Goal: Task Accomplishment & Management: Manage account settings

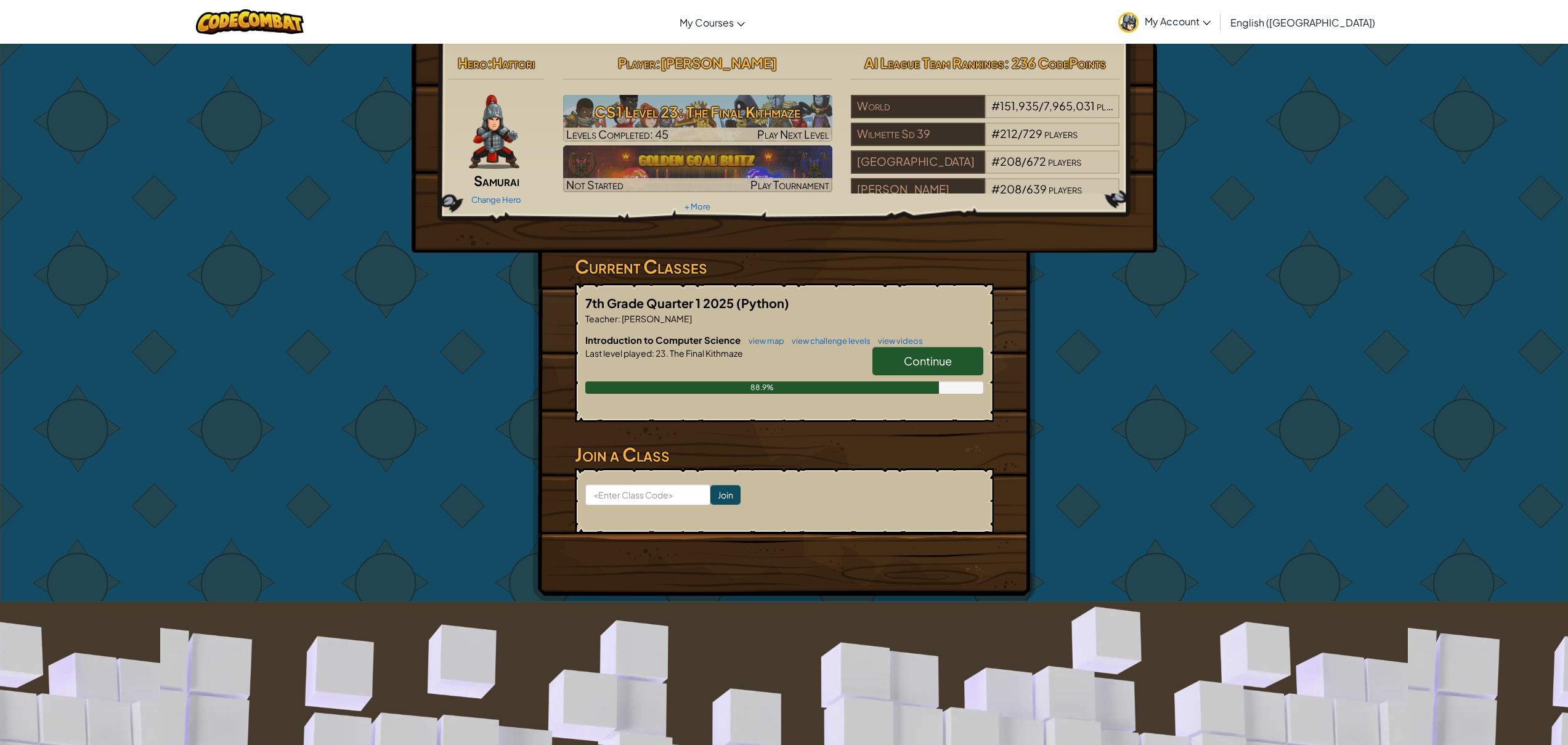
click at [922, 360] on span "Continue" at bounding box center [928, 361] width 48 height 14
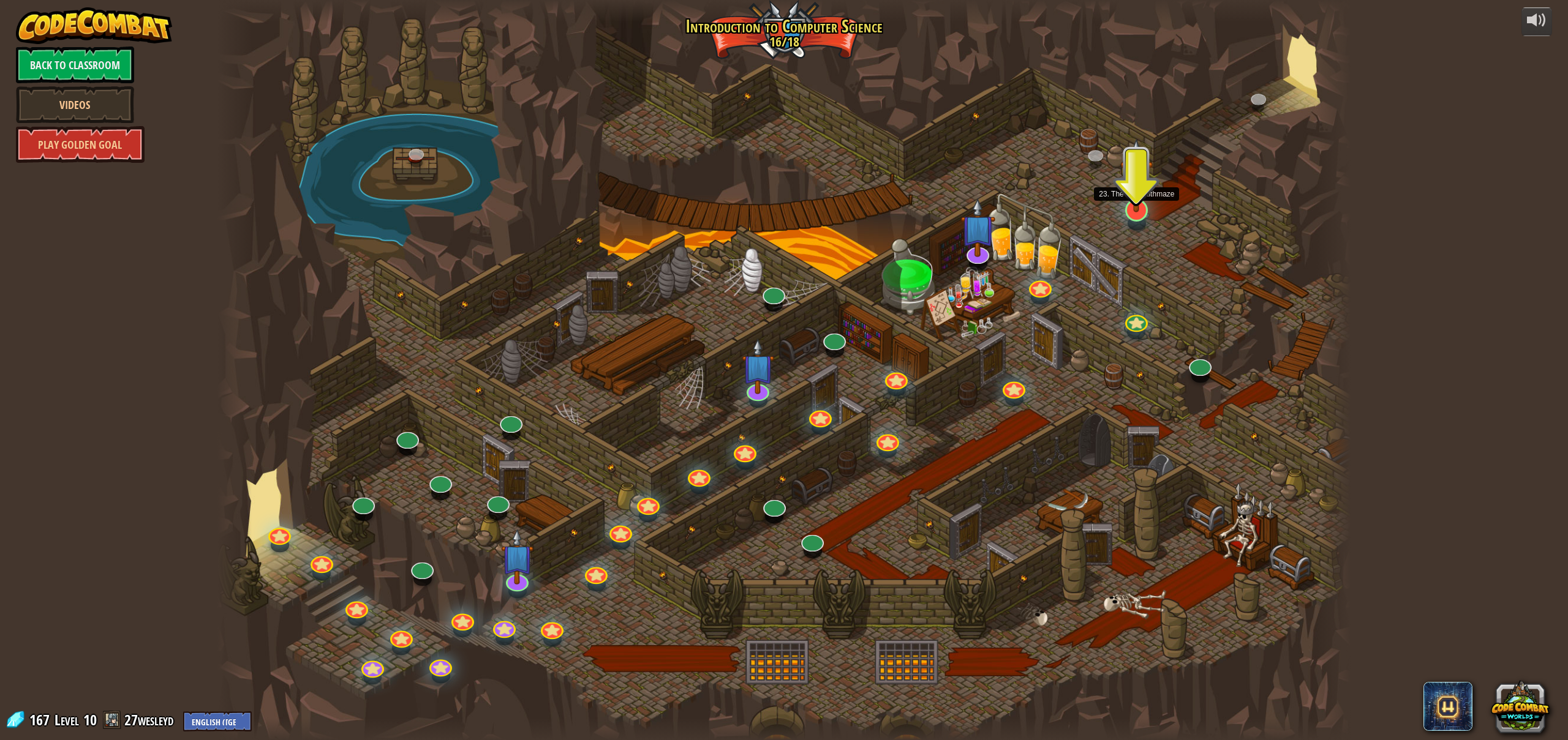
click at [1135, 205] on img at bounding box center [1136, 175] width 33 height 74
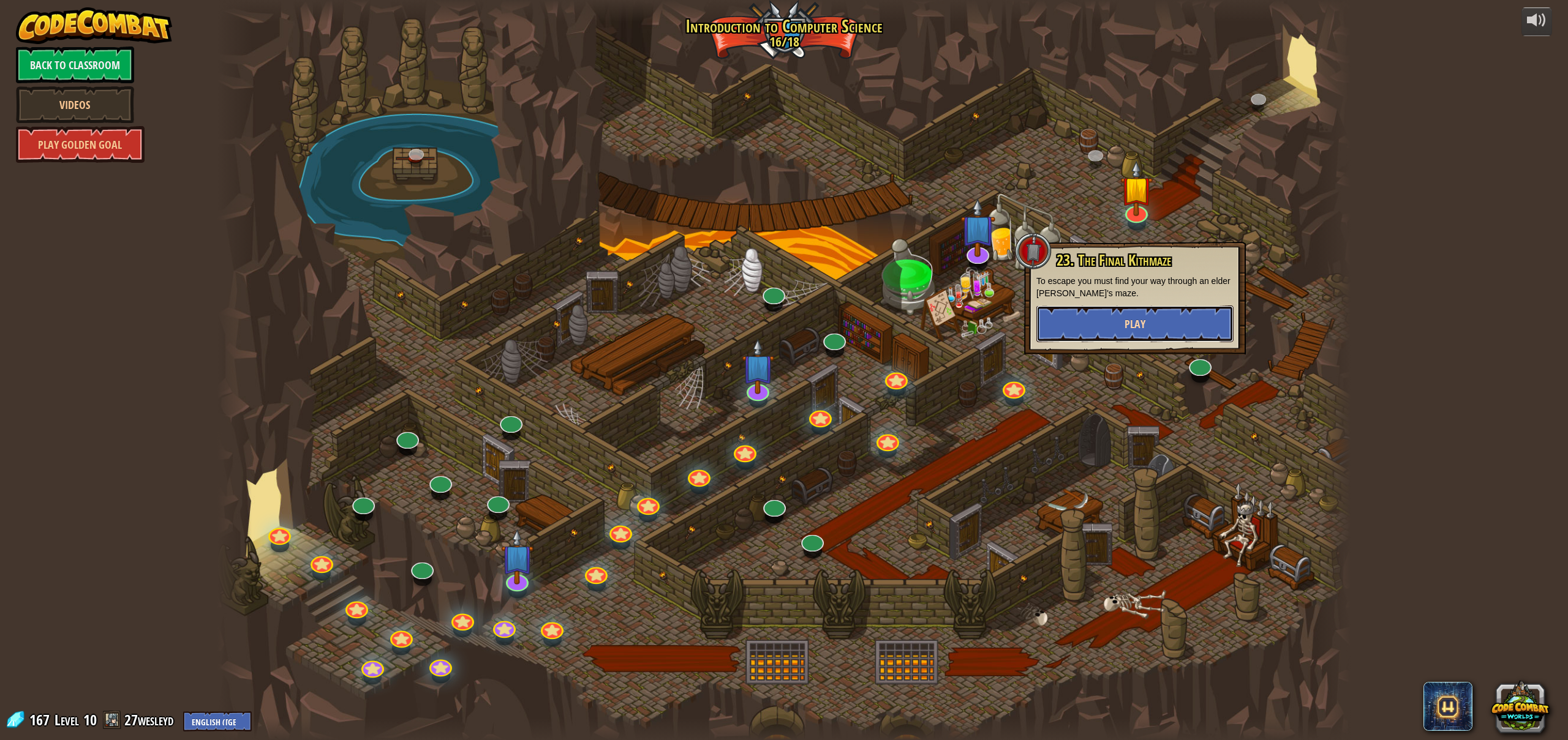
click at [1129, 325] on span "Play" at bounding box center [1135, 324] width 21 height 15
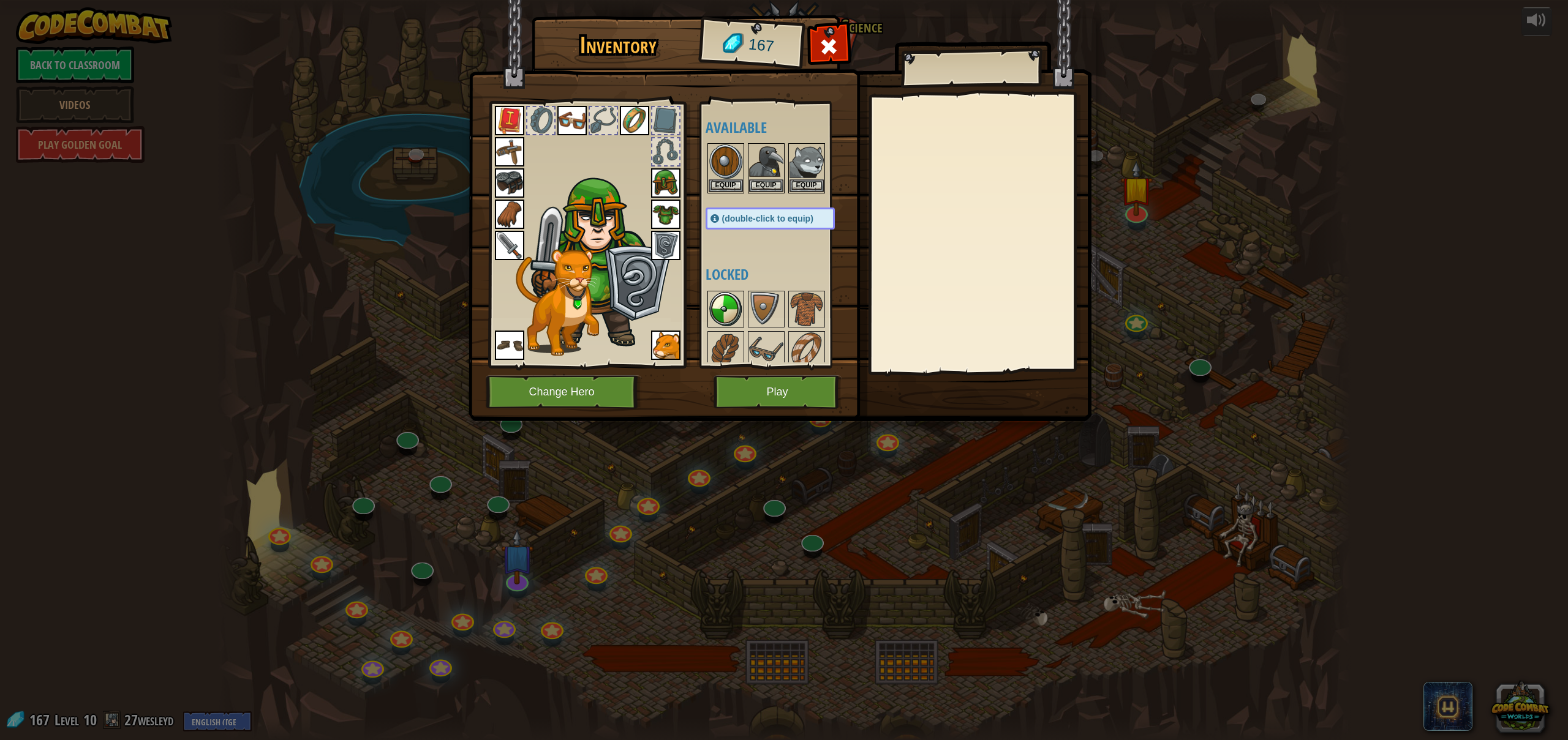
click at [716, 316] on img at bounding box center [725, 308] width 34 height 34
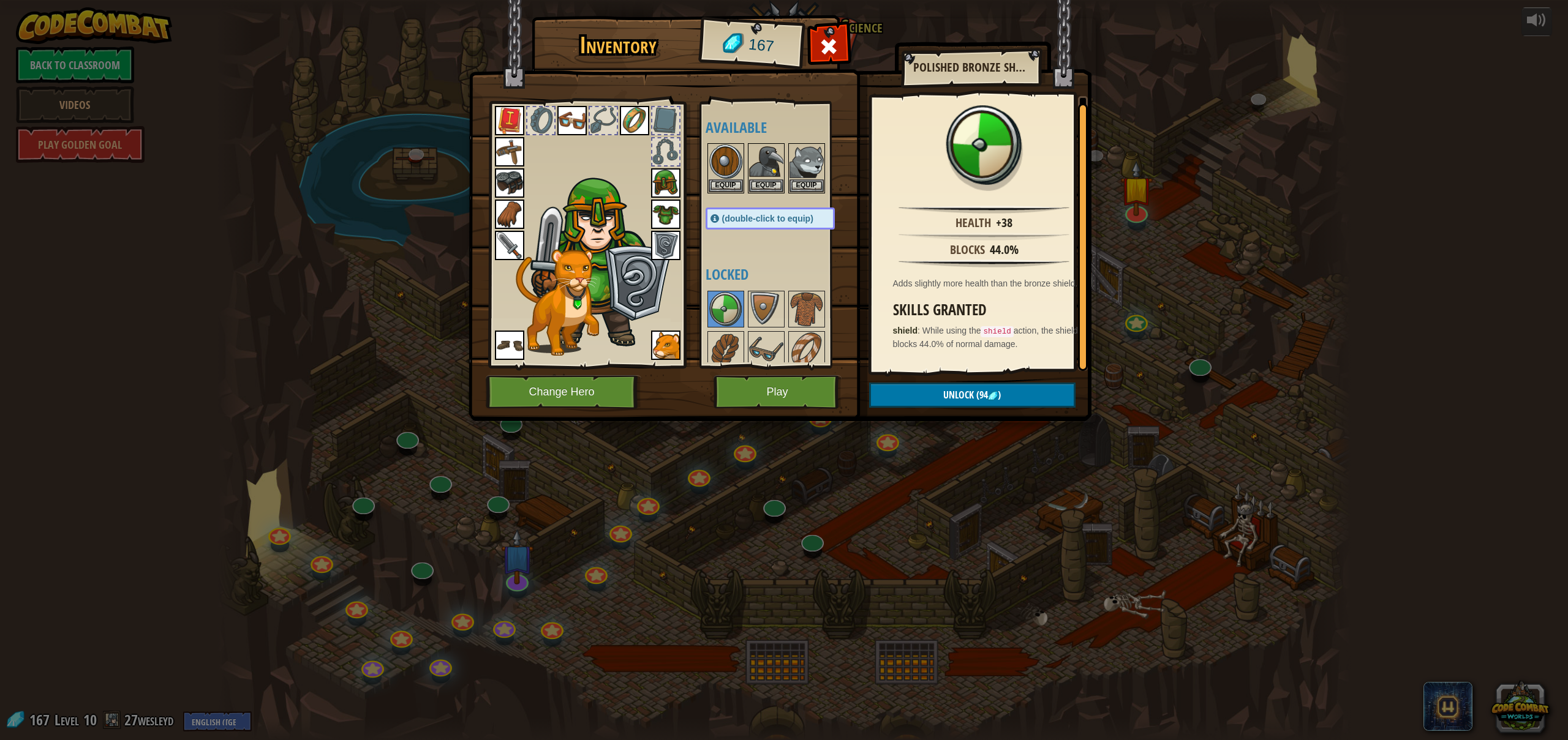
scroll to position [2, 0]
drag, startPoint x: 1082, startPoint y: 278, endPoint x: 1083, endPoint y: 321, distance: 43.0
click at [1083, 321] on div at bounding box center [1083, 242] width 10 height 268
click at [812, 237] on div "Available Equip Equip Equip Equip Equip Equip Equip Equip Equip Equip Equip Equ…" at bounding box center [782, 234] width 154 height 255
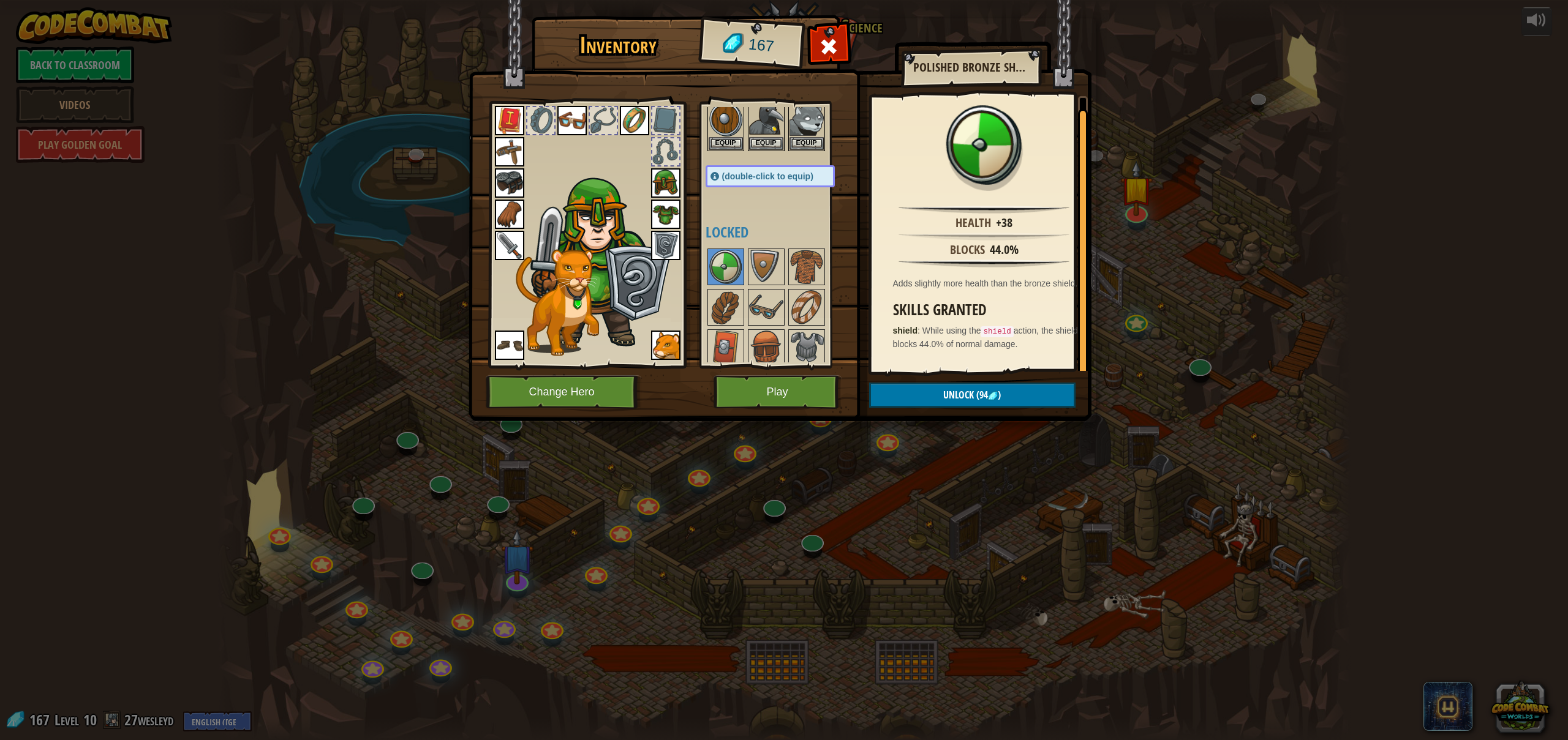
scroll to position [51, 0]
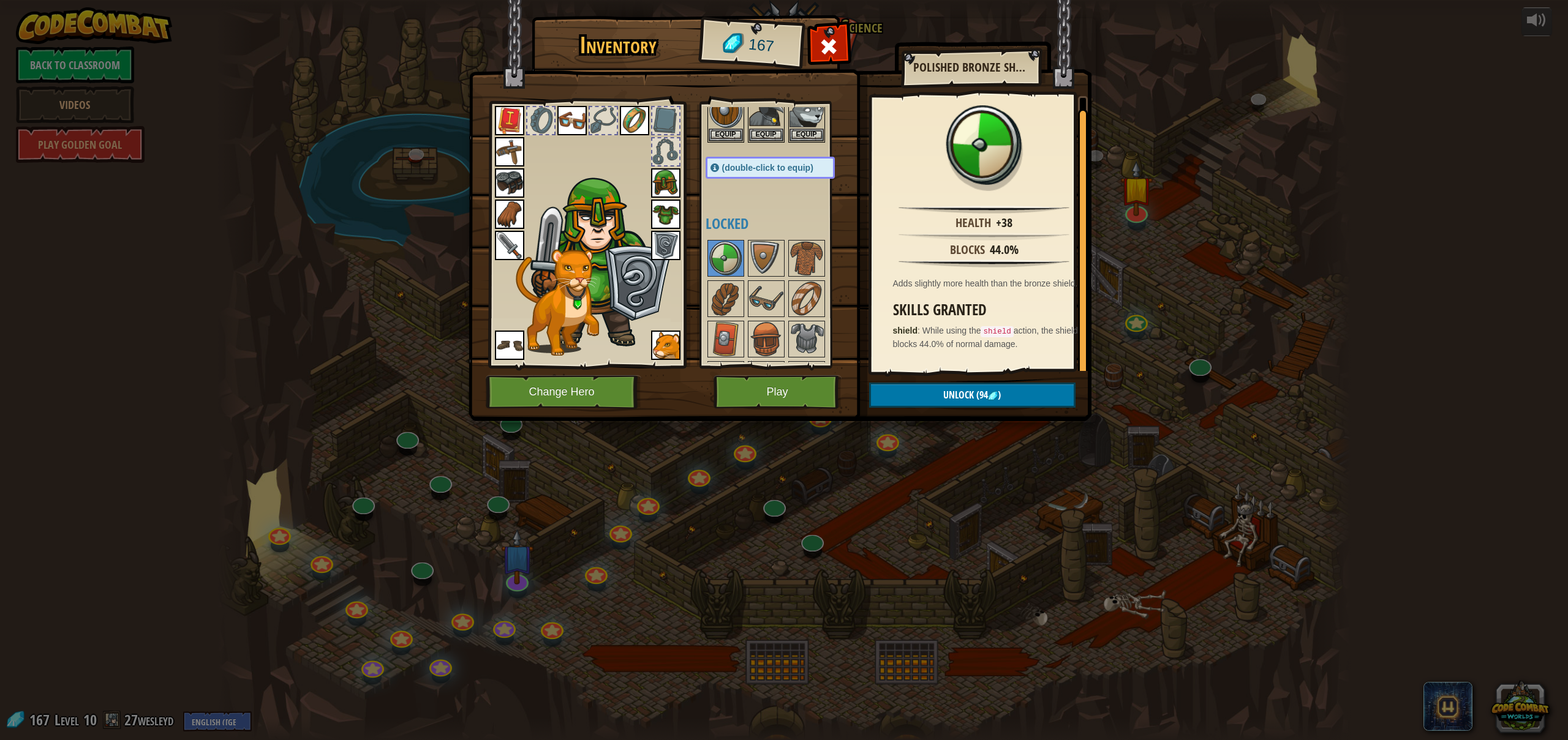
drag, startPoint x: 774, startPoint y: 281, endPoint x: 780, endPoint y: 181, distance: 100.2
click at [780, 181] on div "Available Equip Equip Equip Equip Equip Equip Equip Equip Equip Equip Equip Equ…" at bounding box center [782, 234] width 154 height 255
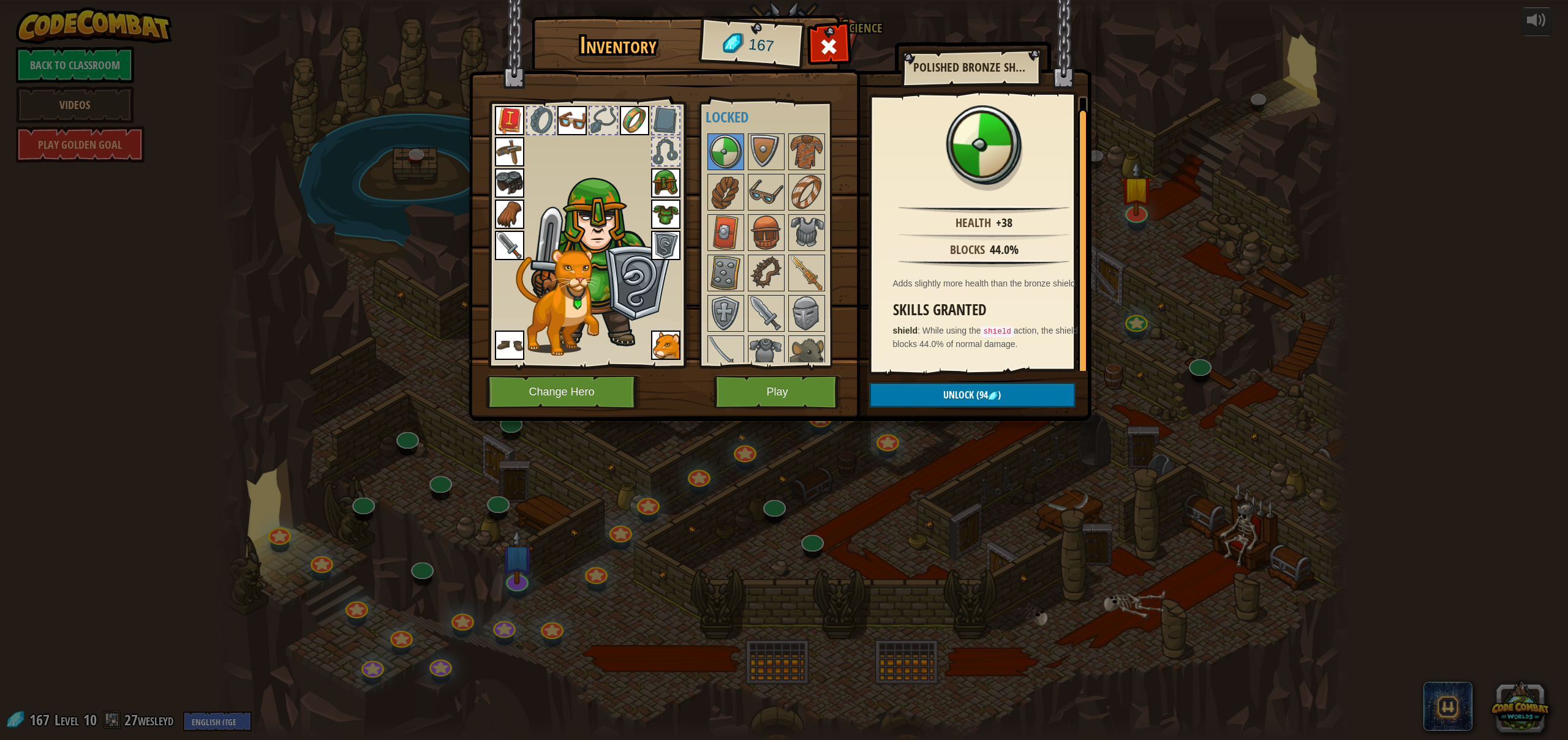
scroll to position [290, 0]
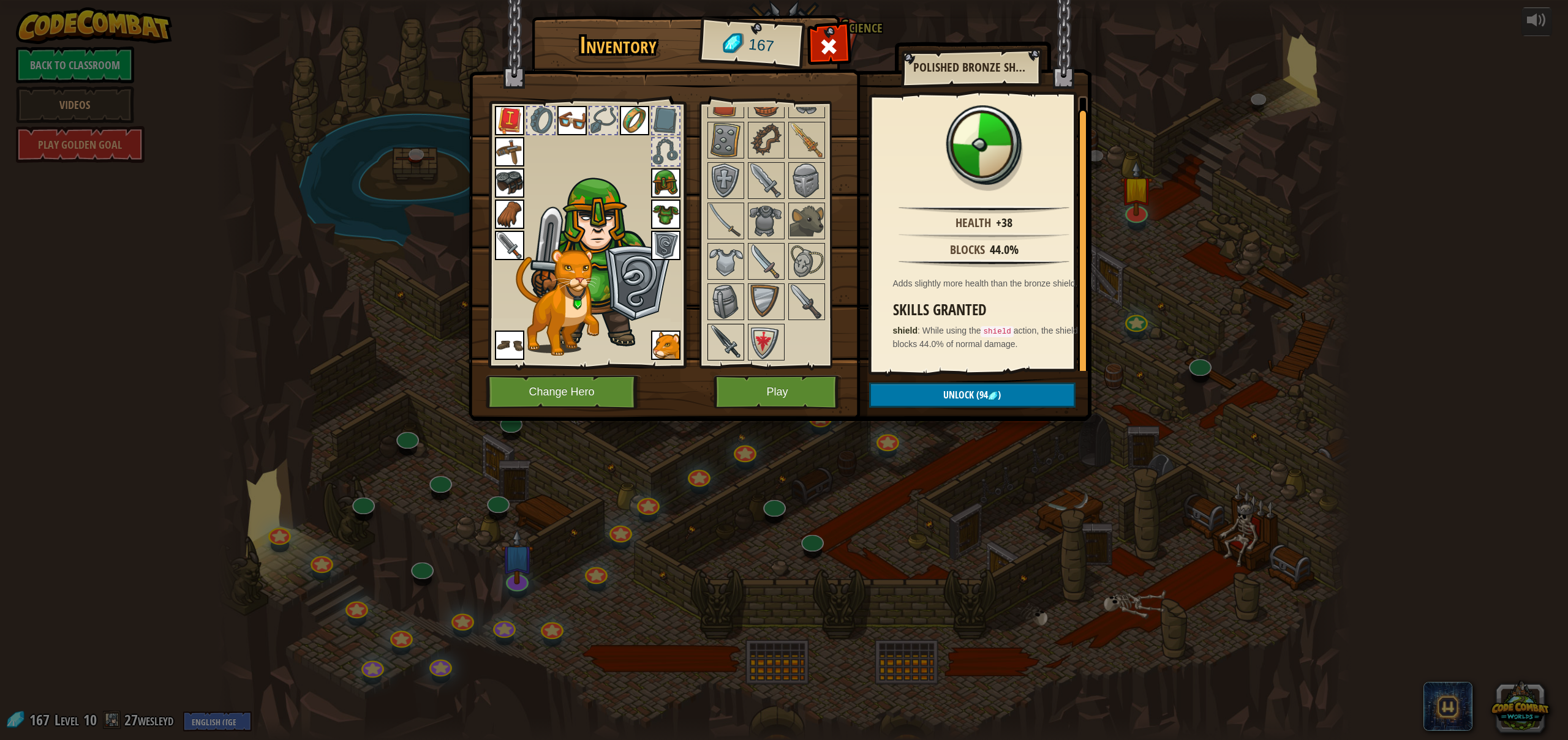
click at [736, 347] on img at bounding box center [725, 342] width 34 height 34
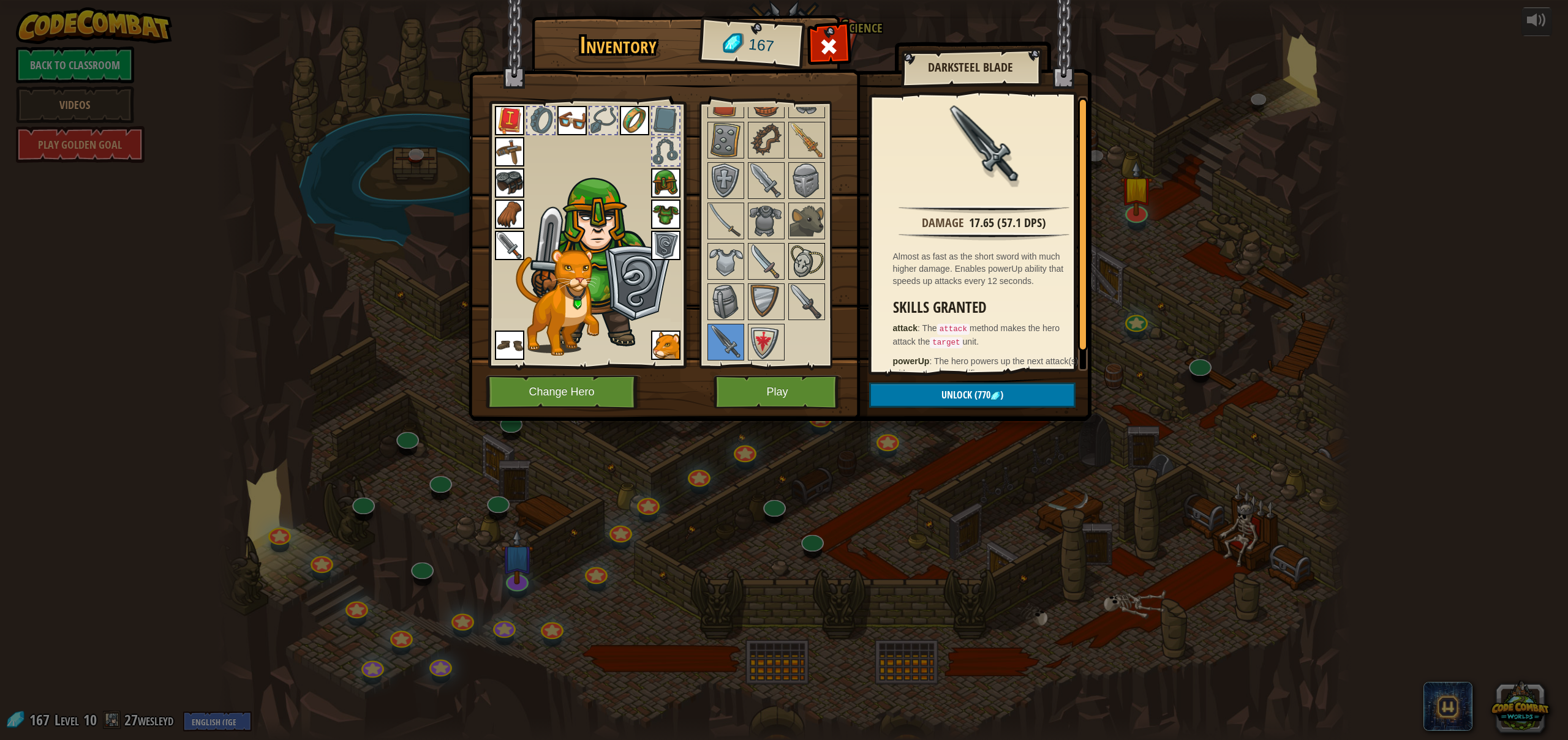
click at [792, 257] on img at bounding box center [806, 261] width 34 height 34
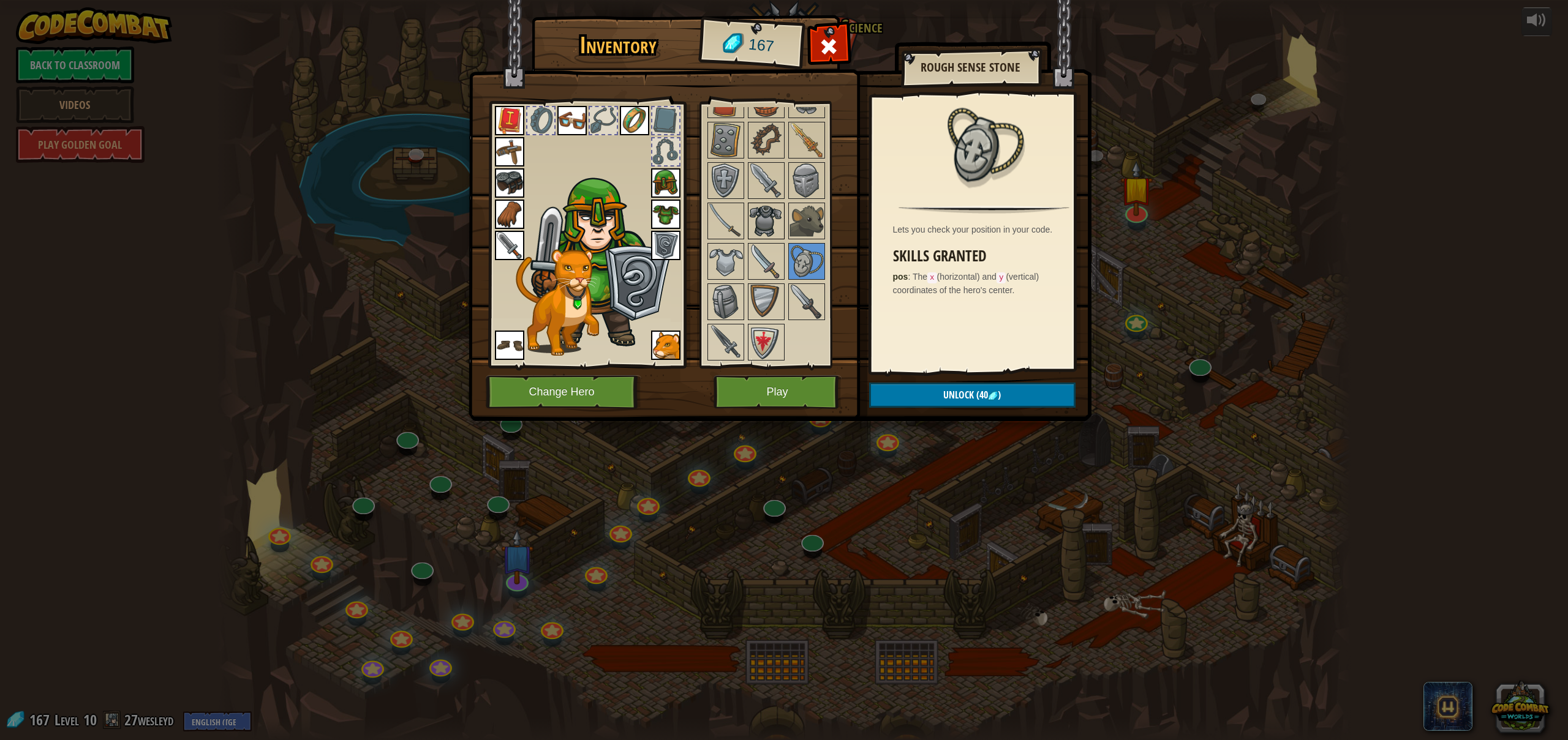
click at [761, 208] on img at bounding box center [766, 221] width 34 height 34
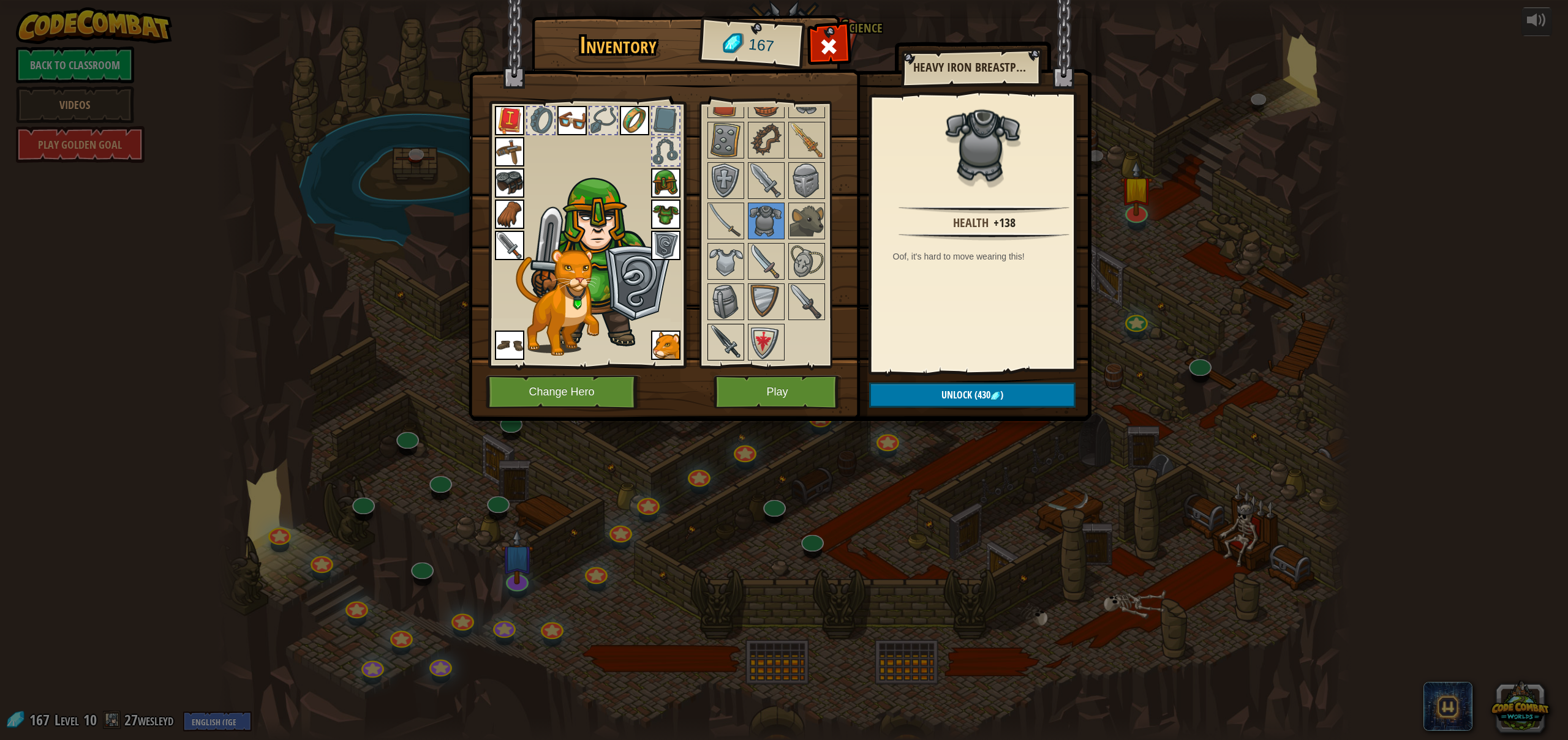
click at [723, 336] on img at bounding box center [725, 342] width 34 height 34
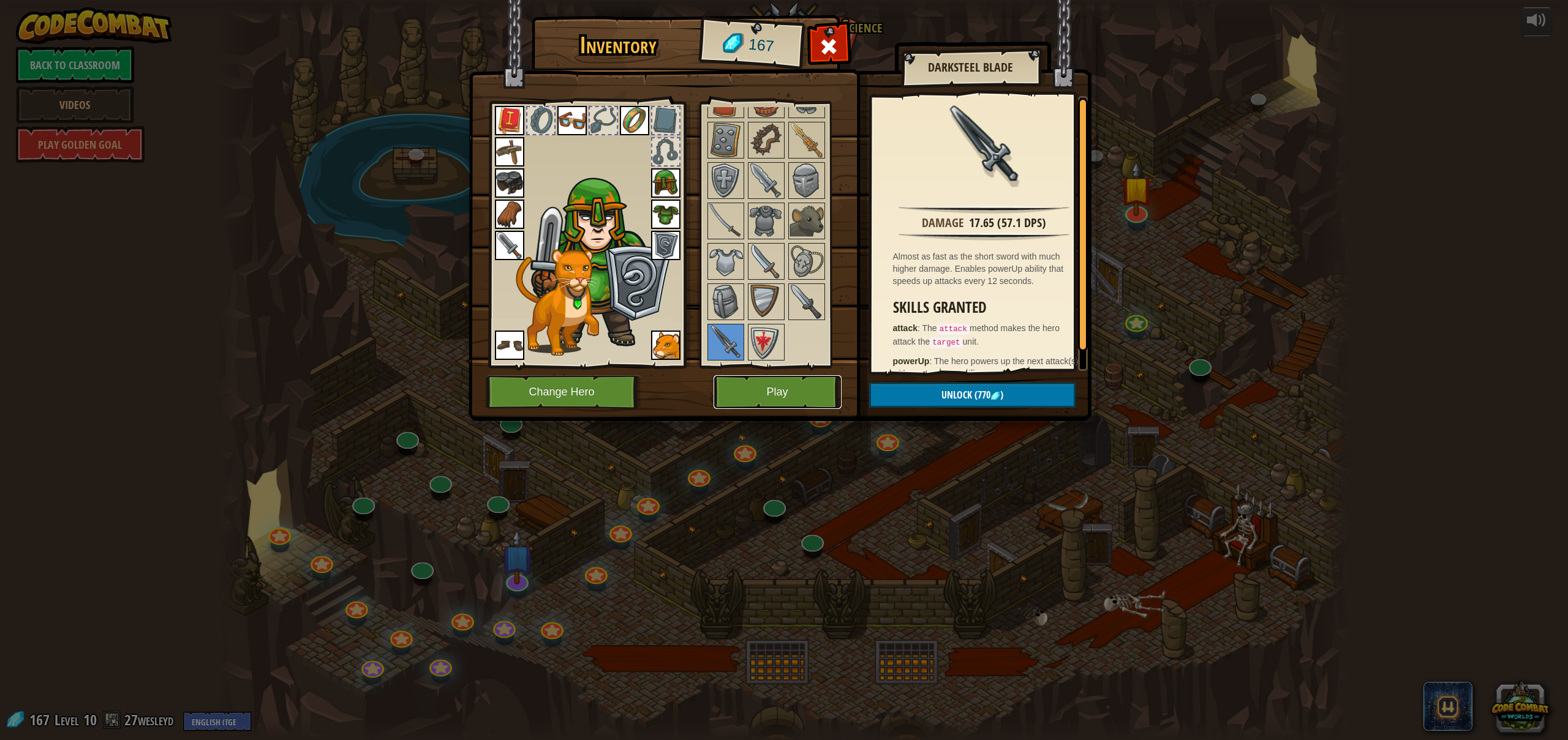
click at [811, 392] on button "Play" at bounding box center [777, 392] width 128 height 34
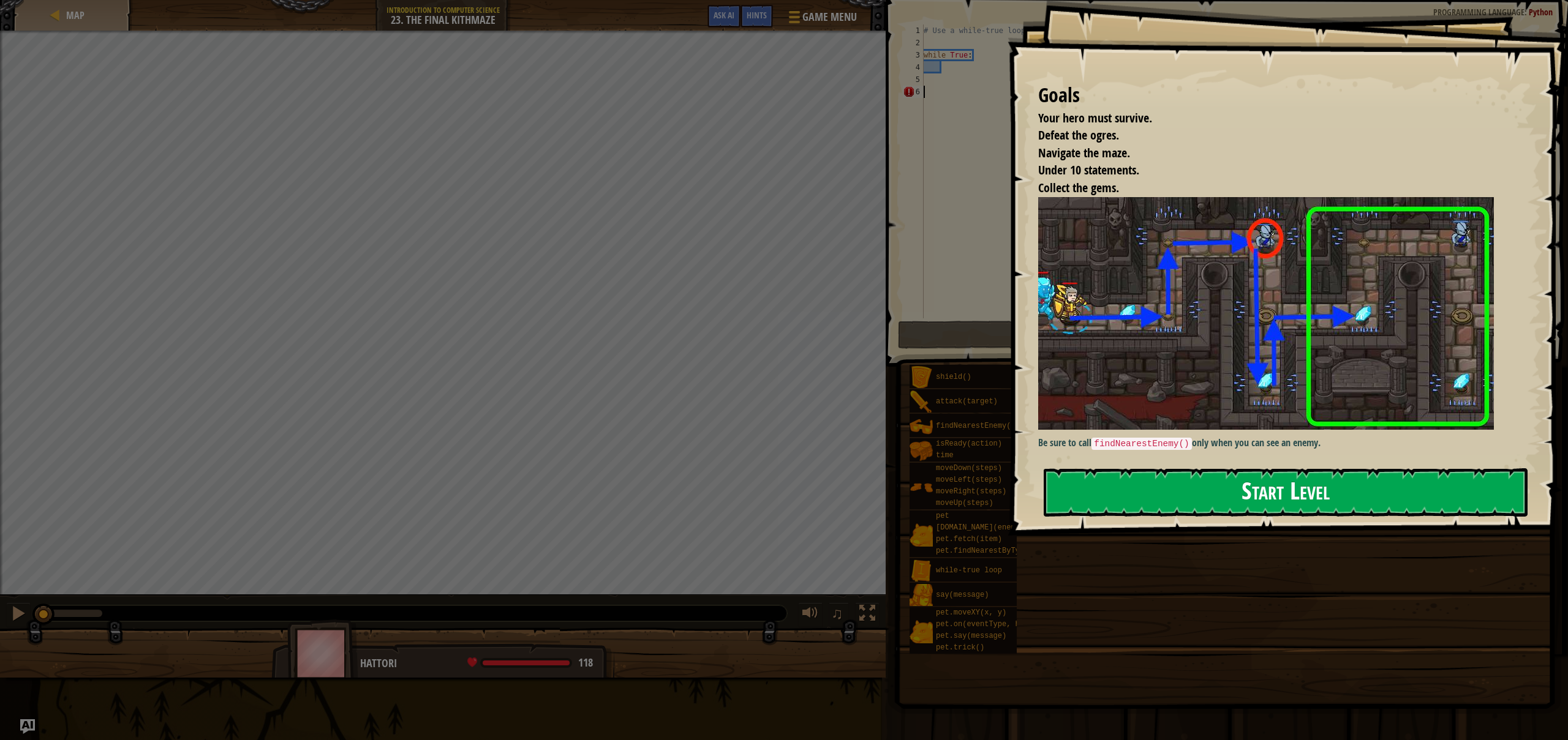
click at [1332, 478] on button "Start Level" at bounding box center [1285, 492] width 484 height 49
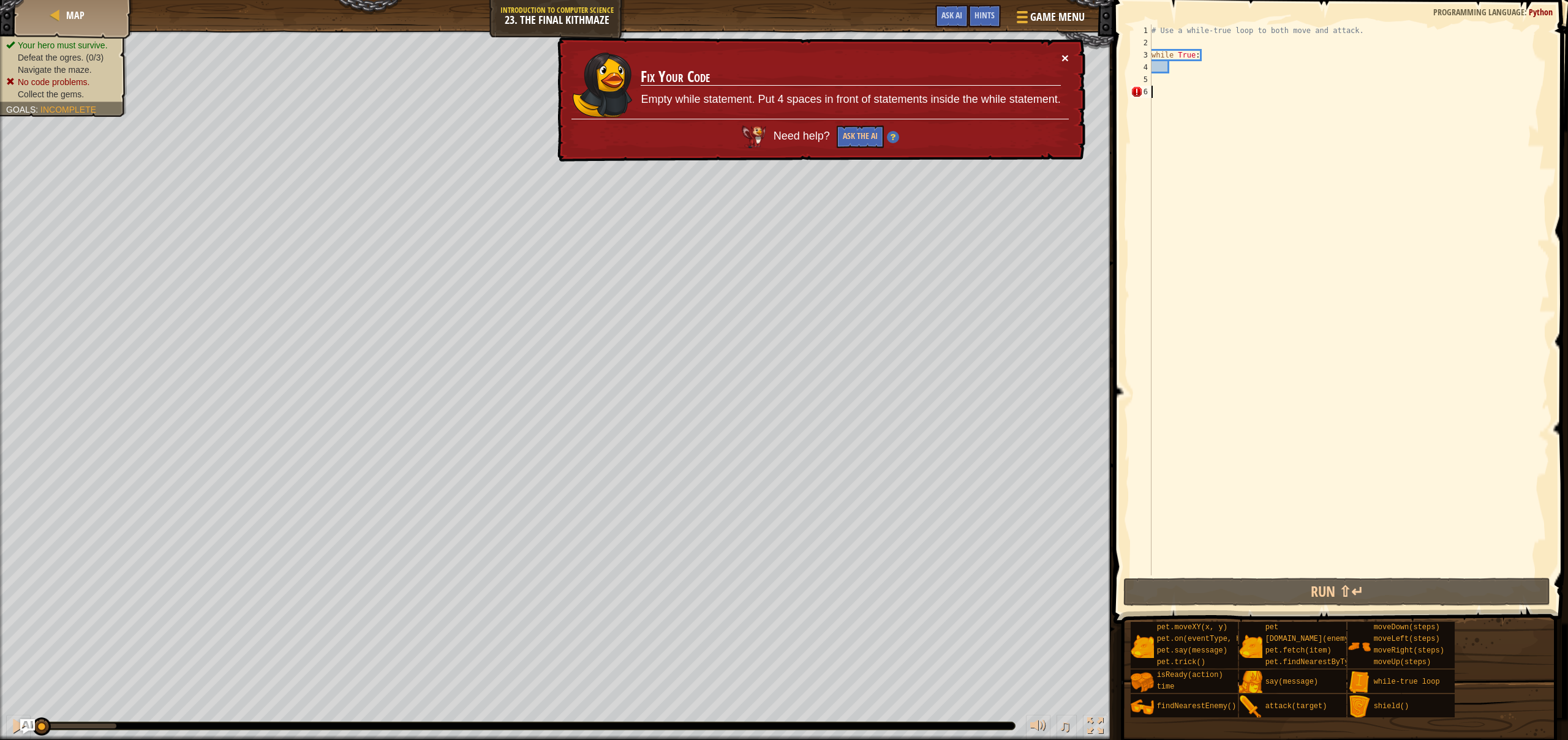
click at [1067, 59] on button "×" at bounding box center [1064, 59] width 7 height 13
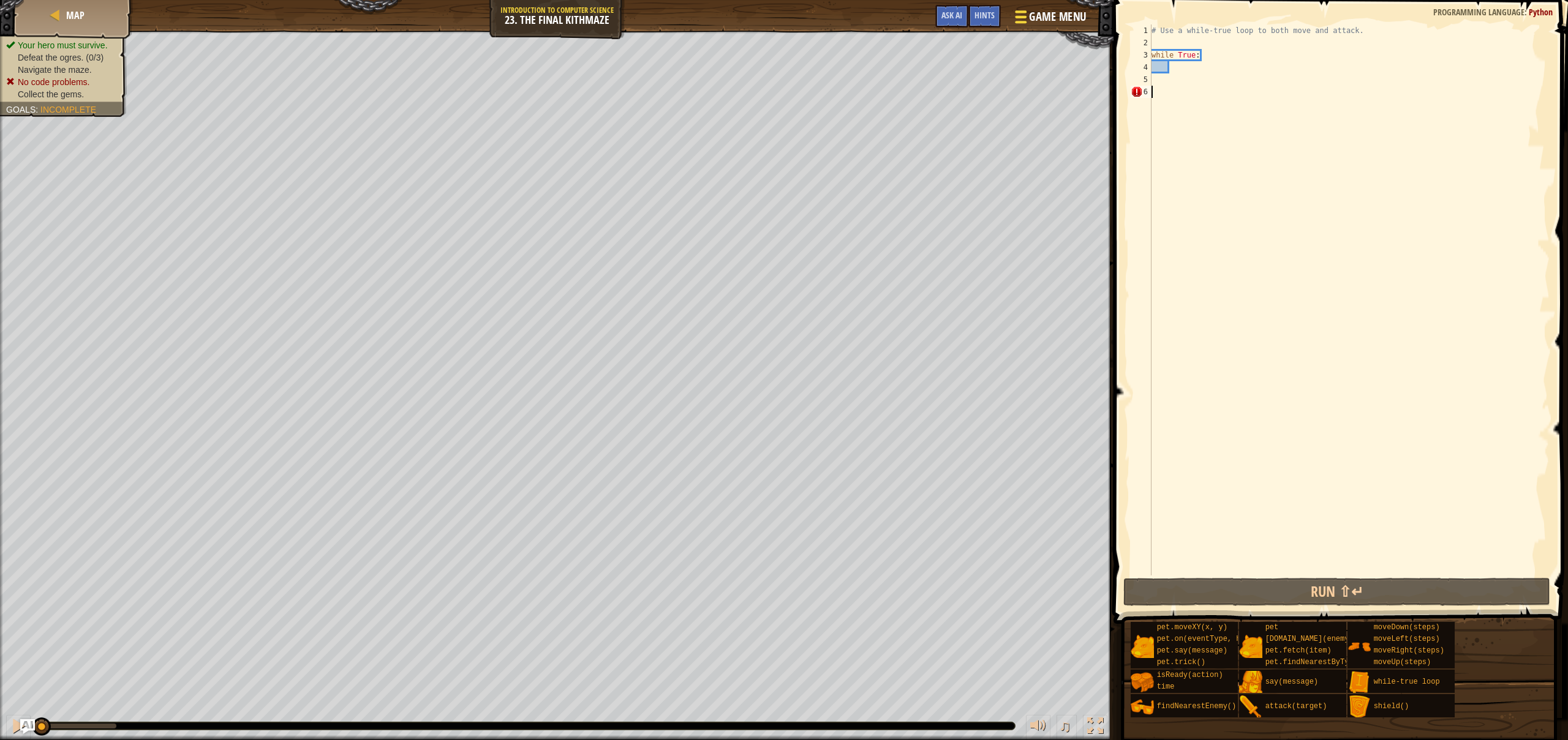
click at [1051, 13] on span "Game Menu" at bounding box center [1057, 17] width 57 height 17
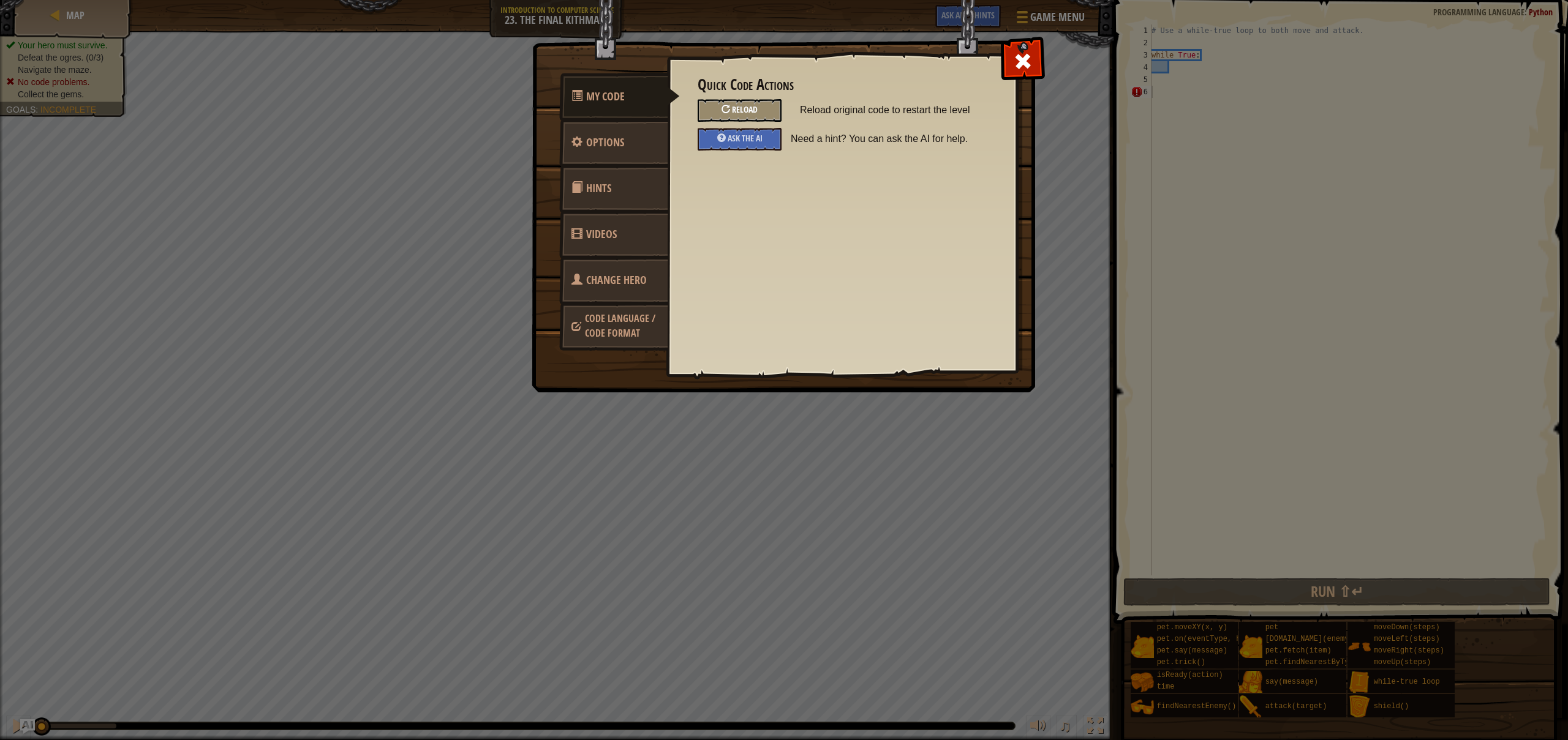
click at [710, 109] on div "Reload" at bounding box center [739, 110] width 84 height 22
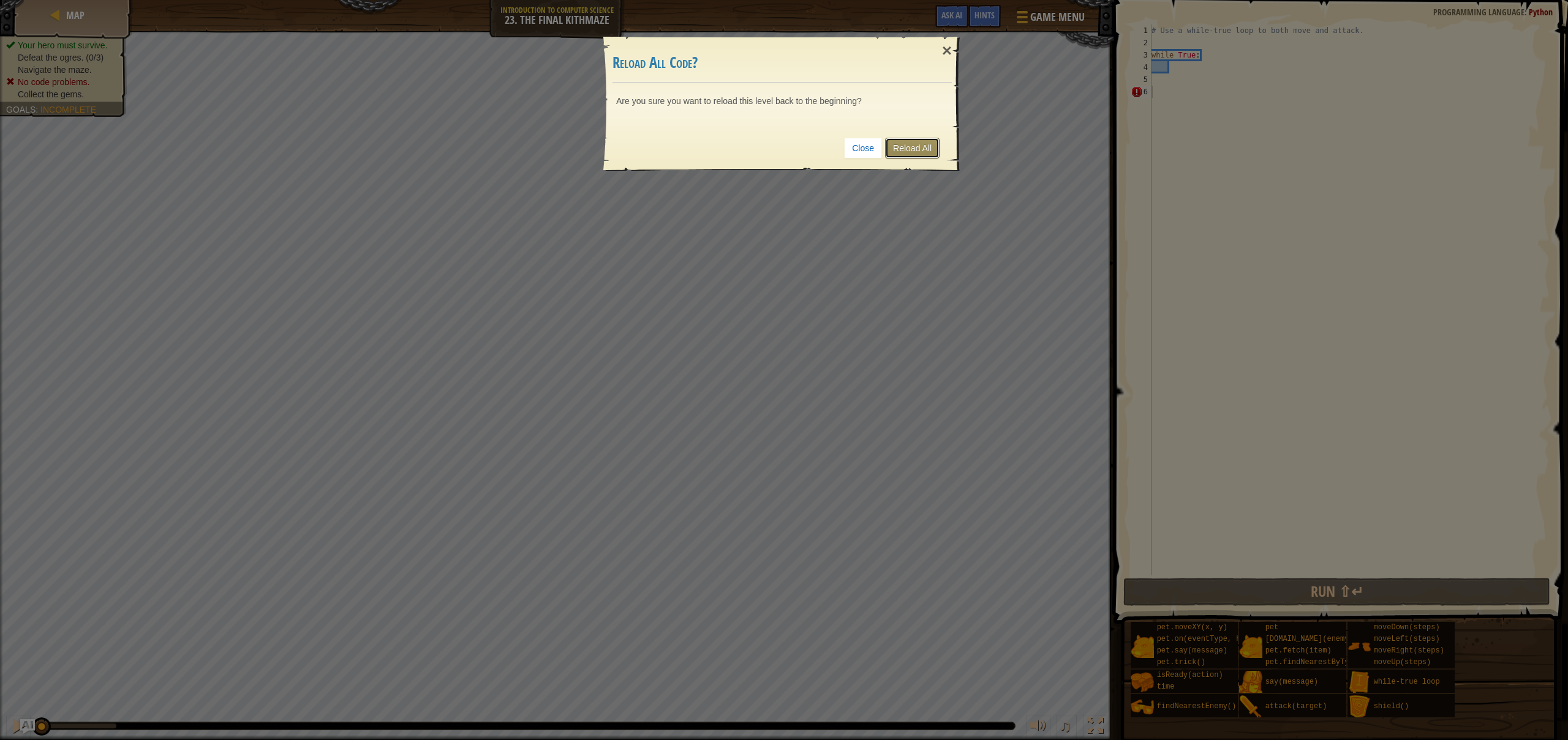
click at [929, 145] on link "Reload All" at bounding box center [912, 148] width 54 height 21
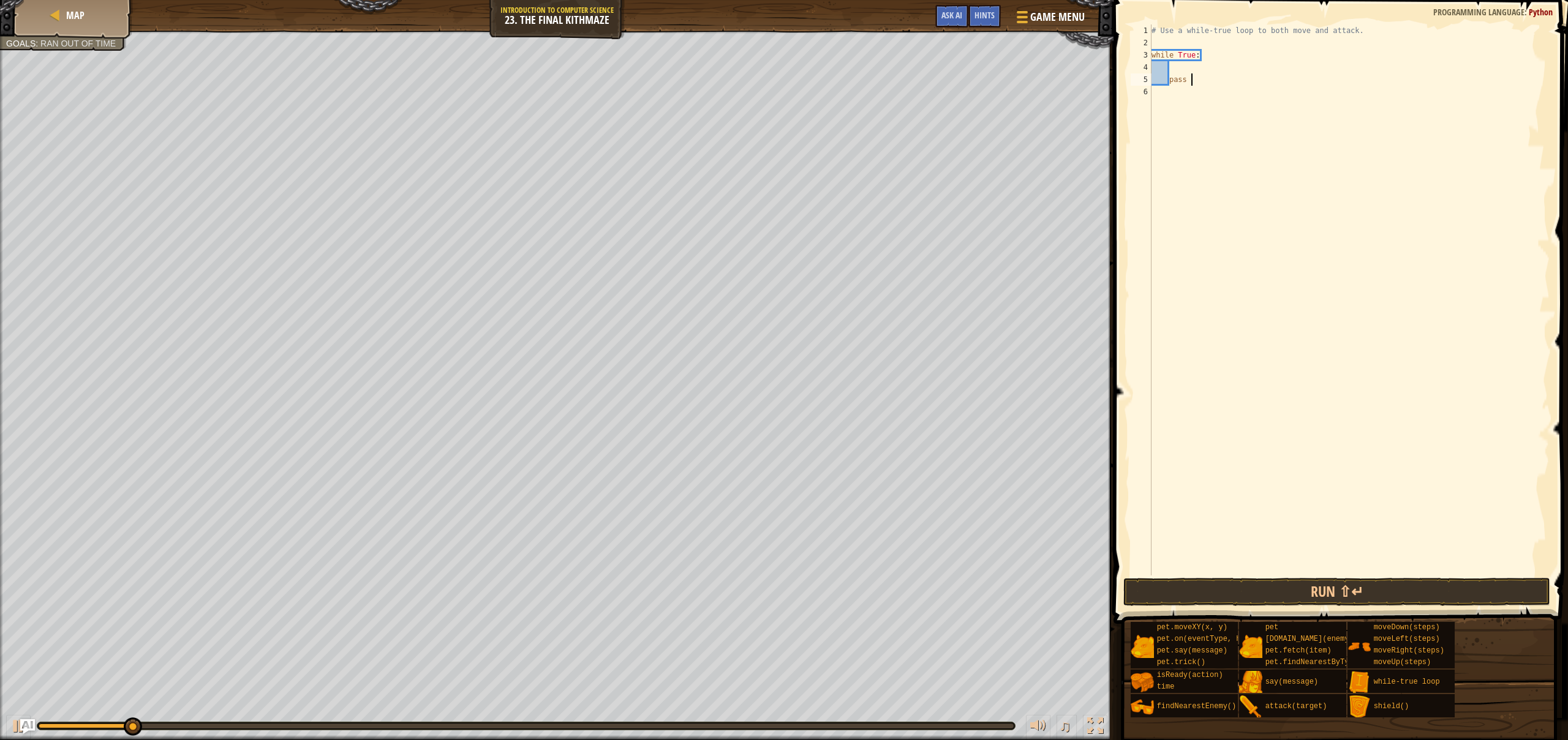
type textarea "pass h"
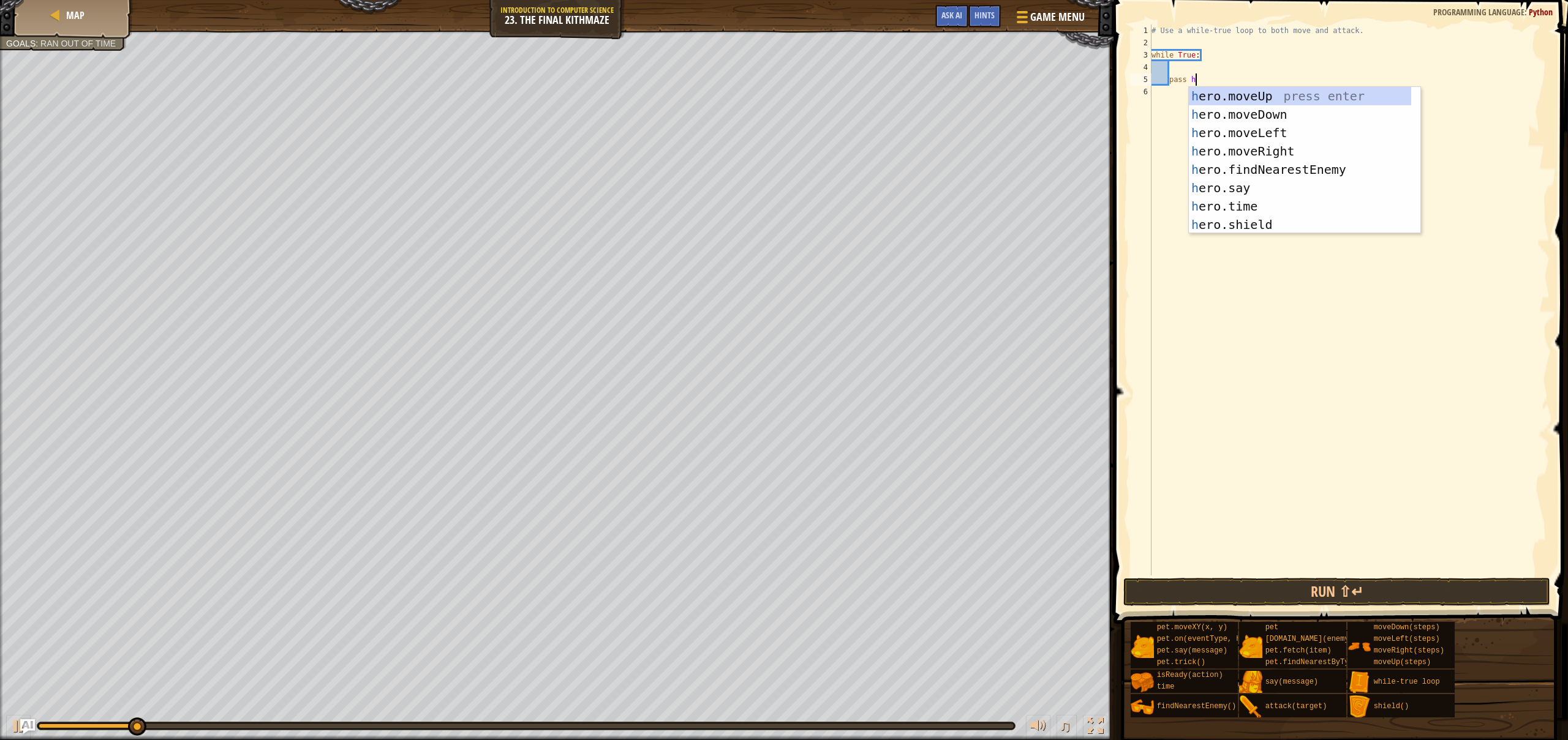
scroll to position [6, 3]
click at [1291, 150] on div "h ero.moveUp press enter h ero.moveDown press enter h ero.moveLeft press enter …" at bounding box center [1300, 179] width 222 height 184
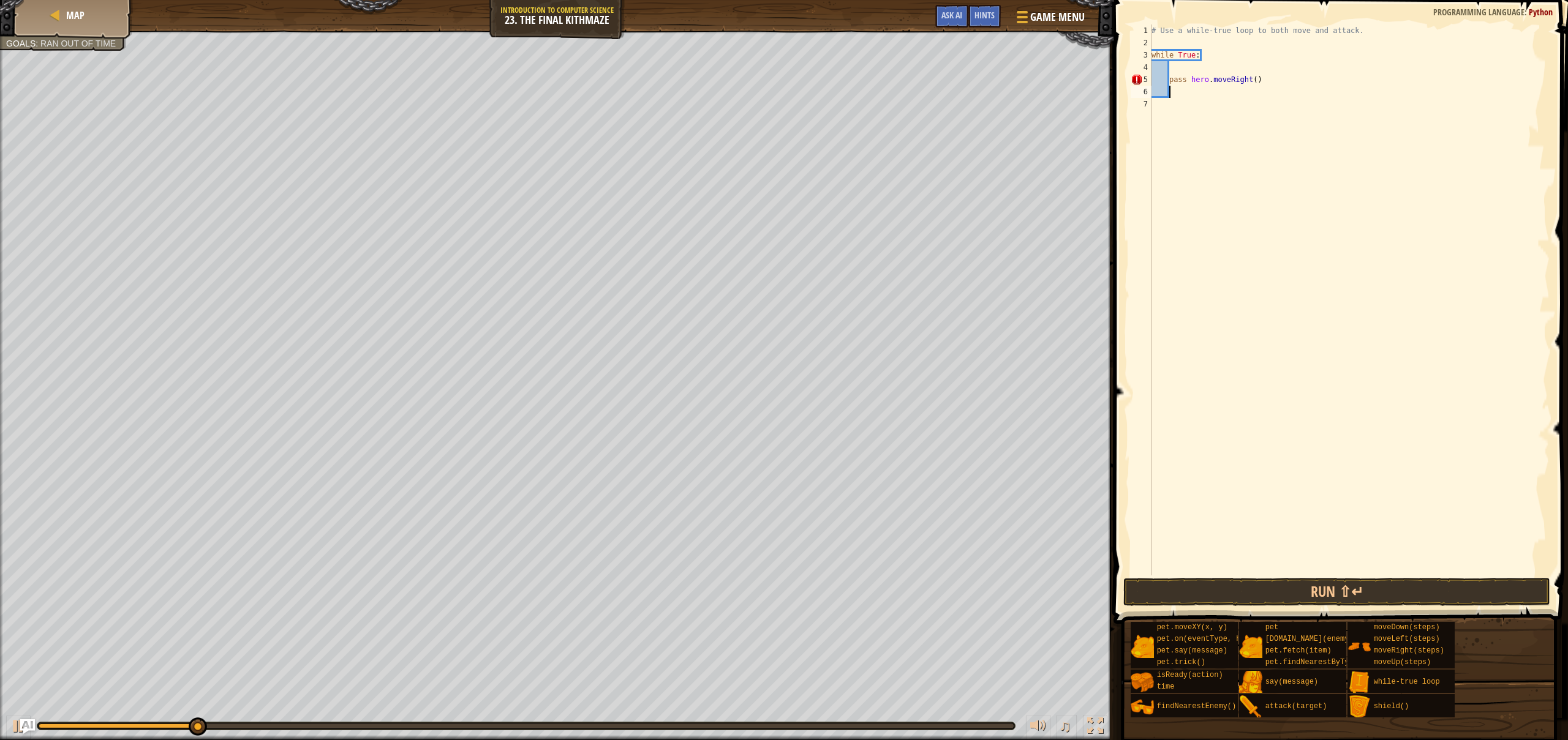
type textarea "h"
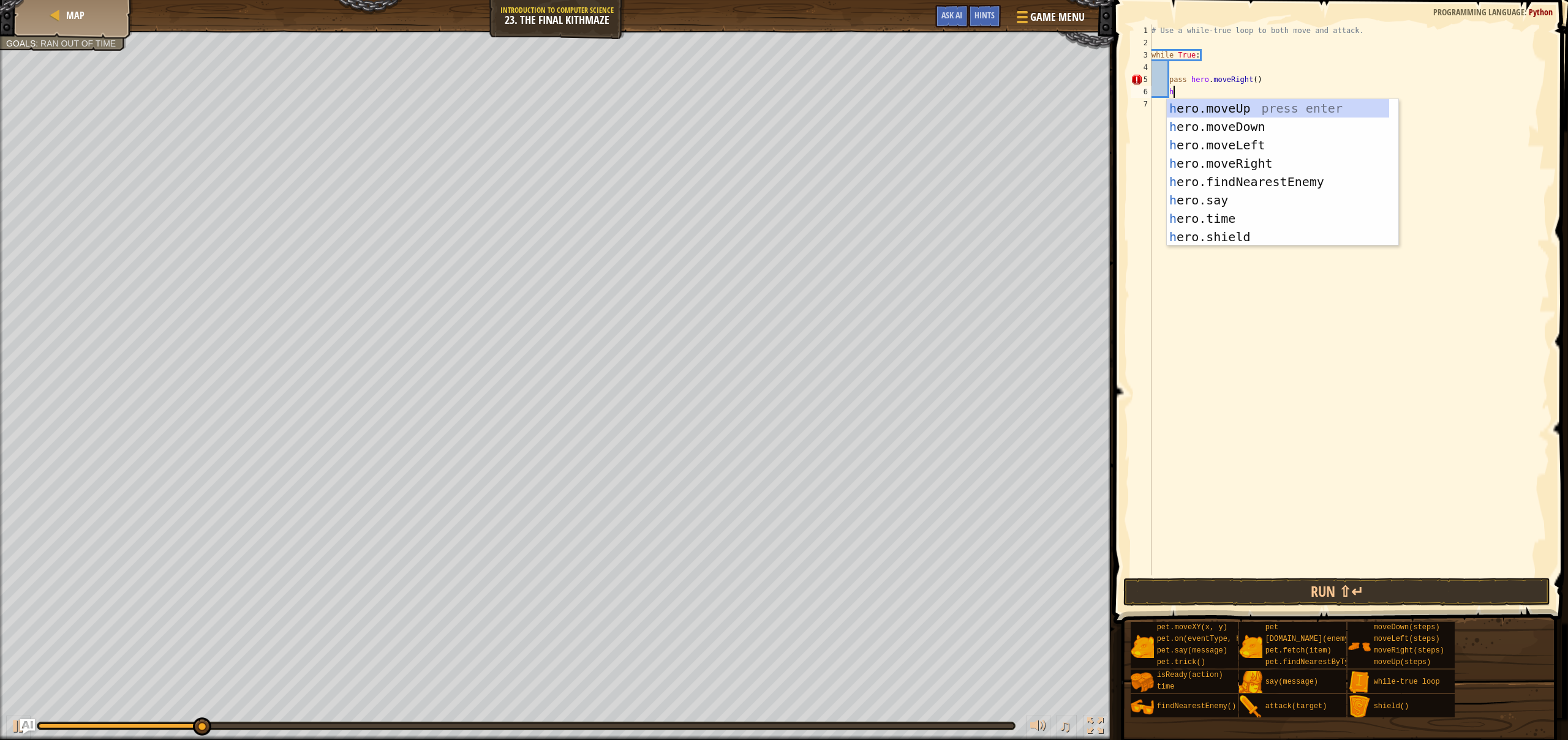
scroll to position [6, 2]
click at [1236, 106] on div "h ero.moveUp press enter h ero.moveDown press enter h ero.moveLeft press enter …" at bounding box center [1278, 191] width 222 height 184
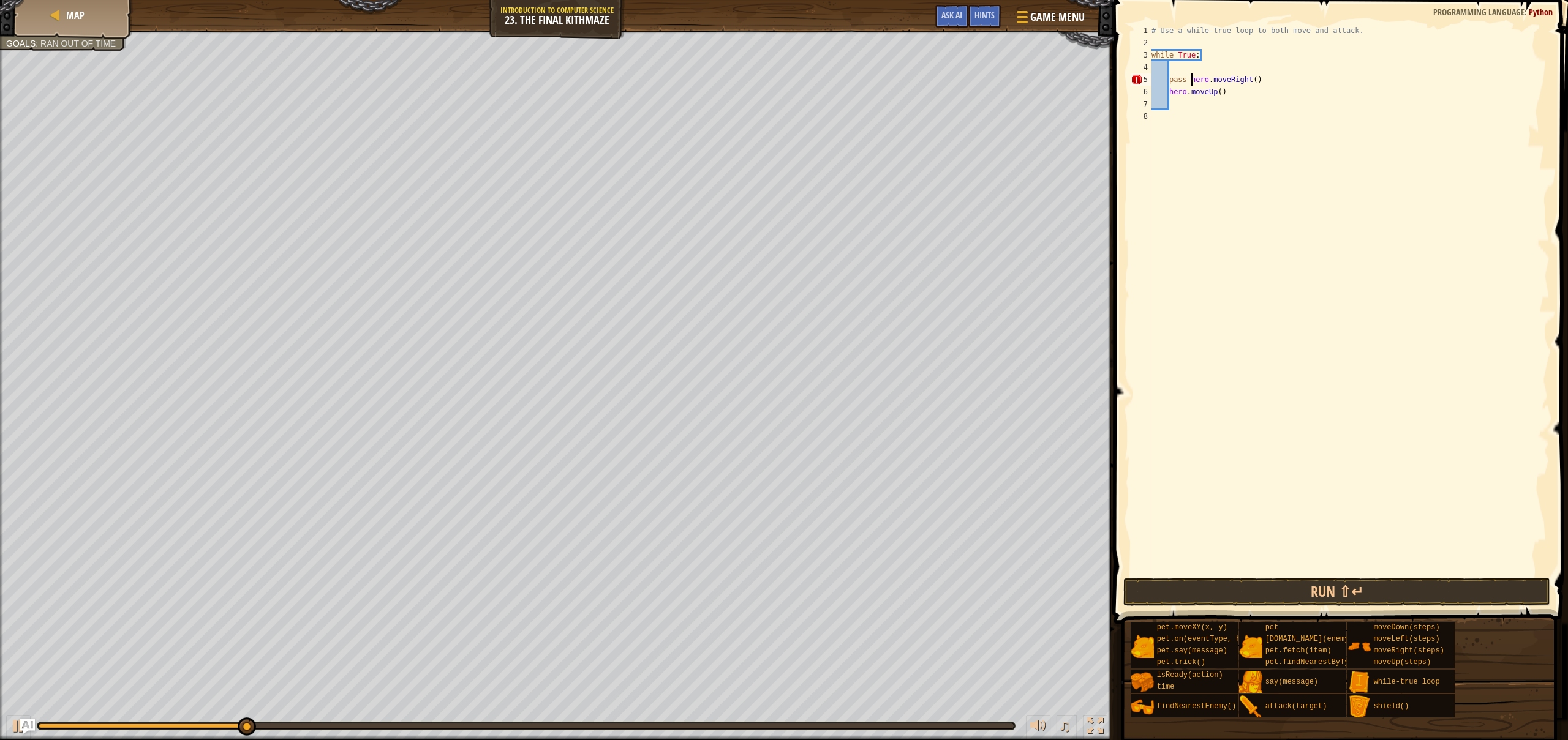
click at [1191, 79] on div "# Use a while-true loop to both move and attack. while True : pass hero . moveR…" at bounding box center [1349, 312] width 401 height 575
type textarea "hero.moveRight()"
click at [1183, 105] on div "# Use a while-true loop to both move and attack. while True : hero . moveRight …" at bounding box center [1349, 312] width 401 height 575
type textarea "h"
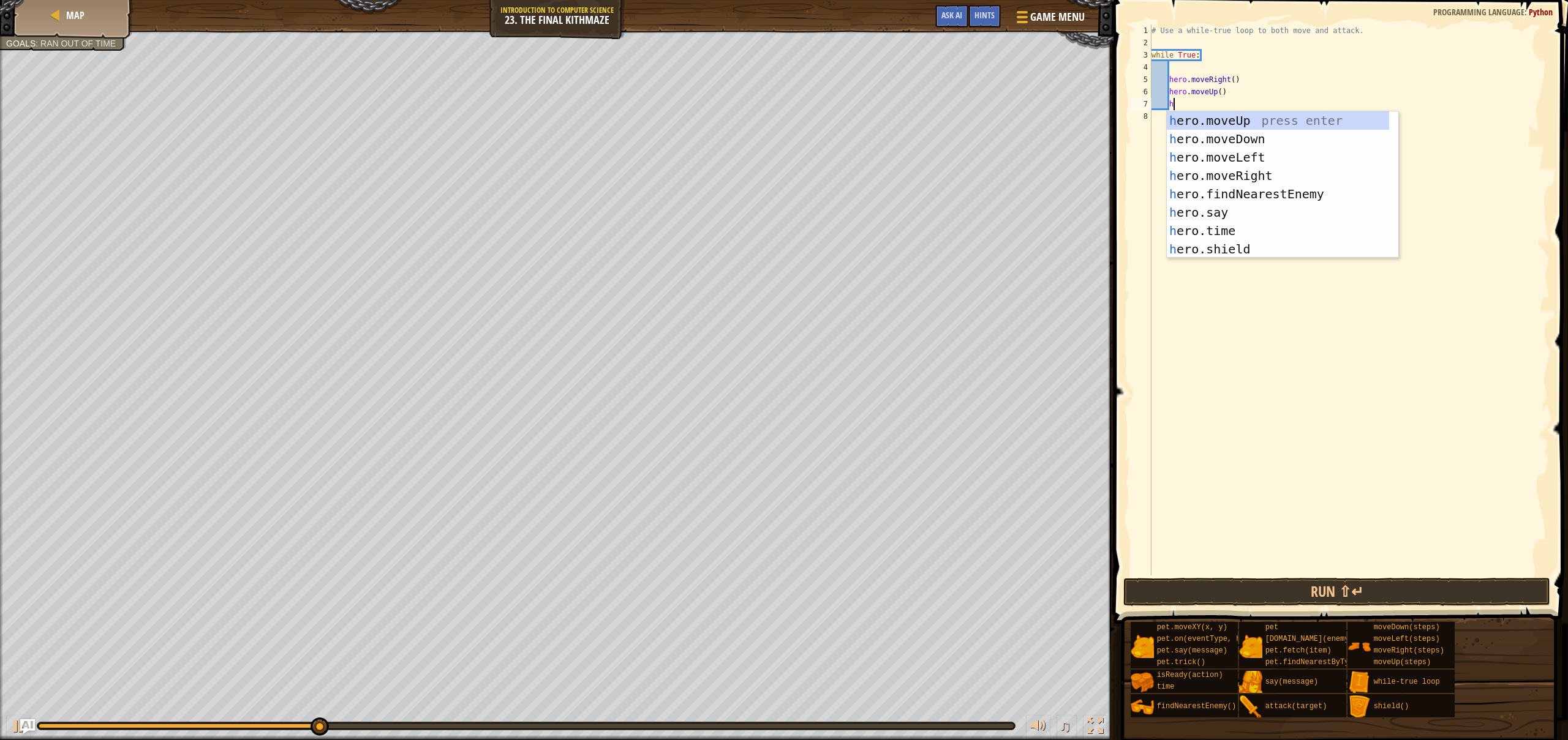
scroll to position [6, 2]
click at [1247, 178] on div "h ero.moveUp press enter h ero.moveDown press enter h ero.moveLeft press enter …" at bounding box center [1278, 203] width 222 height 184
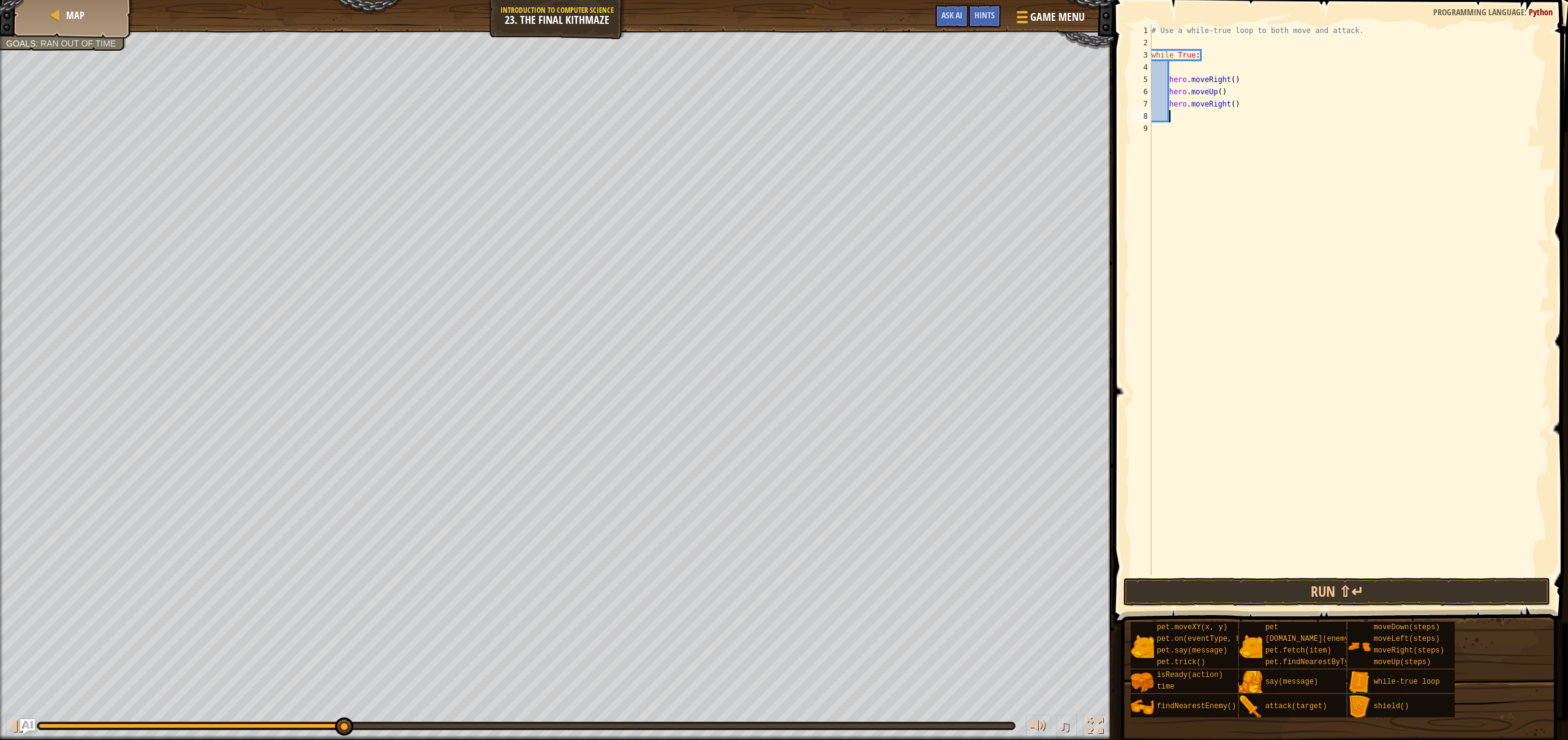
scroll to position [6, 1]
type textarea "h"
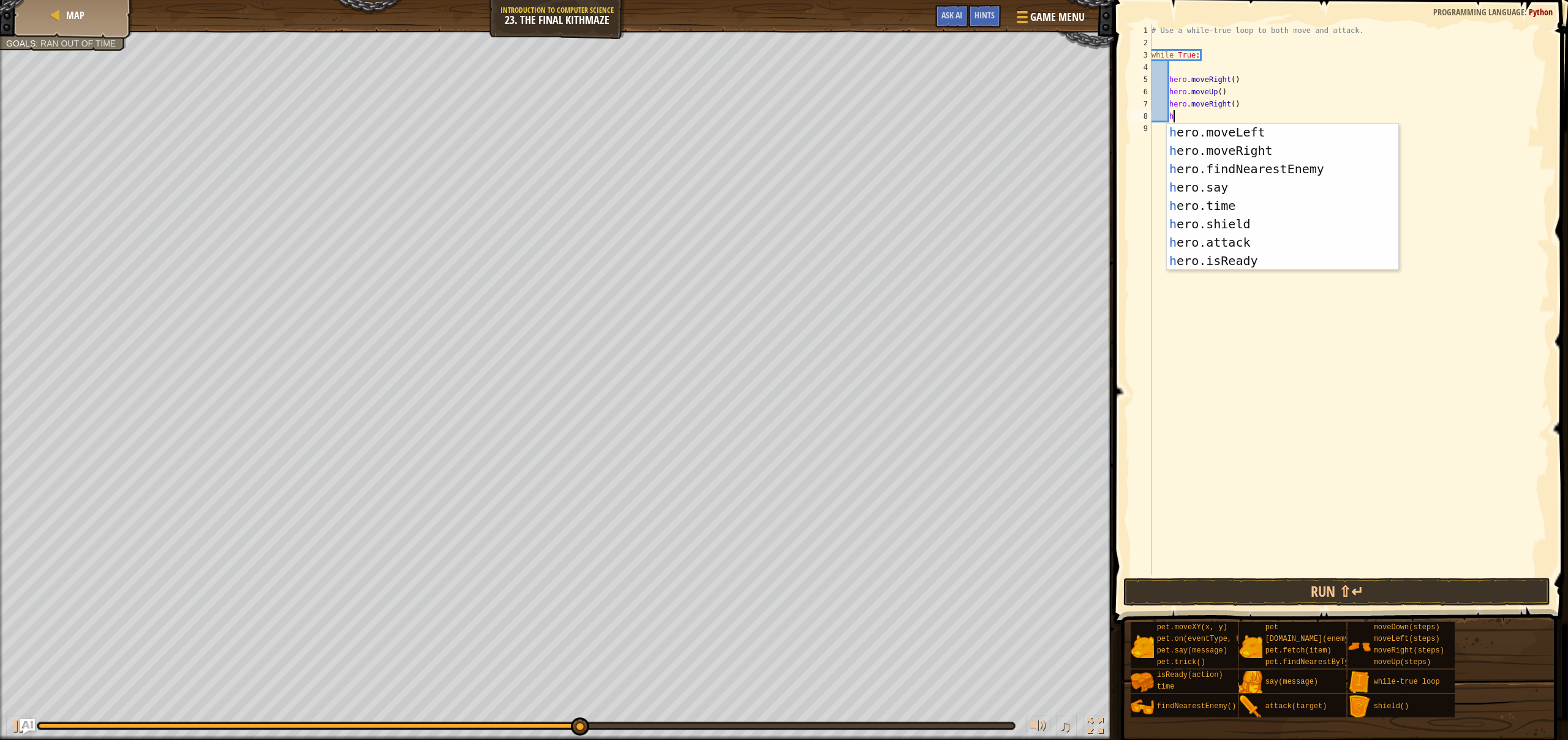
scroll to position [0, 0]
click at [1430, 341] on div "# Use a while-true loop to both move and attack. while True : hero . moveRight …" at bounding box center [1349, 312] width 401 height 575
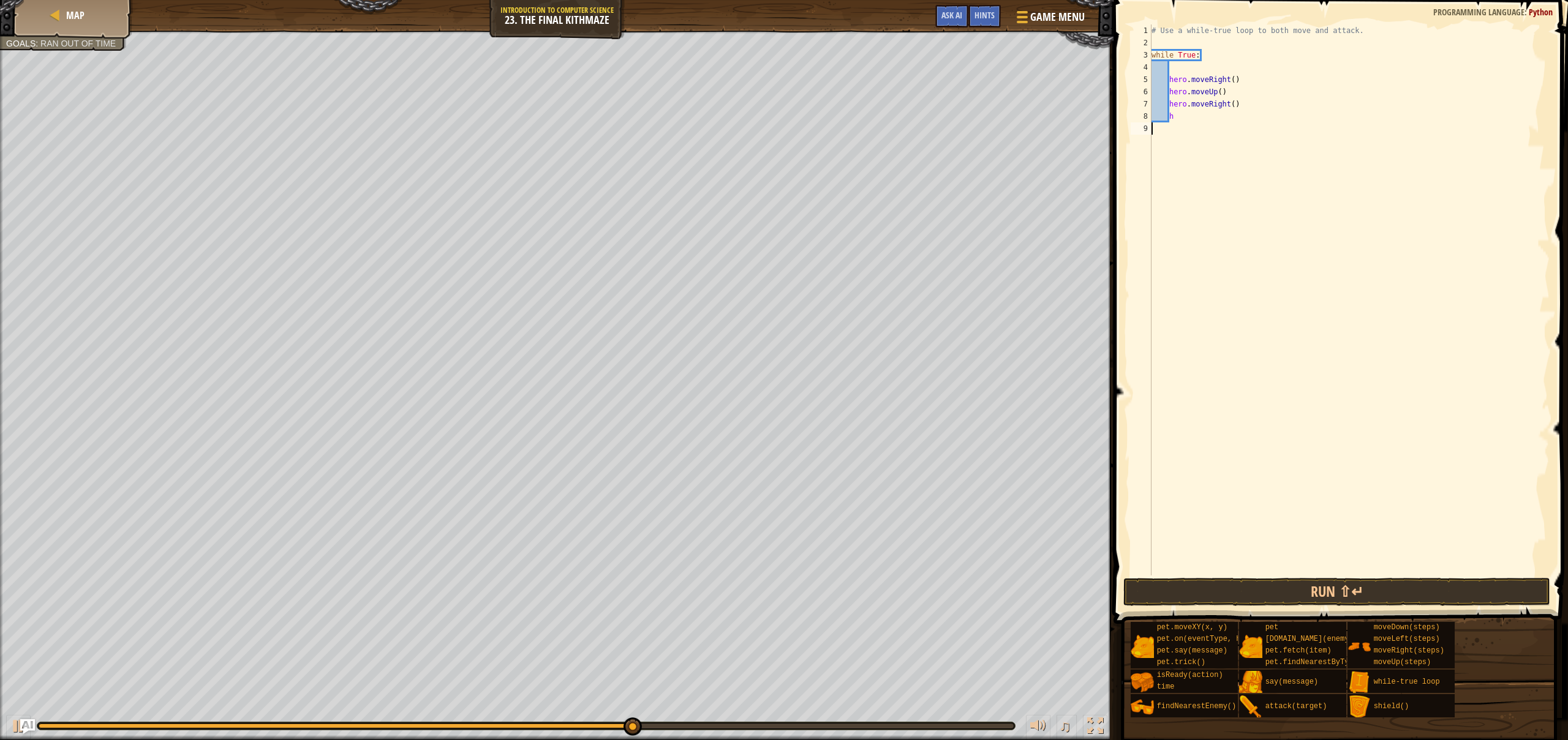
scroll to position [6, 0]
click at [1180, 119] on div "# Use a while-true loop to both move and attack. while True : hero . moveRight …" at bounding box center [1349, 312] width 401 height 575
type textarea "h"
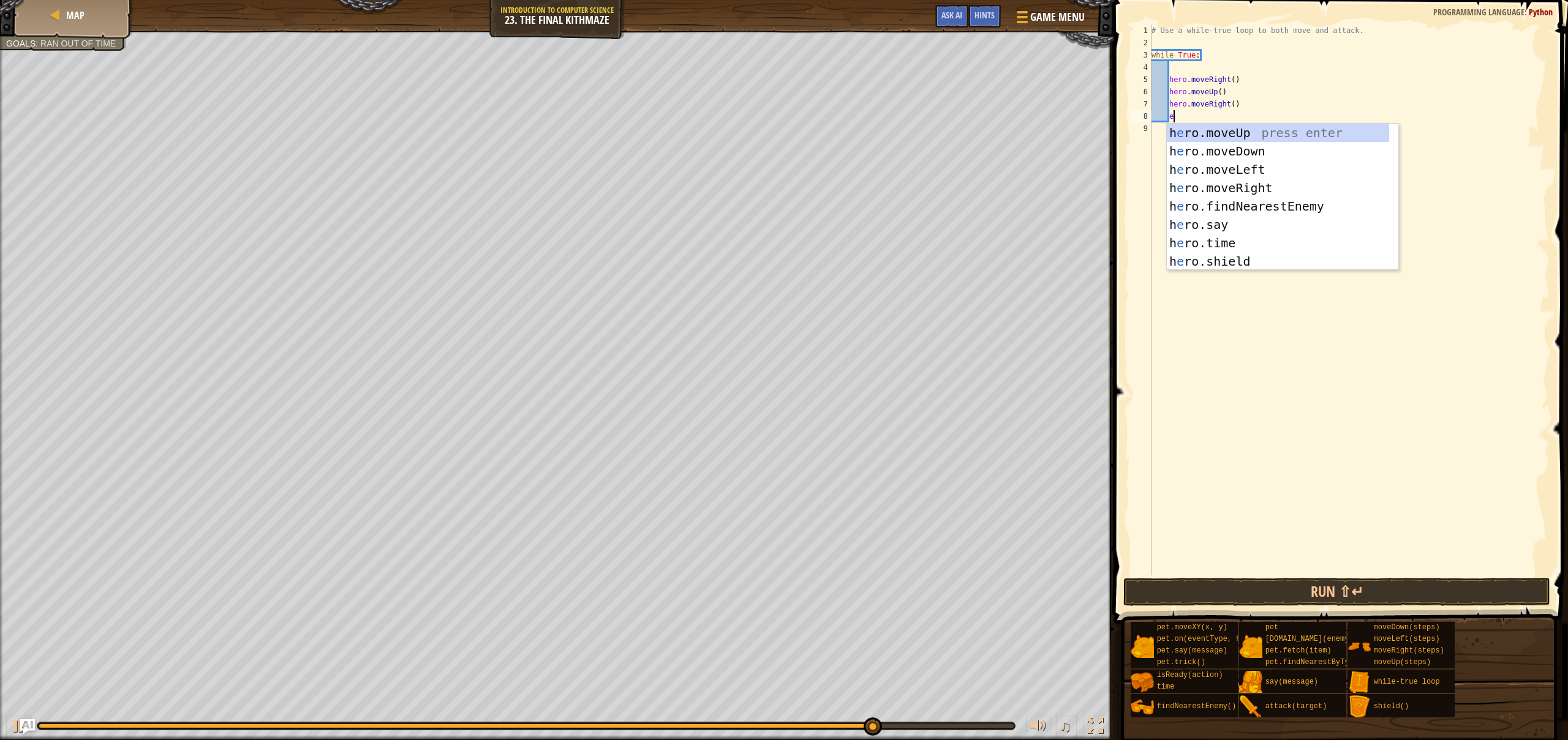
scroll to position [6, 2]
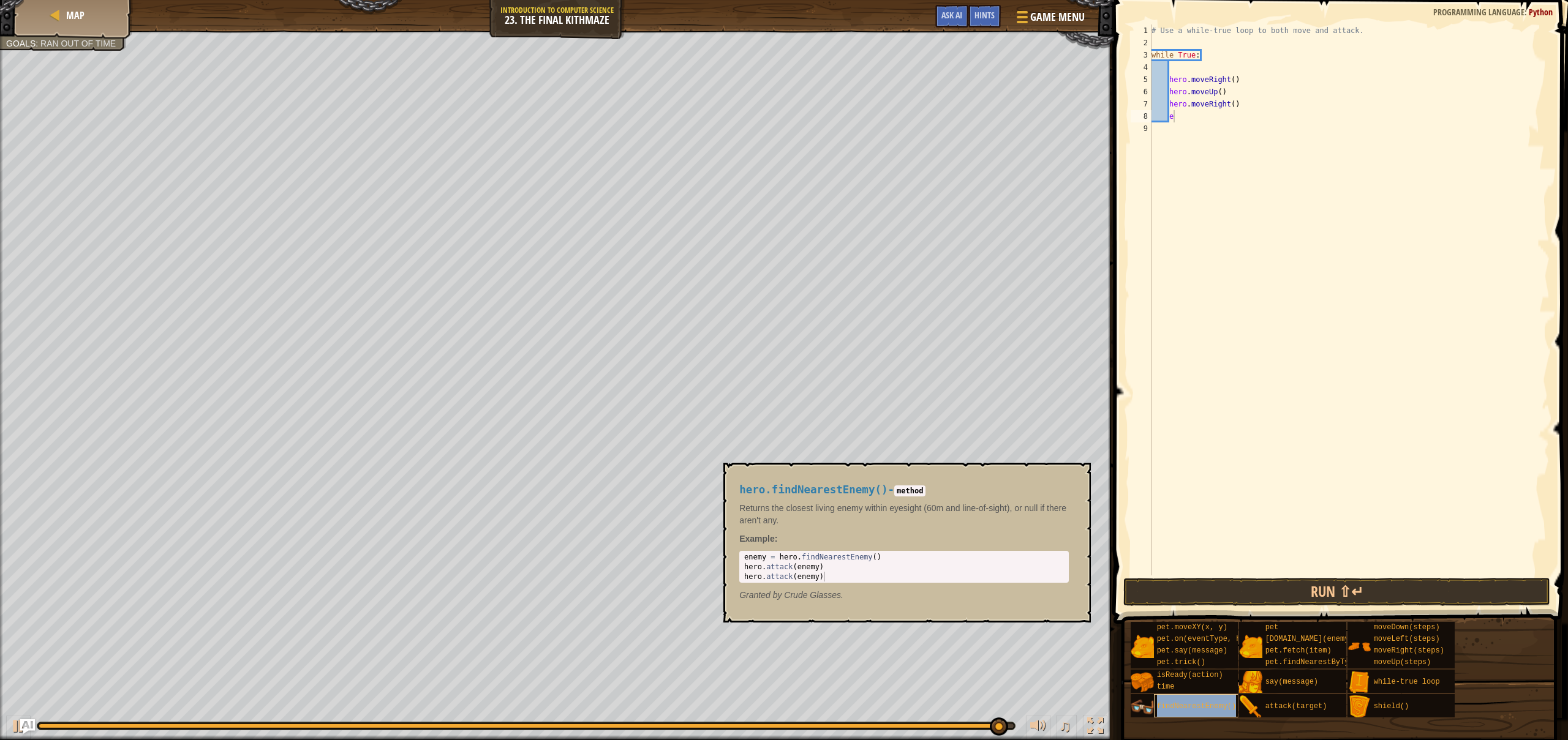
click at [1178, 710] on div "findNearestEnemy()" at bounding box center [1232, 705] width 157 height 23
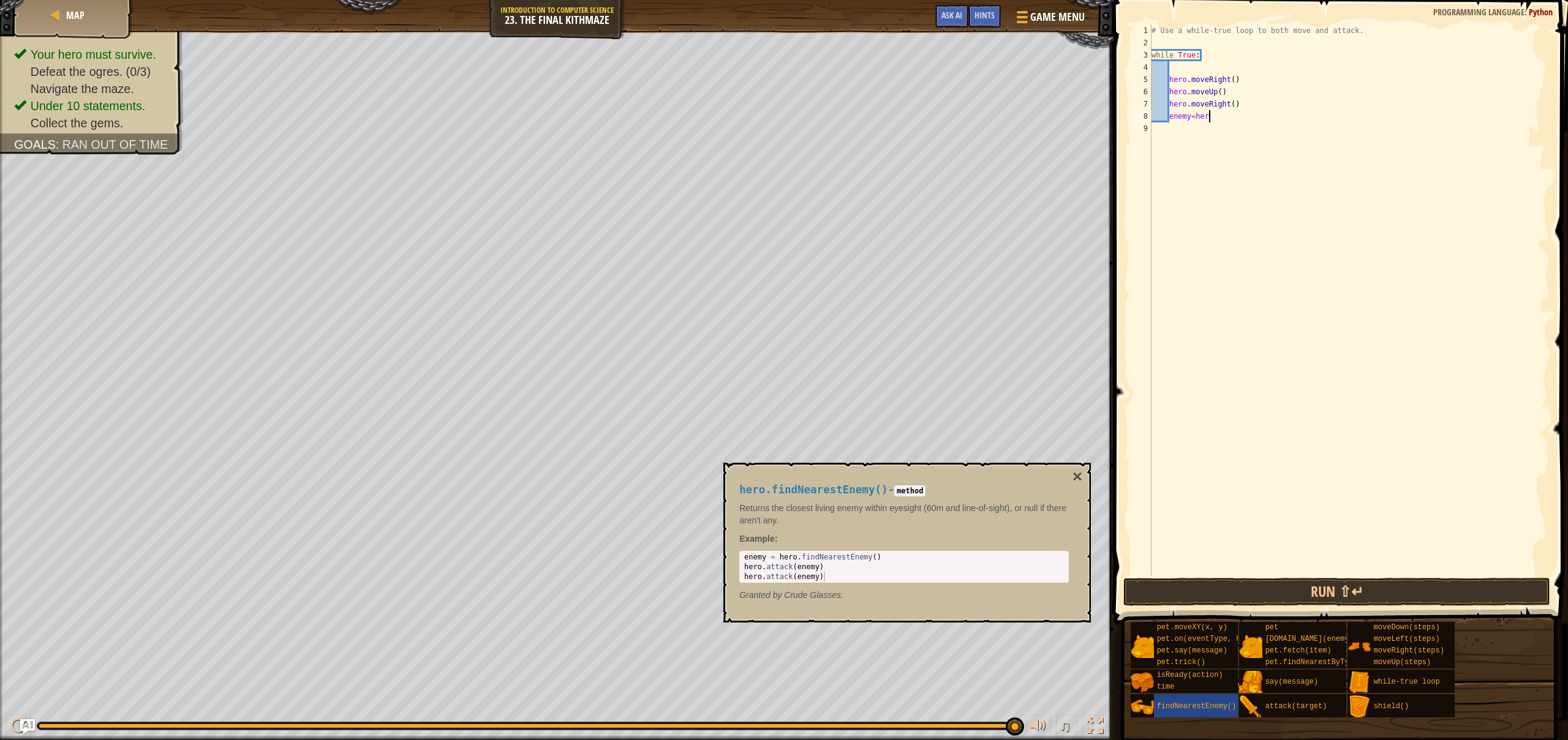
scroll to position [6, 4]
type textarea "enemy=hero ."
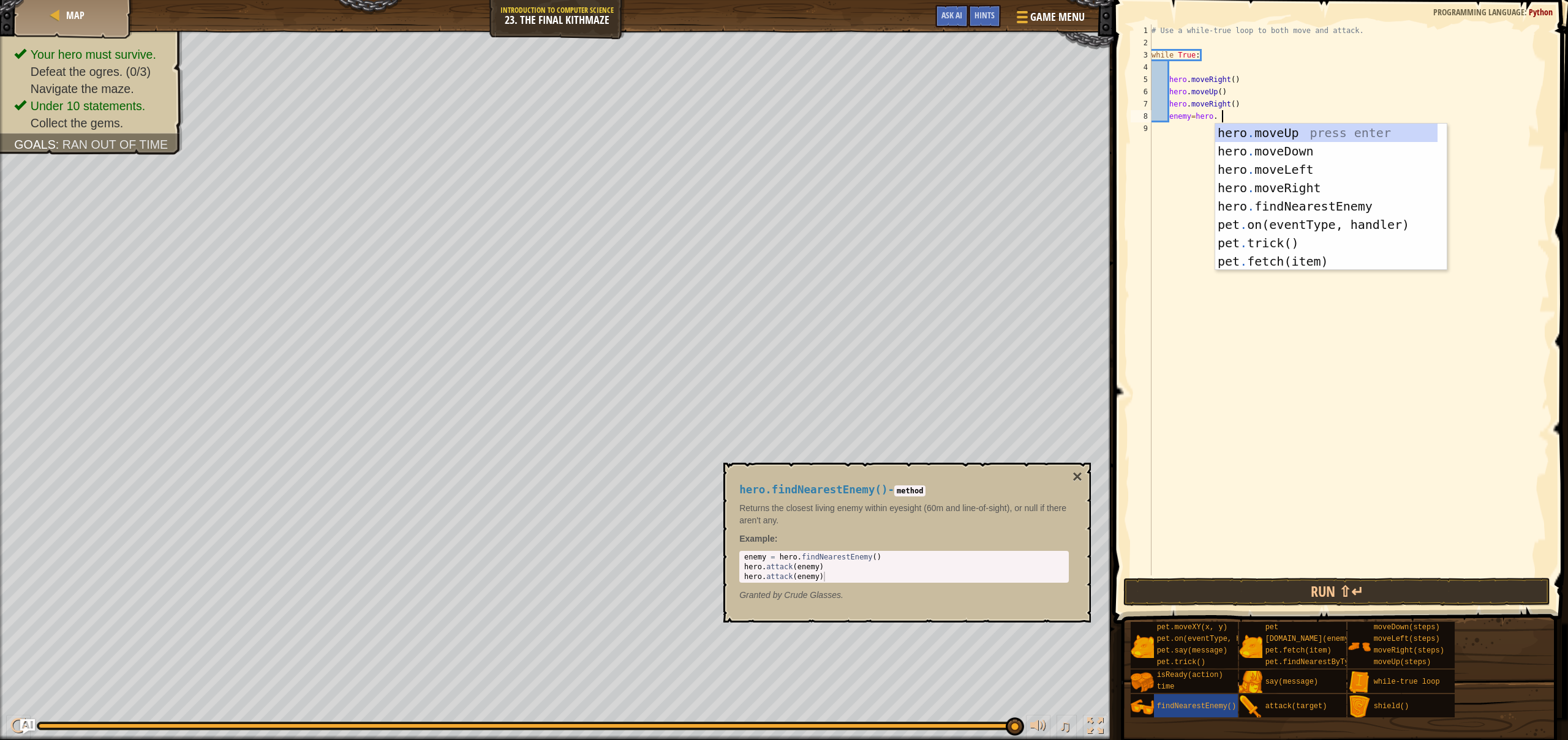
scroll to position [6, 6]
click at [1364, 200] on div "hero . moveUp press enter hero . moveDown press enter hero . moveLeft press ent…" at bounding box center [1330, 216] width 231 height 184
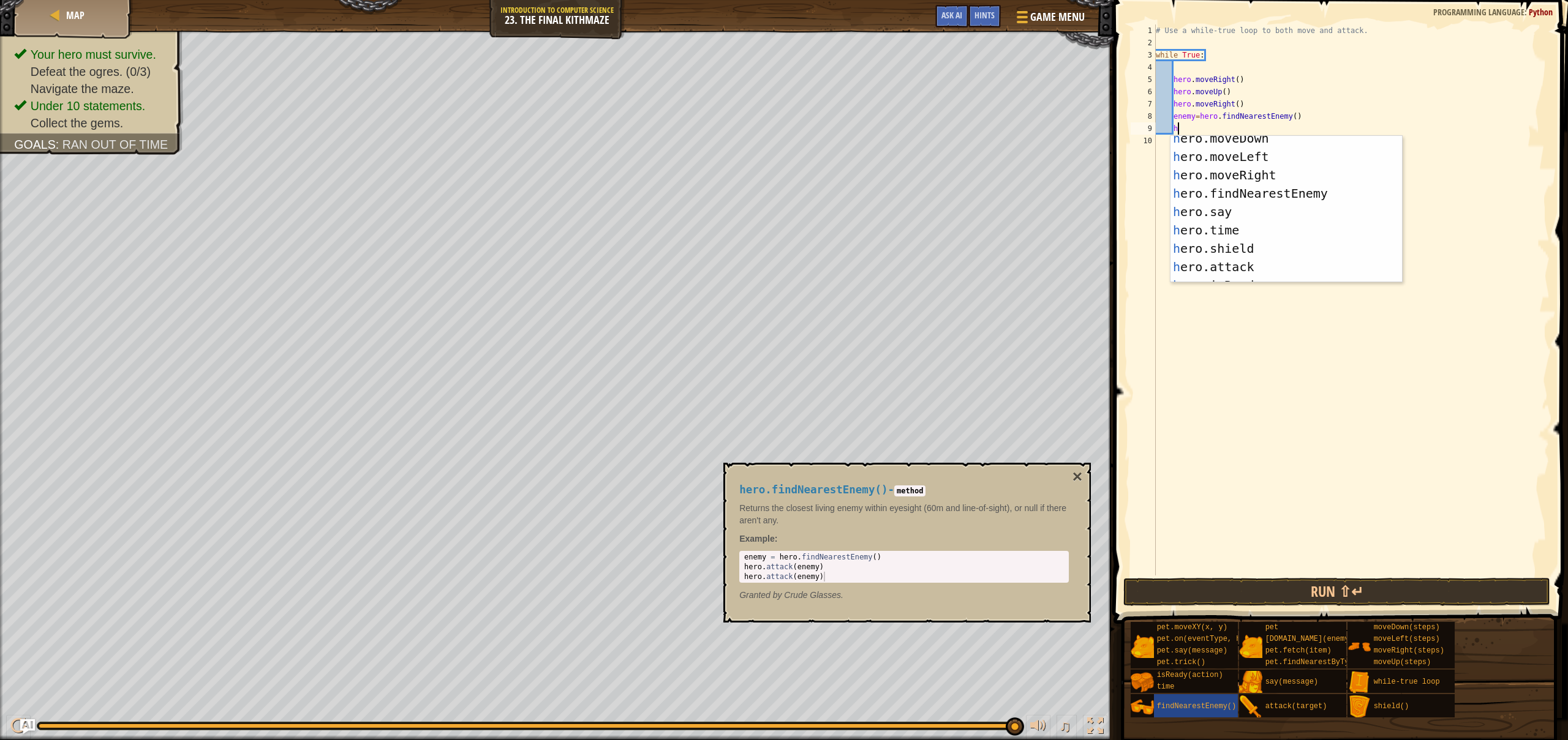
scroll to position [32, 0]
click at [1253, 254] on div "h ero.moveDown press enter h ero.moveLeft press enter h ero.moveRight press ent…" at bounding box center [1282, 214] width 222 height 184
click at [1265, 273] on div "h ero.moveDown press enter h ero.moveLeft press enter h ero.moveRight press ent…" at bounding box center [1282, 226] width 222 height 184
type textarea "hero.attack(enemy)"
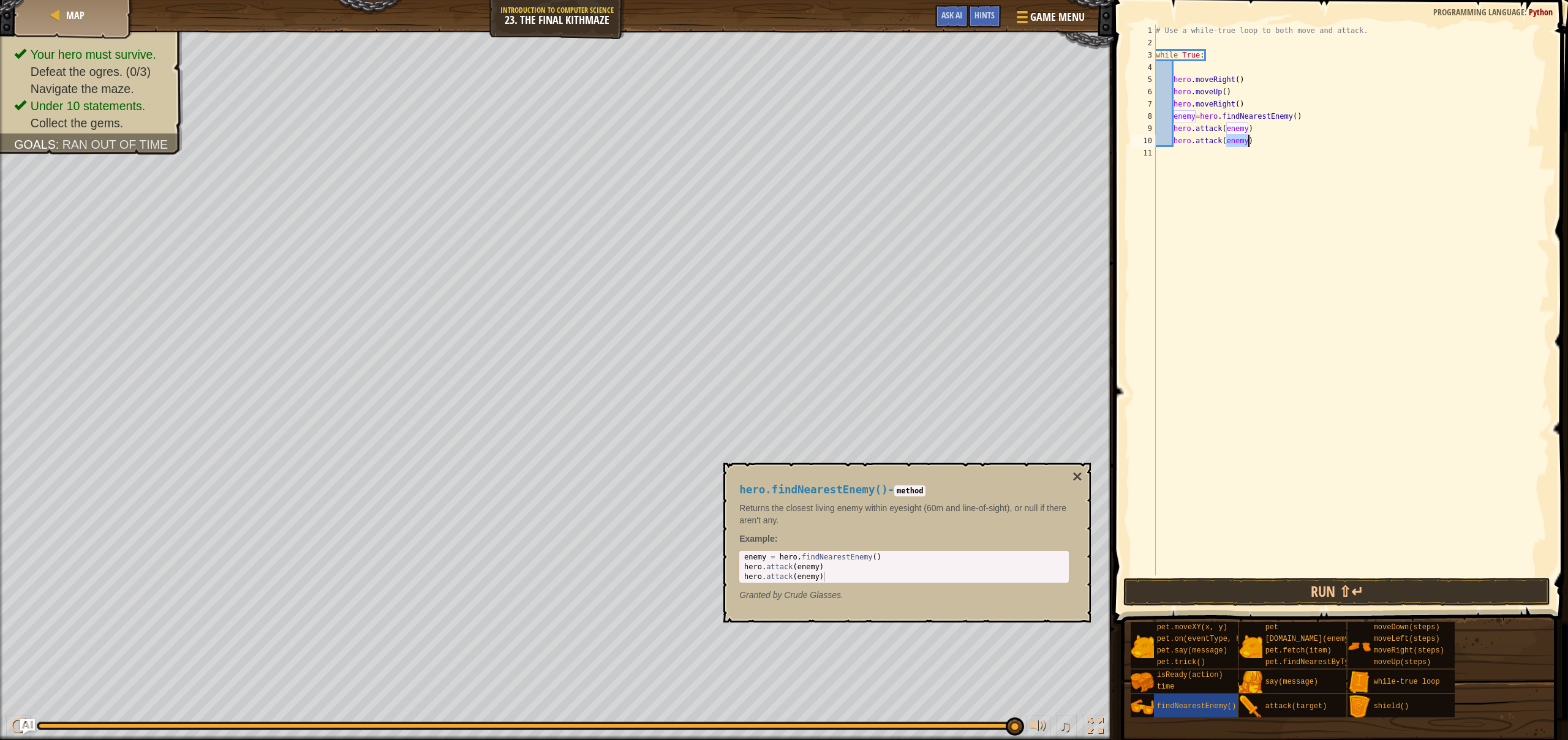
scroll to position [6, 7]
click at [1275, 145] on div "# Use a while-true loop to both move and attack. while True : hero . moveRight …" at bounding box center [1351, 312] width 397 height 575
type textarea "h"
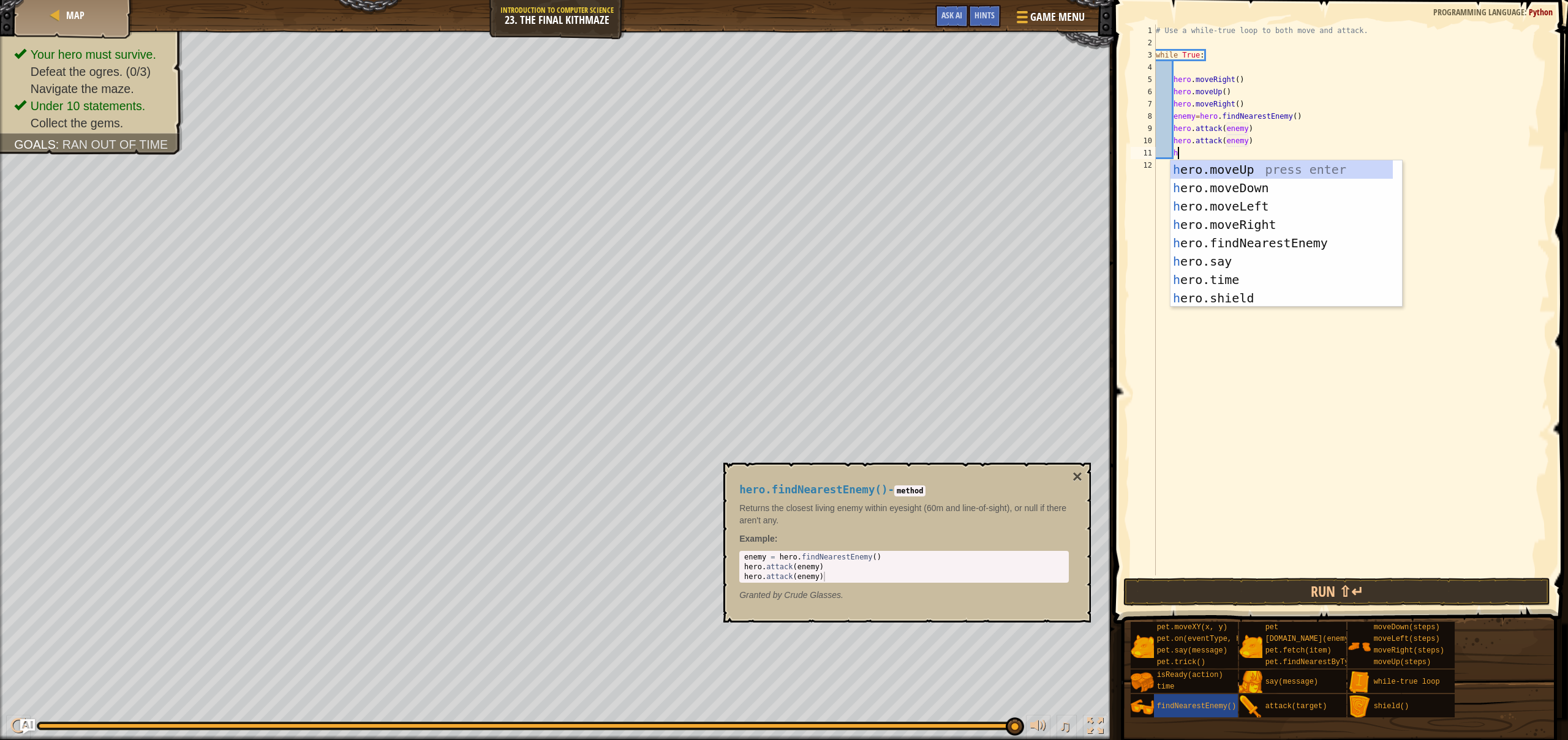
scroll to position [0, 0]
click at [1280, 193] on div "h ero.moveUp press enter h ero.moveDown press enter h ero.moveLeft press enter …" at bounding box center [1282, 253] width 222 height 184
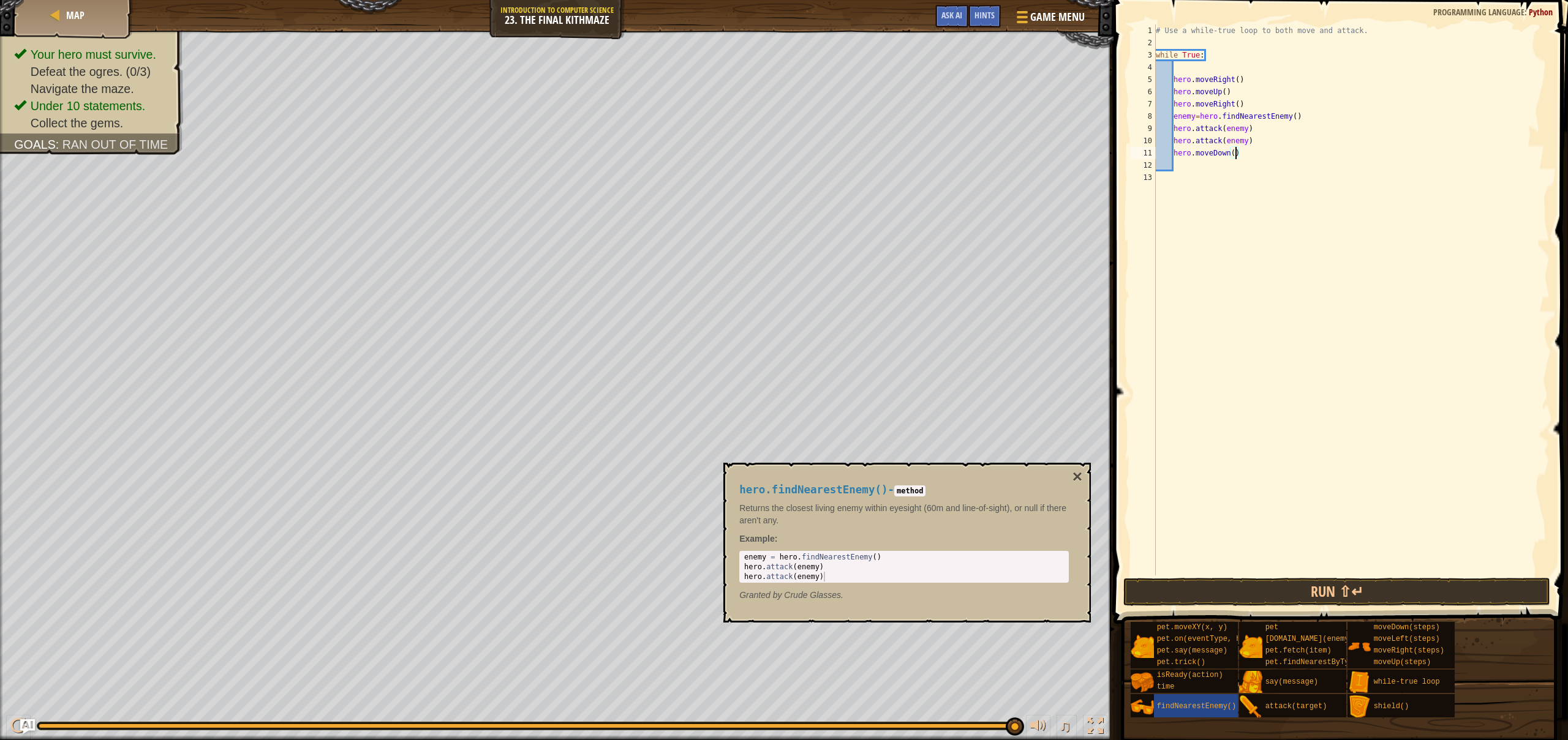
click at [1235, 156] on div "# Use a while-true loop to both move and attack. while True : hero . moveRight …" at bounding box center [1351, 312] width 397 height 575
type textarea "hero.moveDown(2)"
type textarea "3"
type textarea "h"
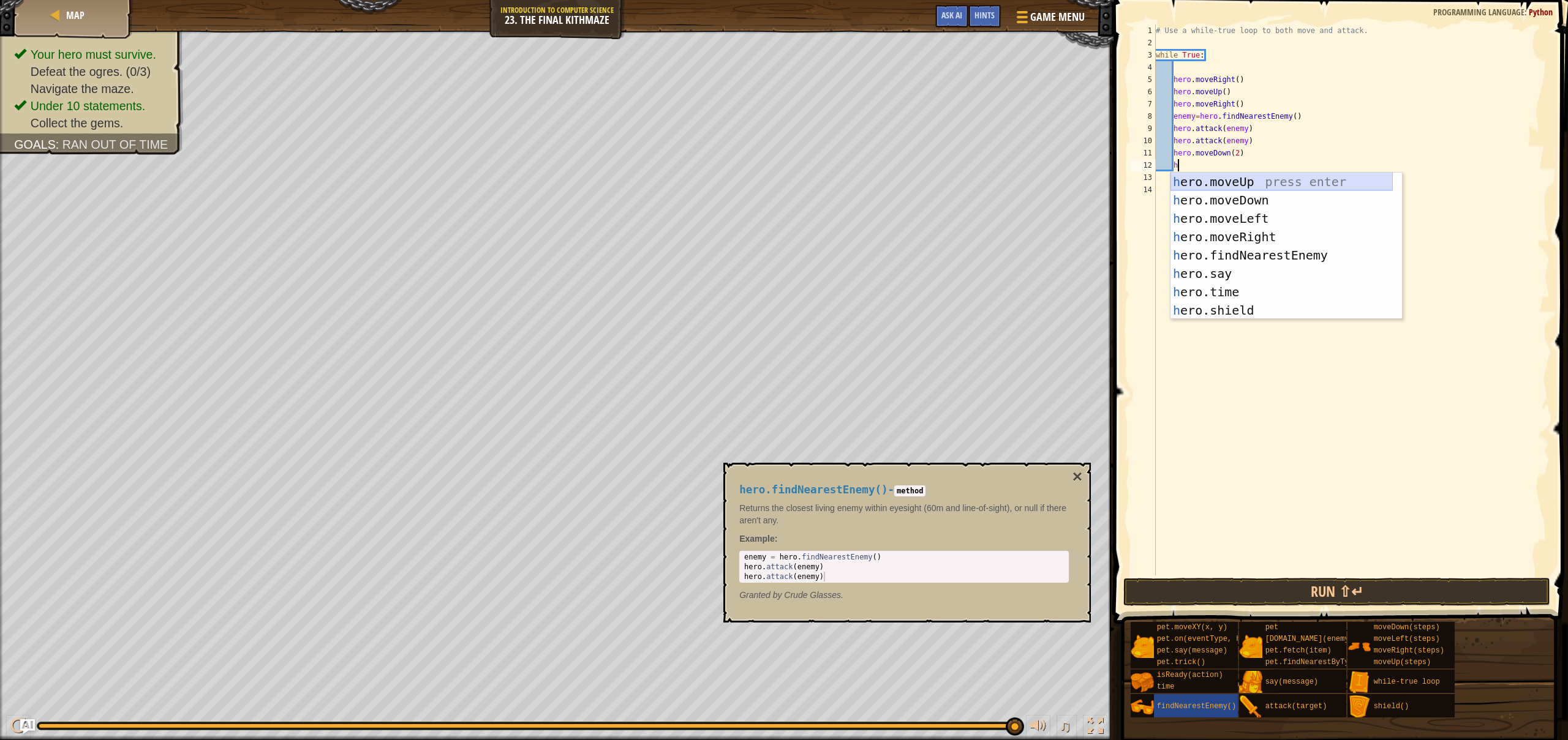
click at [1283, 184] on div "h ero.moveUp press enter h ero.moveDown press enter h ero.moveLeft press enter …" at bounding box center [1282, 265] width 222 height 184
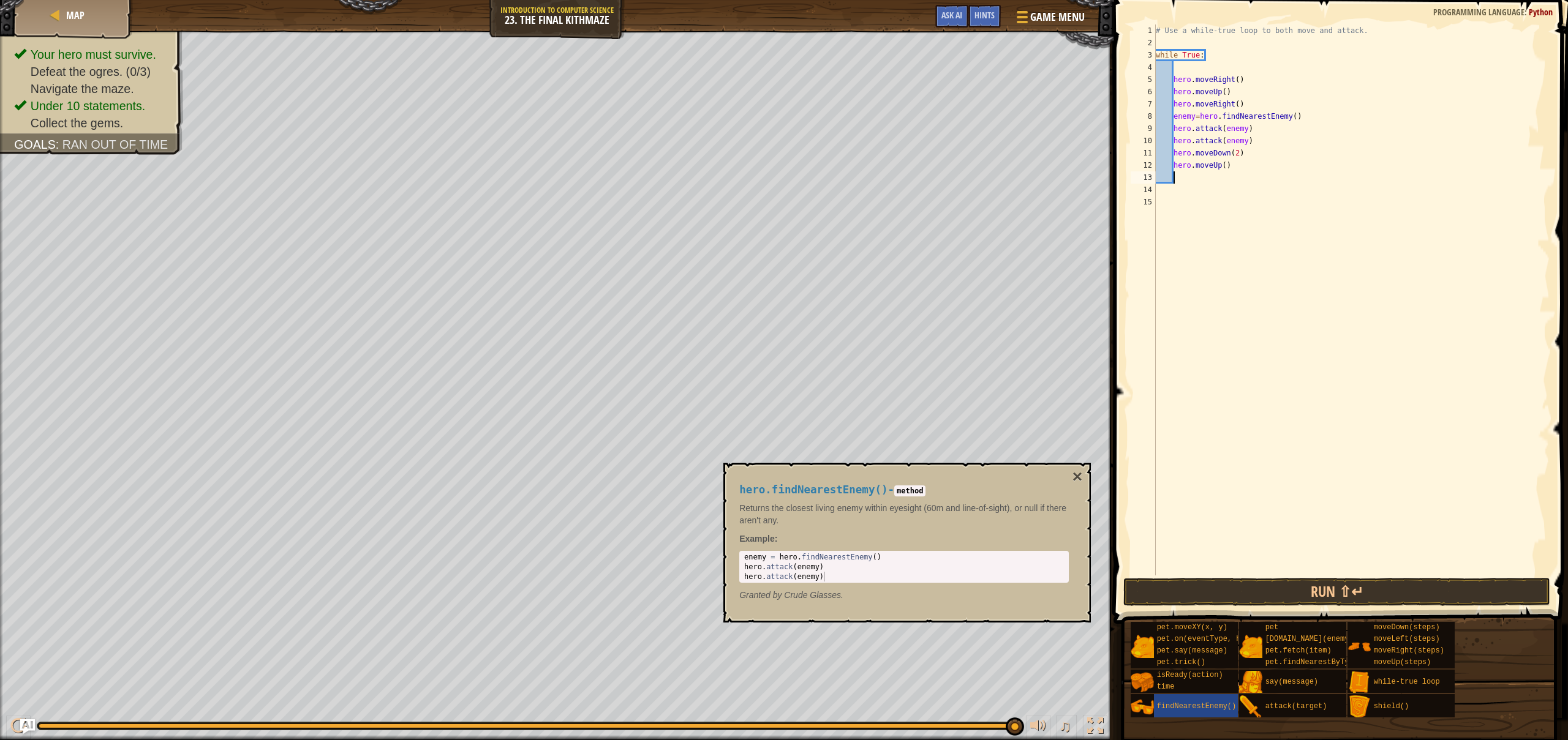
scroll to position [6, 1]
click at [1305, 597] on button "Run ⇧↵" at bounding box center [1336, 591] width 426 height 28
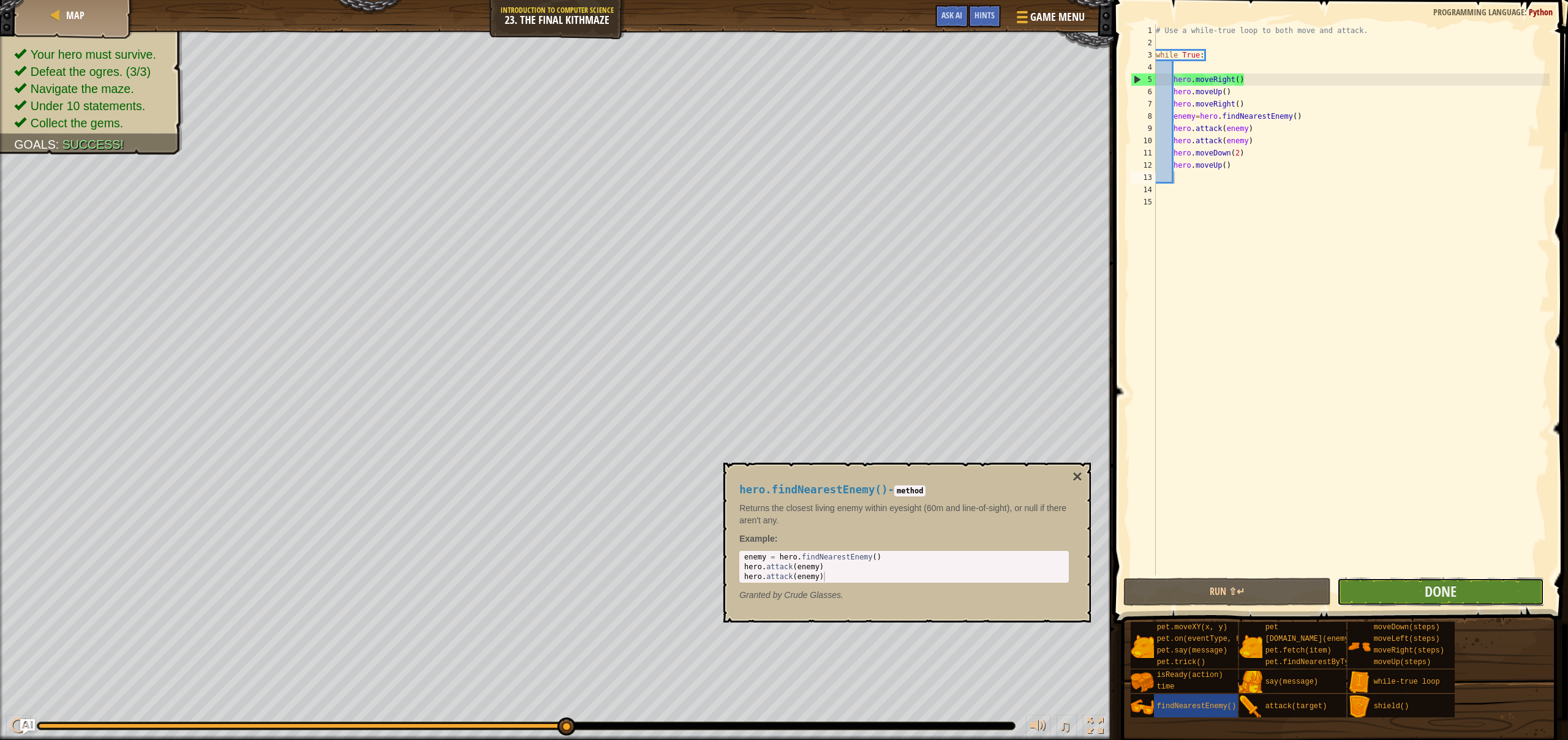
click at [1487, 591] on button "Done" at bounding box center [1440, 591] width 207 height 28
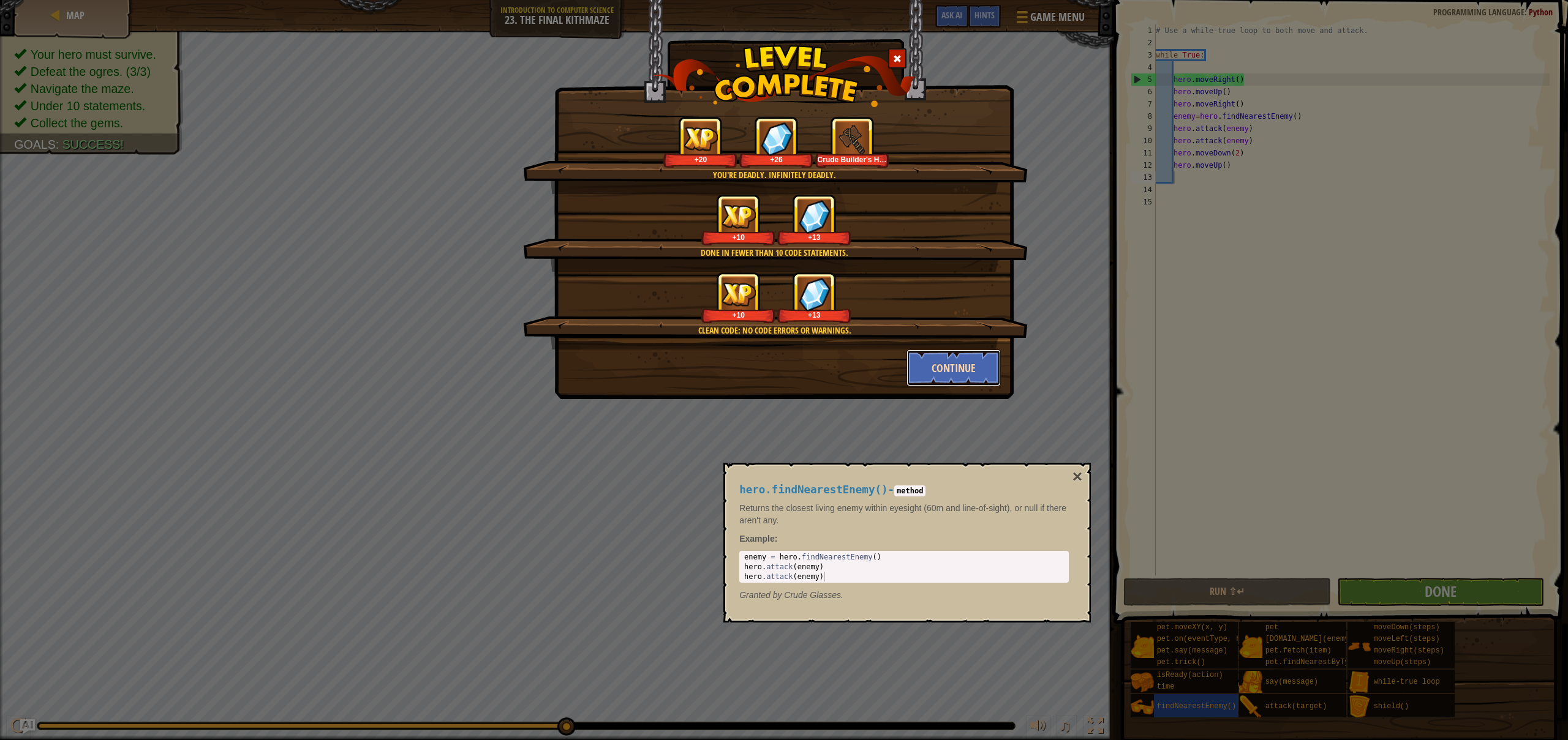
click at [957, 371] on button "Continue" at bounding box center [953, 368] width 95 height 37
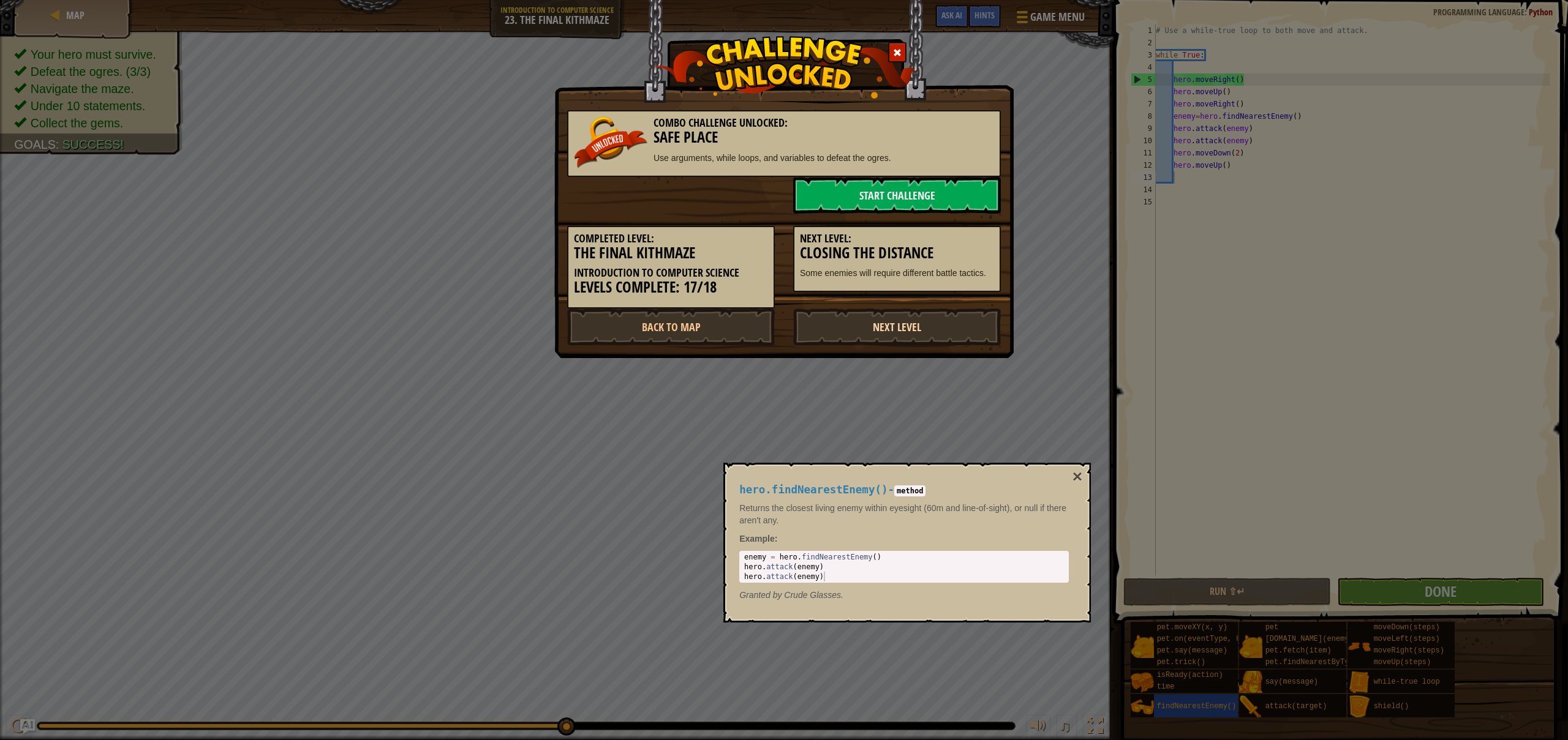
click at [888, 317] on link "Next Level" at bounding box center [897, 327] width 208 height 37
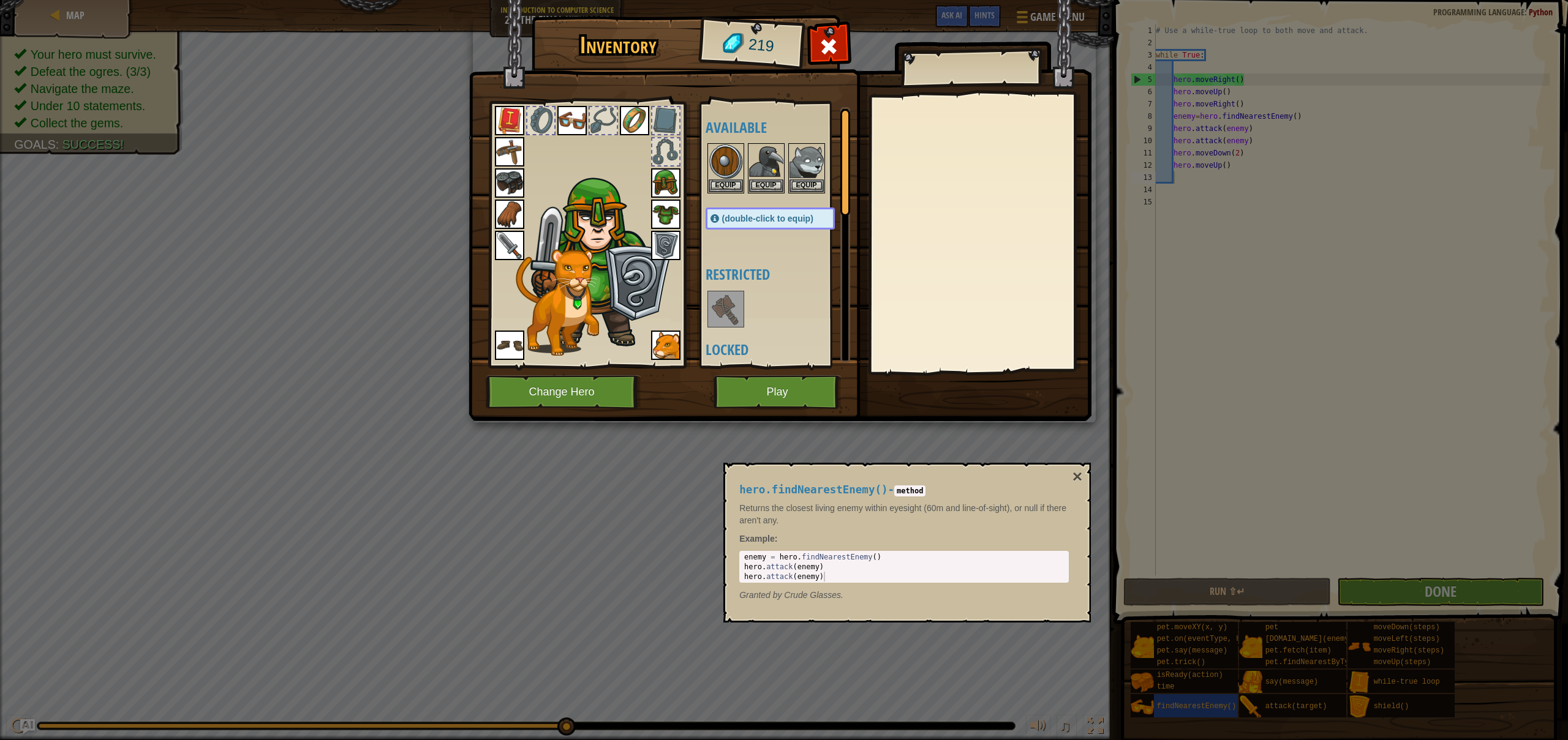
click at [723, 304] on img at bounding box center [725, 308] width 34 height 34
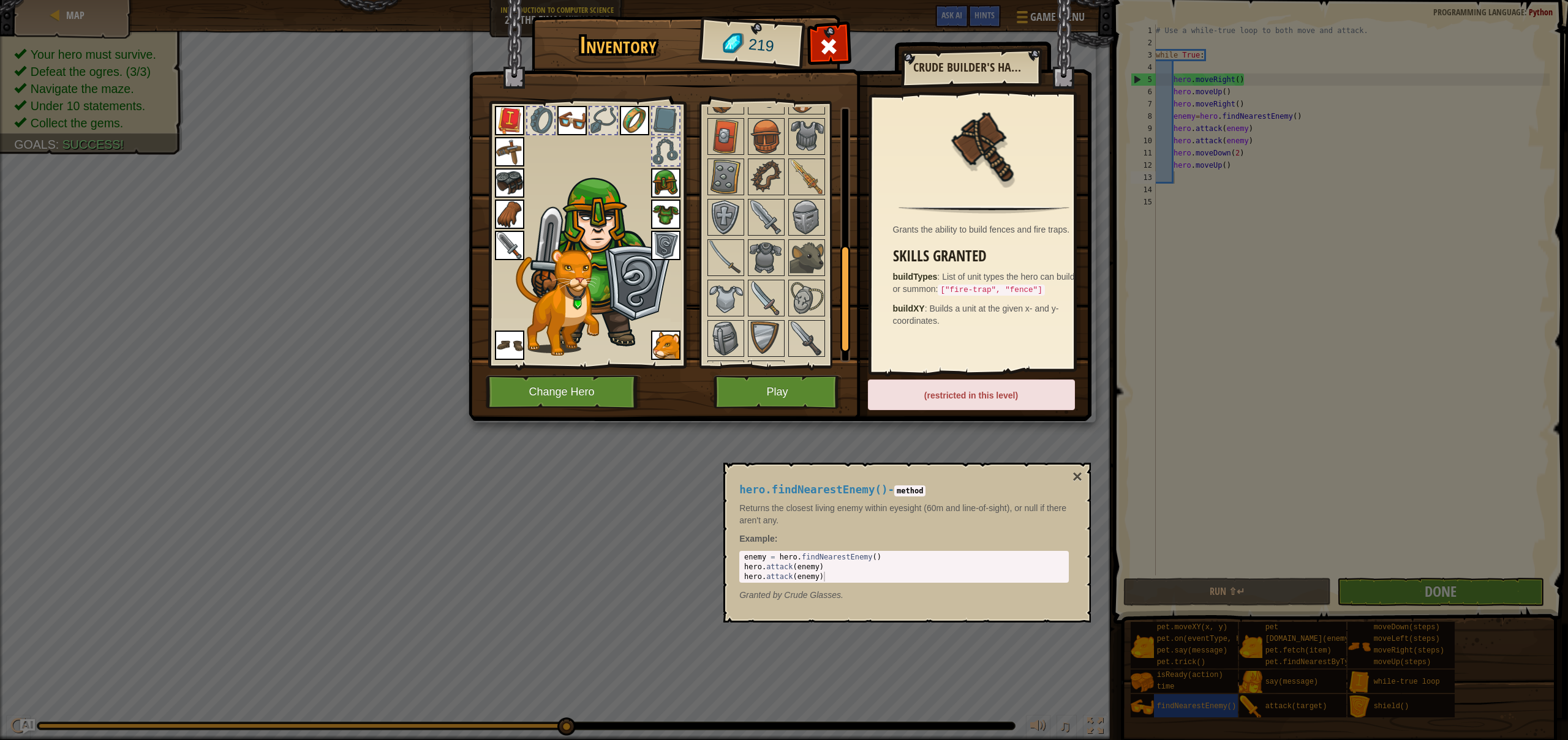
scroll to position [320, 0]
drag, startPoint x: 843, startPoint y: 205, endPoint x: 844, endPoint y: 336, distance: 131.0
click at [844, 336] on div at bounding box center [845, 296] width 10 height 107
click at [808, 143] on img at bounding box center [806, 144] width 34 height 34
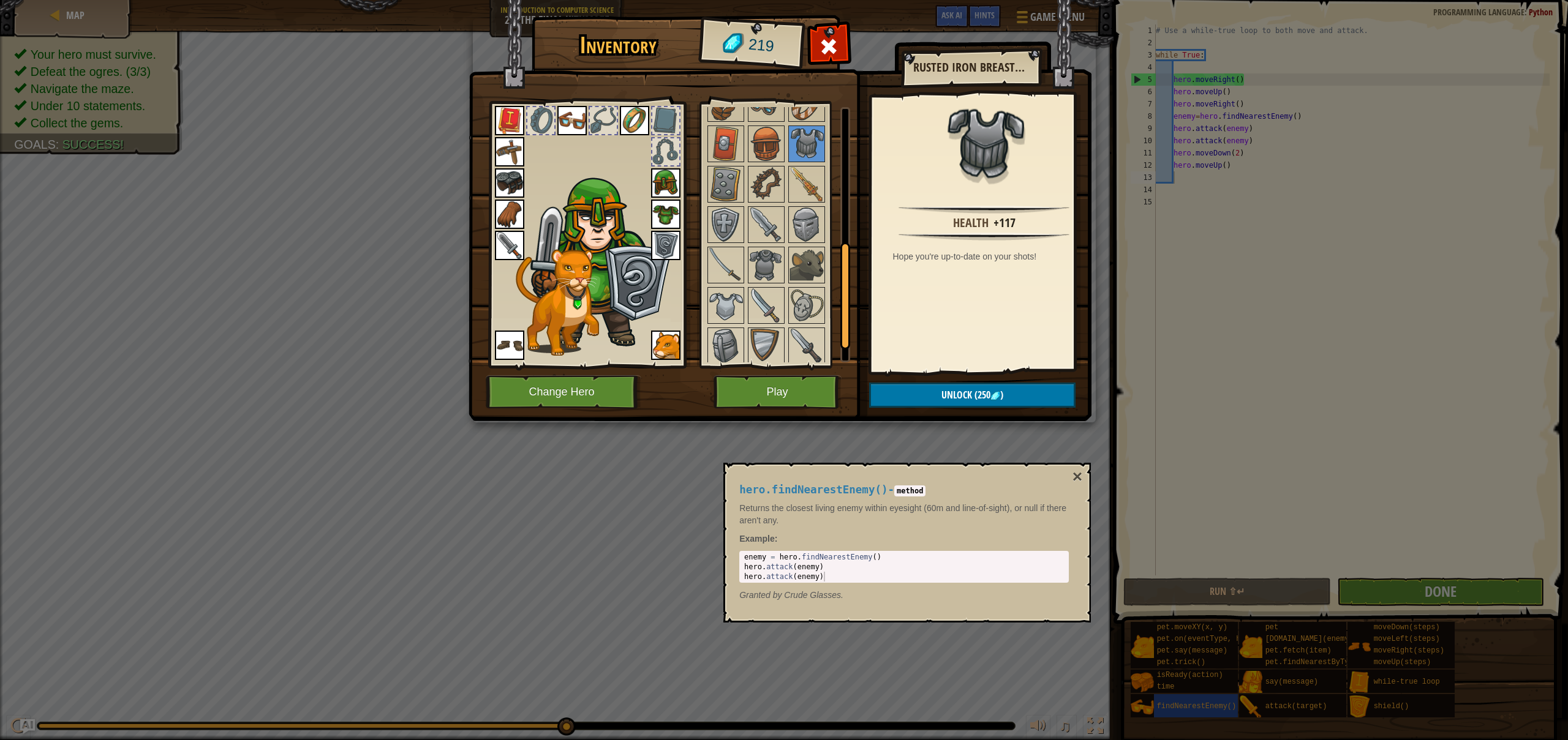
click at [786, 260] on div "Available Equip Equip Equip Equip Equip Equip Equip Equip Equip Equip Equip Equ…" at bounding box center [782, 234] width 154 height 255
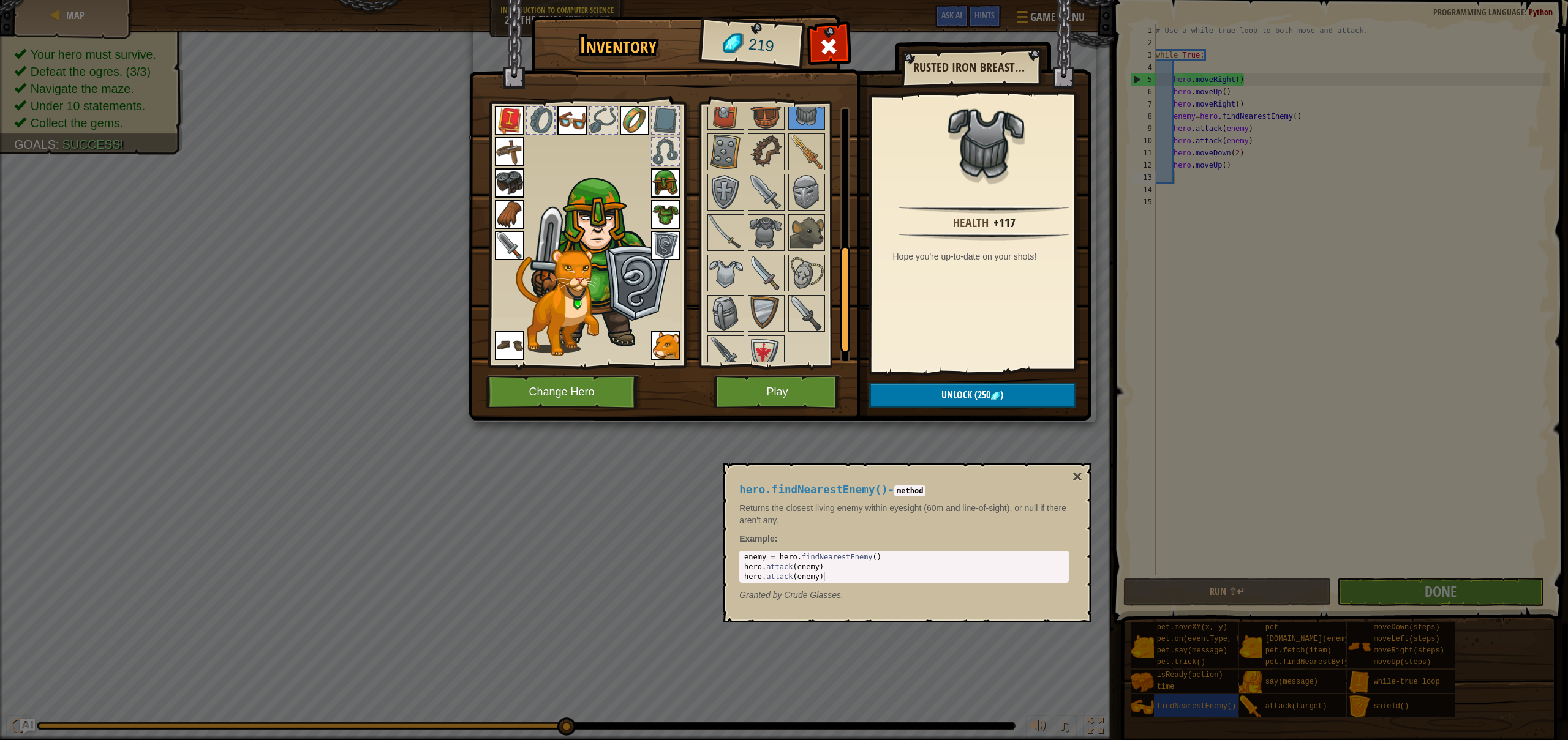
scroll to position [364, 0]
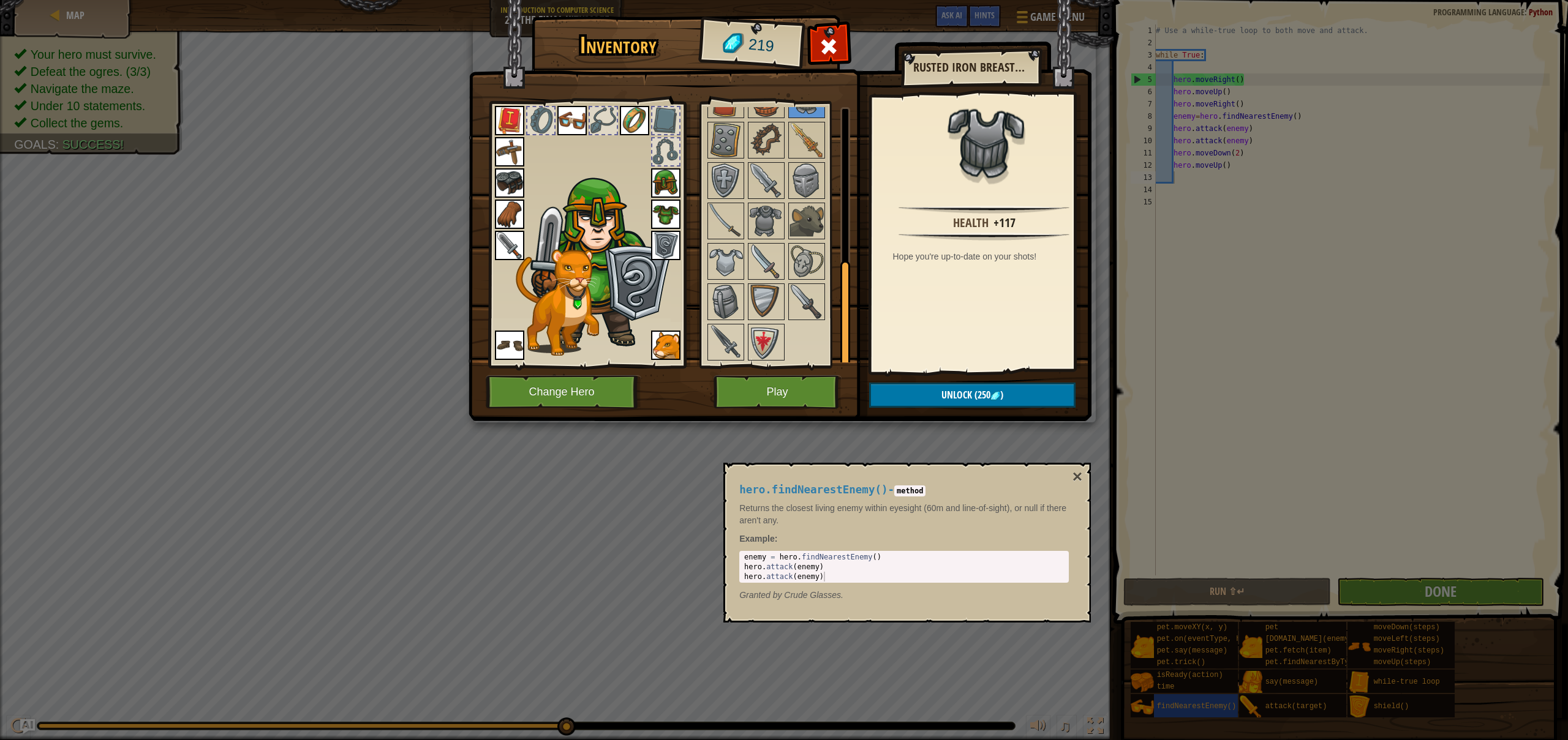
drag, startPoint x: 848, startPoint y: 315, endPoint x: 762, endPoint y: 370, distance: 102.1
click at [846, 353] on div at bounding box center [845, 314] width 10 height 107
click at [727, 328] on img at bounding box center [725, 342] width 34 height 34
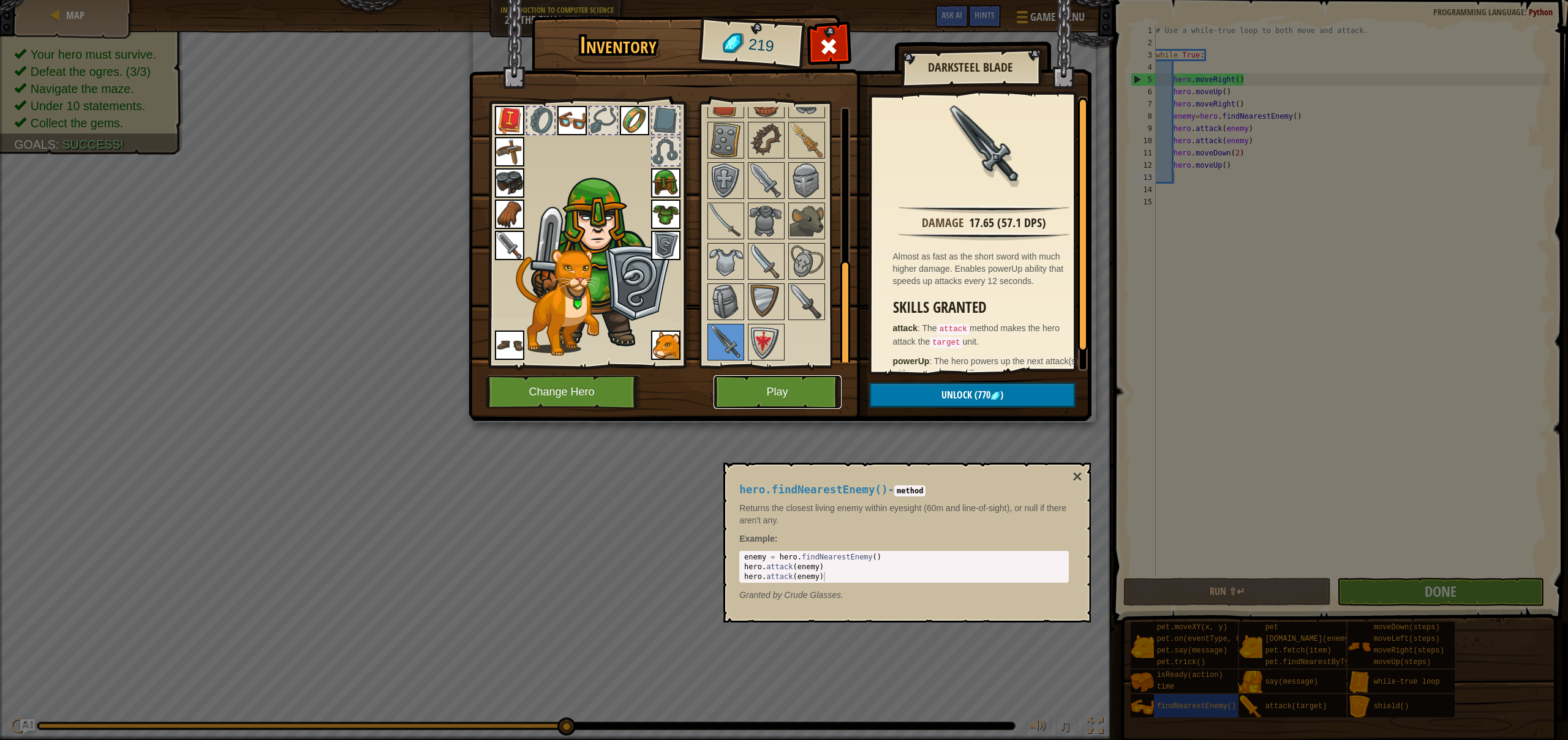
click at [812, 388] on button "Play" at bounding box center [777, 392] width 128 height 34
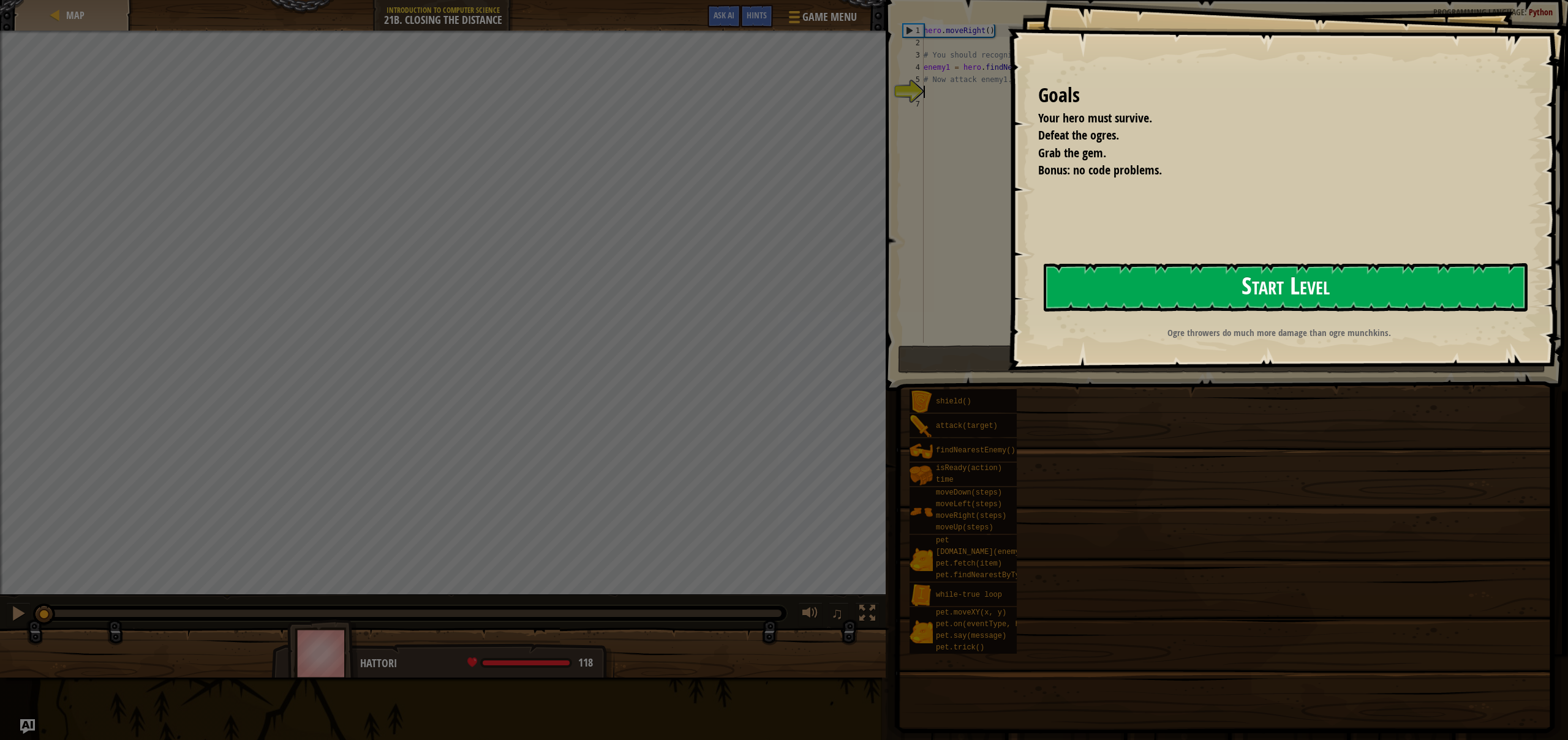
click at [1203, 294] on button "Start Level" at bounding box center [1285, 287] width 484 height 49
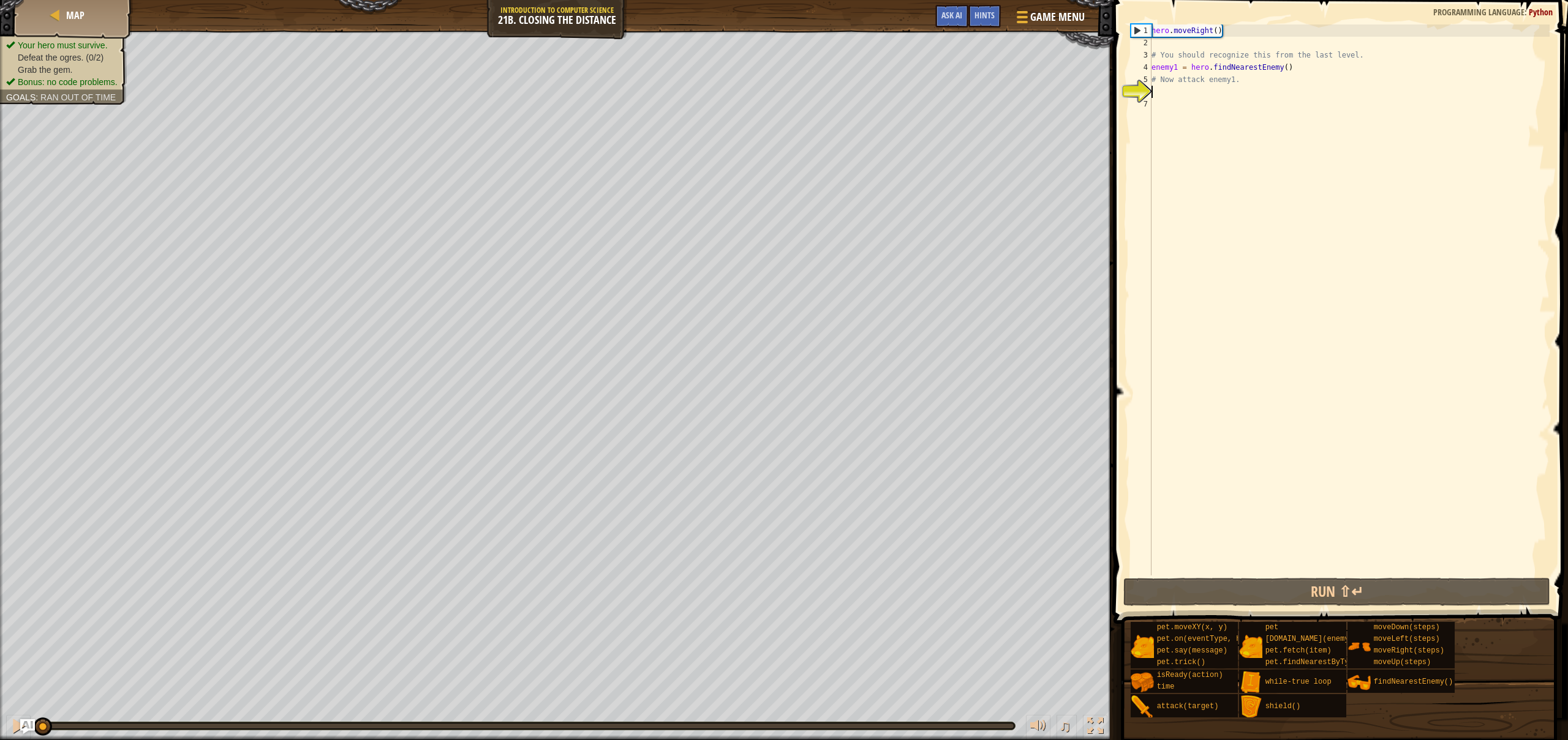
scroll to position [6, 0]
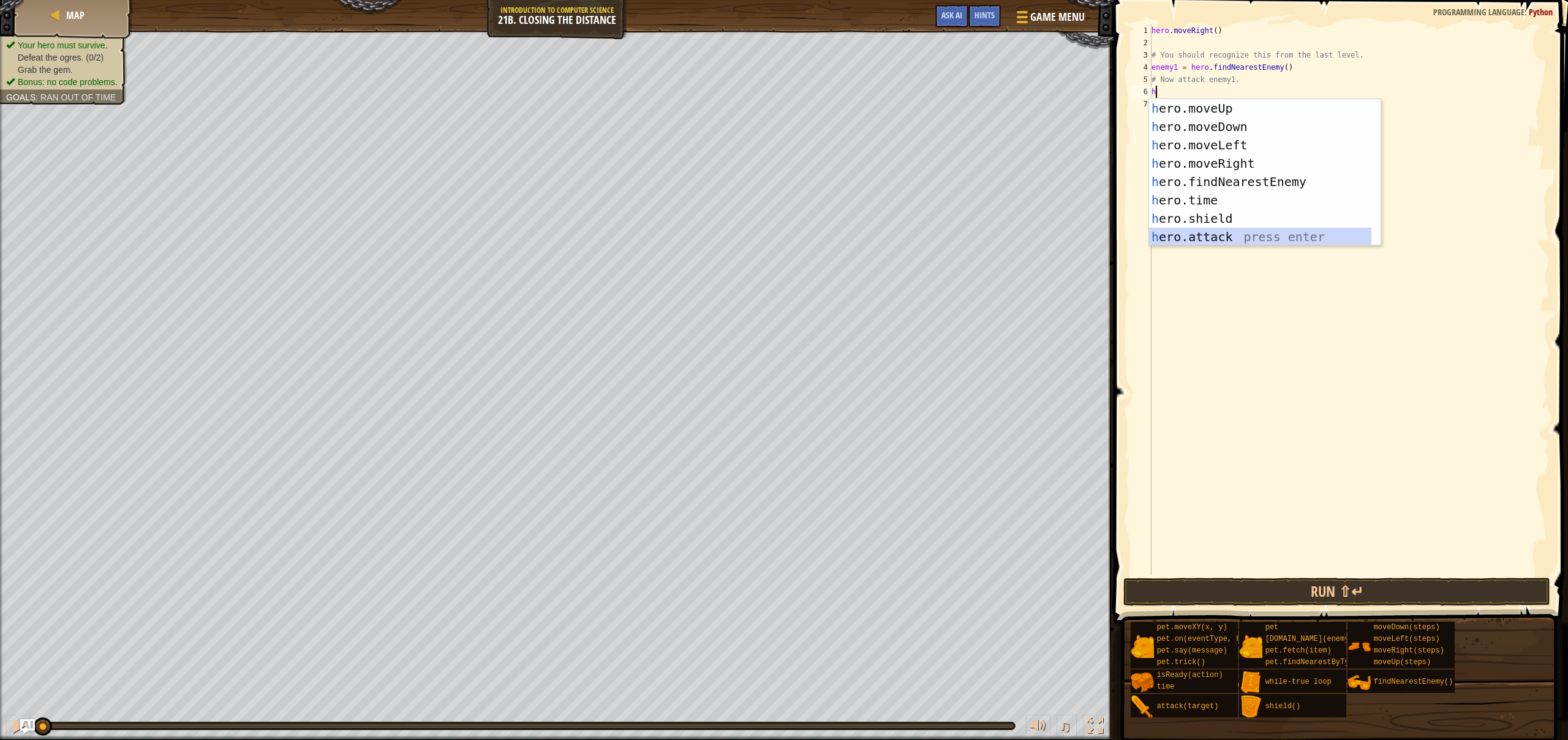
click at [1272, 241] on div "h ero.moveUp press enter h ero.moveDown press enter h ero.moveLeft press enter …" at bounding box center [1260, 191] width 222 height 184
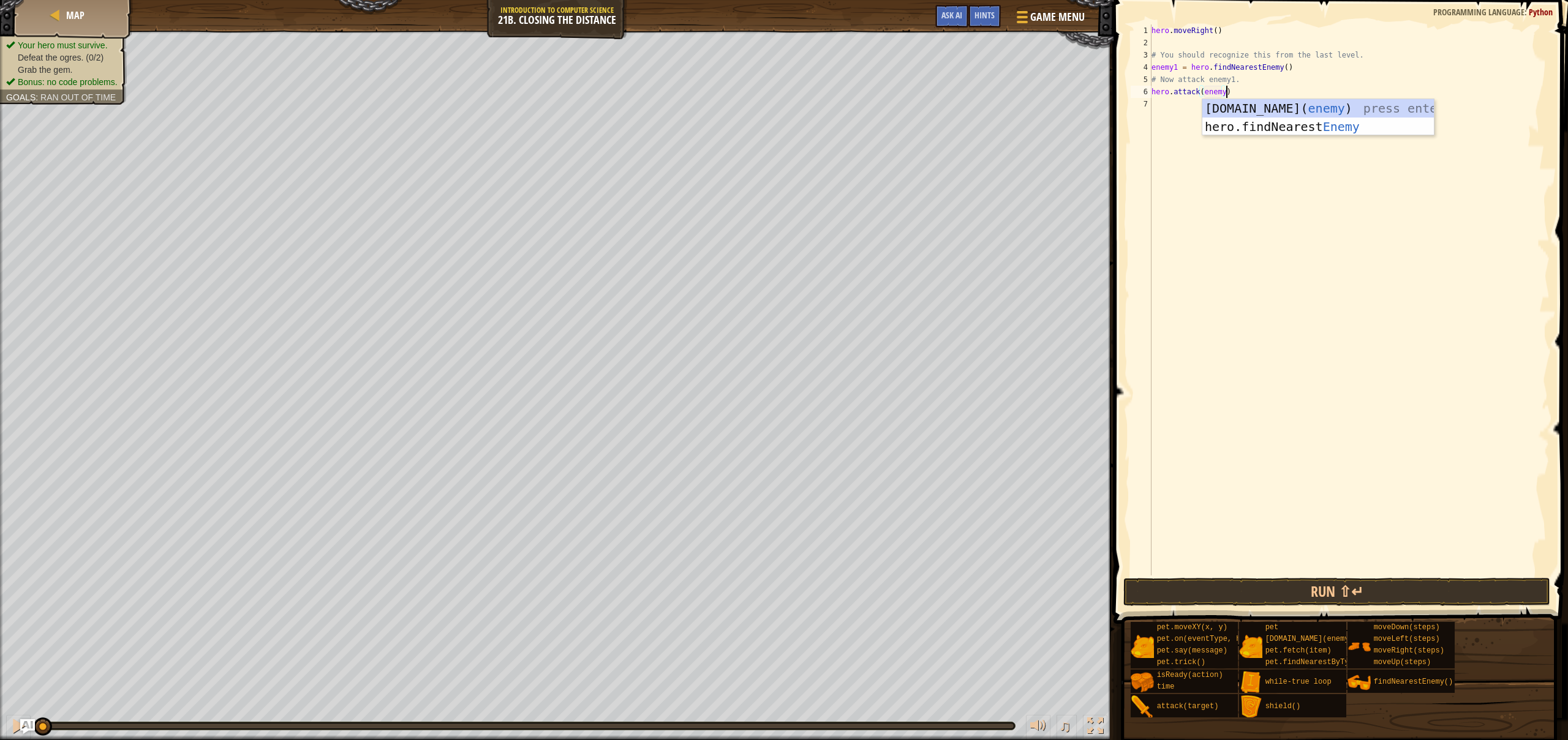
scroll to position [6, 6]
type textarea "hero.attack(enemy1)"
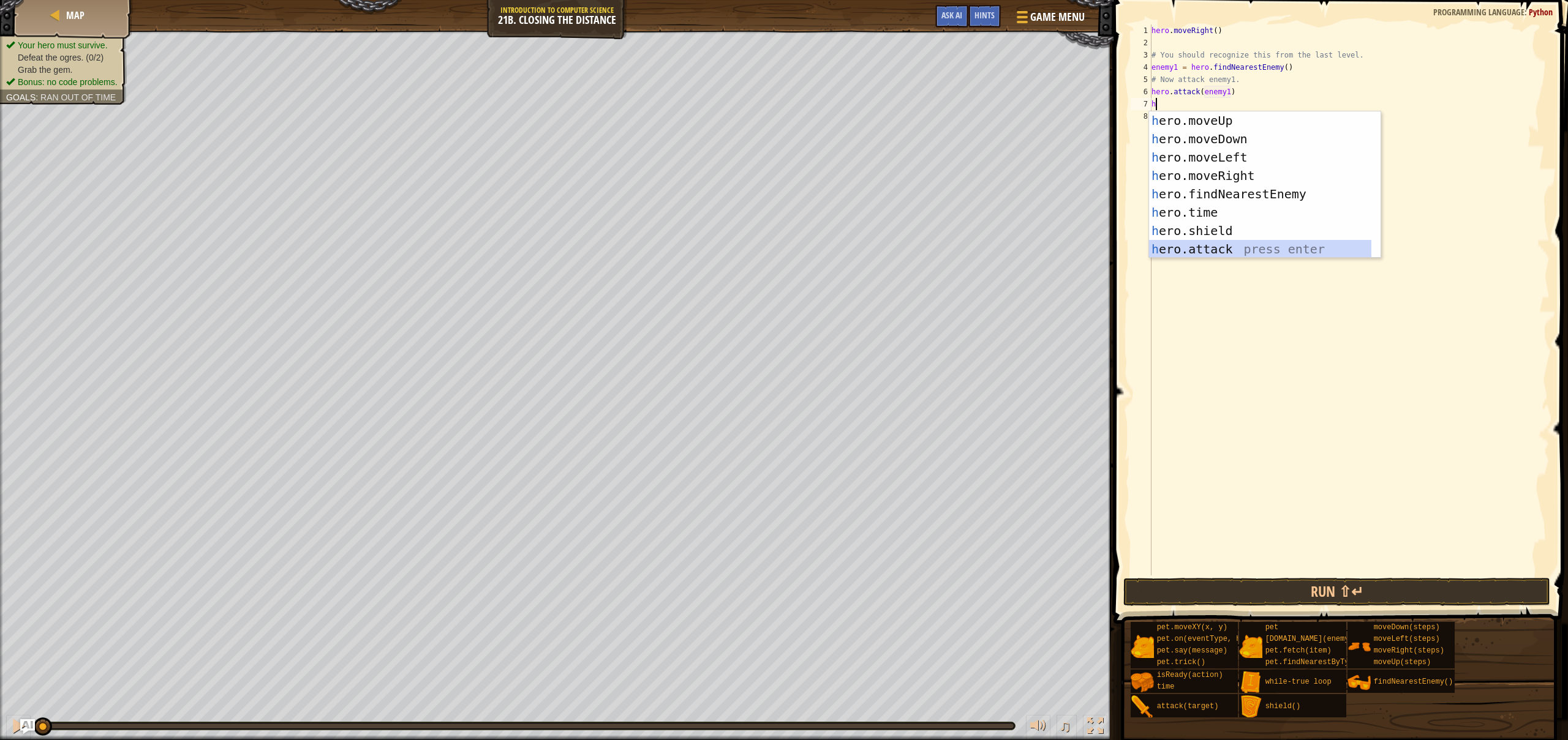
click at [1231, 257] on div "h ero.moveUp press enter h ero.moveDown press enter h ero.moveLeft press enter …" at bounding box center [1264, 203] width 231 height 184
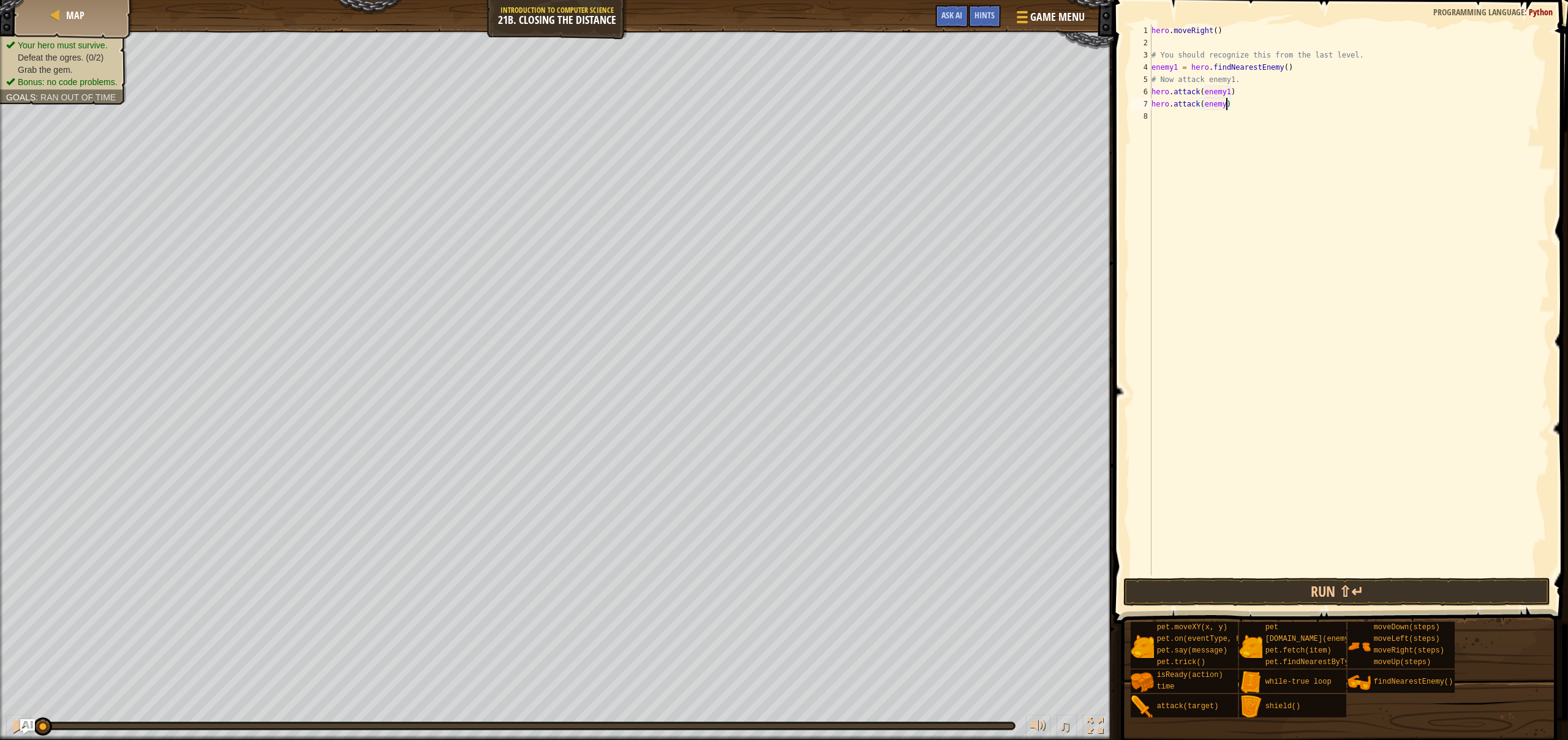
scroll to position [6, 6]
type textarea "hero.attack(enemy1)"
click at [1176, 582] on button "Run ⇧↵" at bounding box center [1336, 591] width 426 height 28
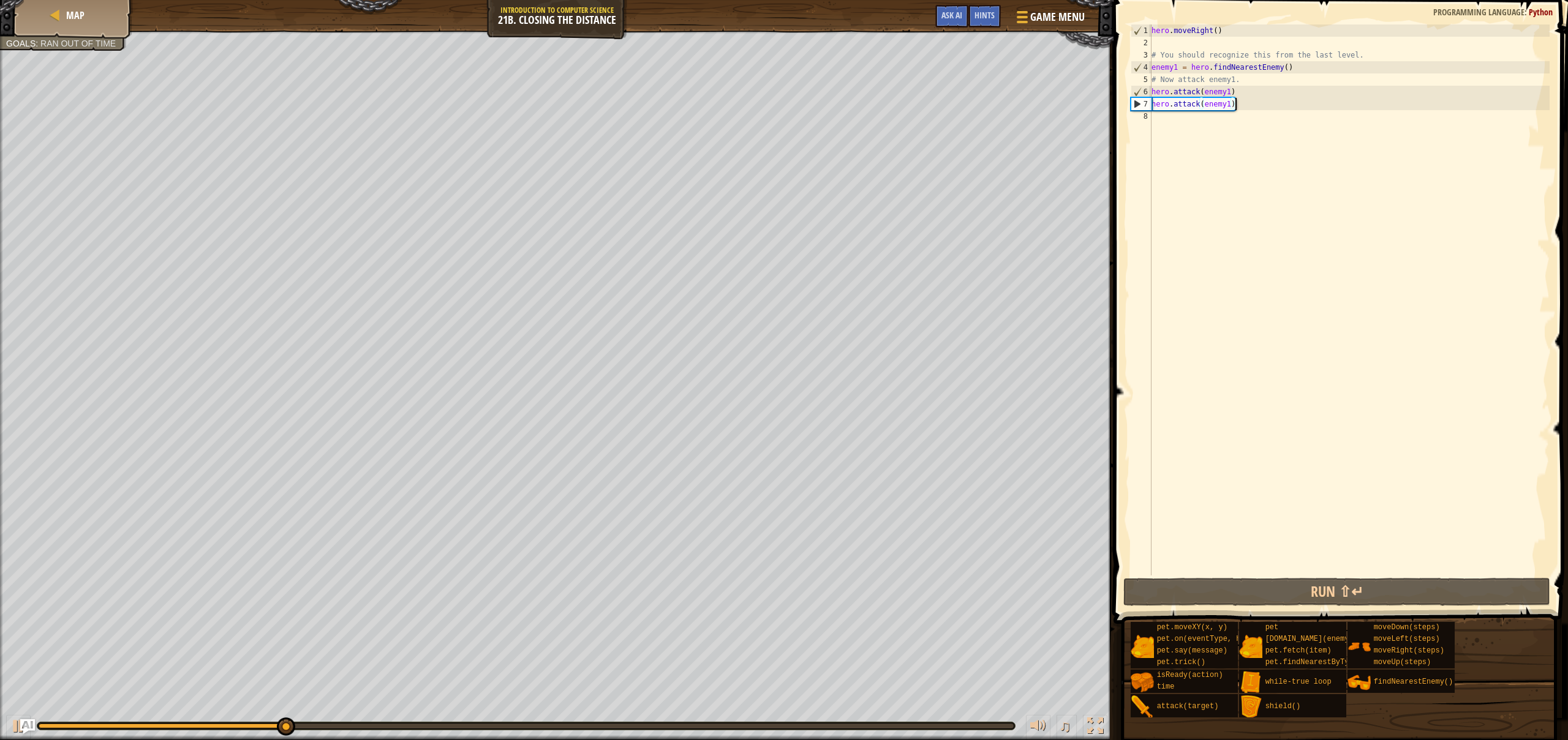
click at [1251, 104] on div "hero . moveRight ( ) # You should recognize this from the last level. enemy1 = …" at bounding box center [1349, 312] width 401 height 575
click at [1248, 105] on div "hero . moveRight ( ) # You should recognize this from the last level. enemy1 = …" at bounding box center [1349, 312] width 401 height 575
click at [1291, 104] on div "hero . moveRight ( ) # You should recognize this from the last level. enemy1 = …" at bounding box center [1349, 312] width 401 height 575
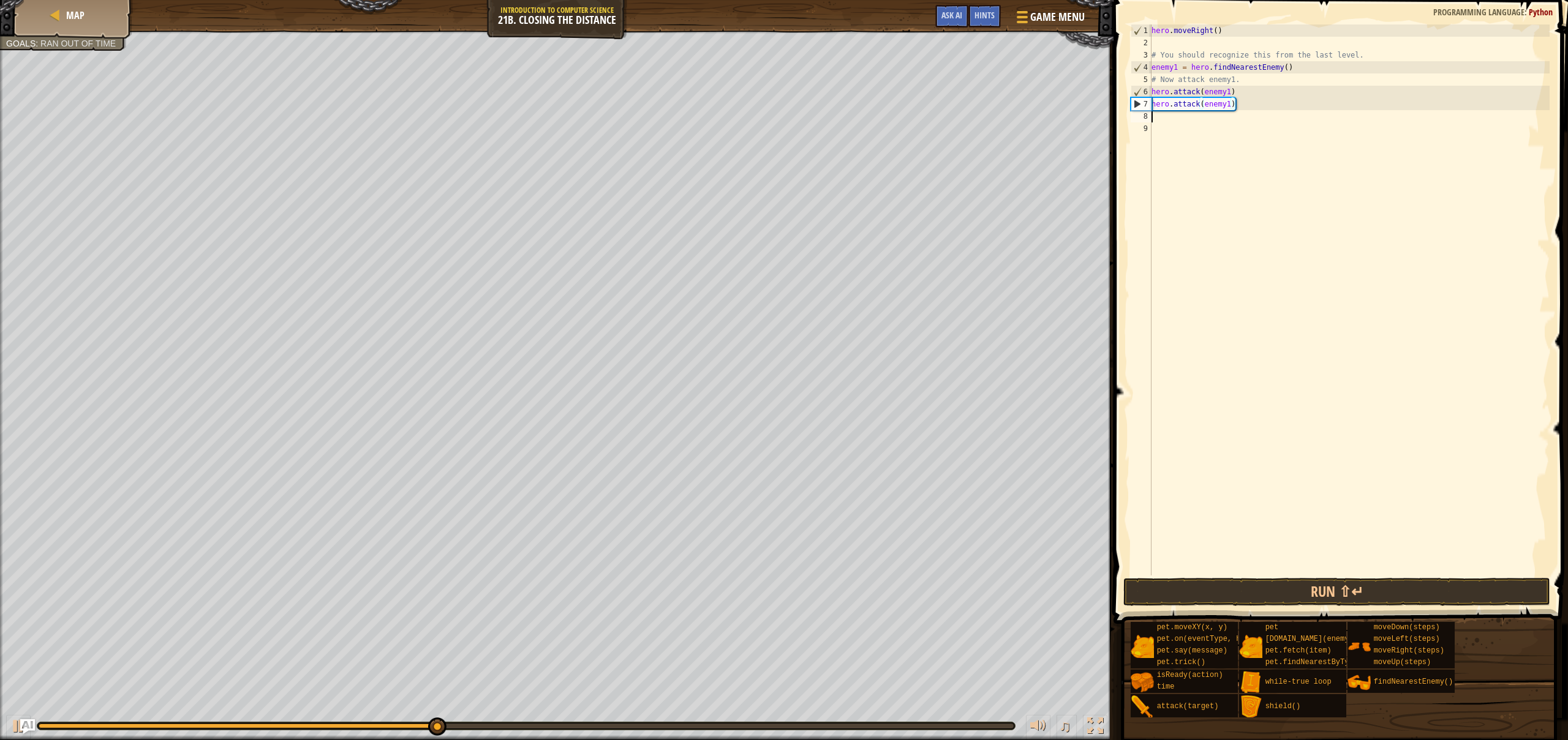
scroll to position [6, 0]
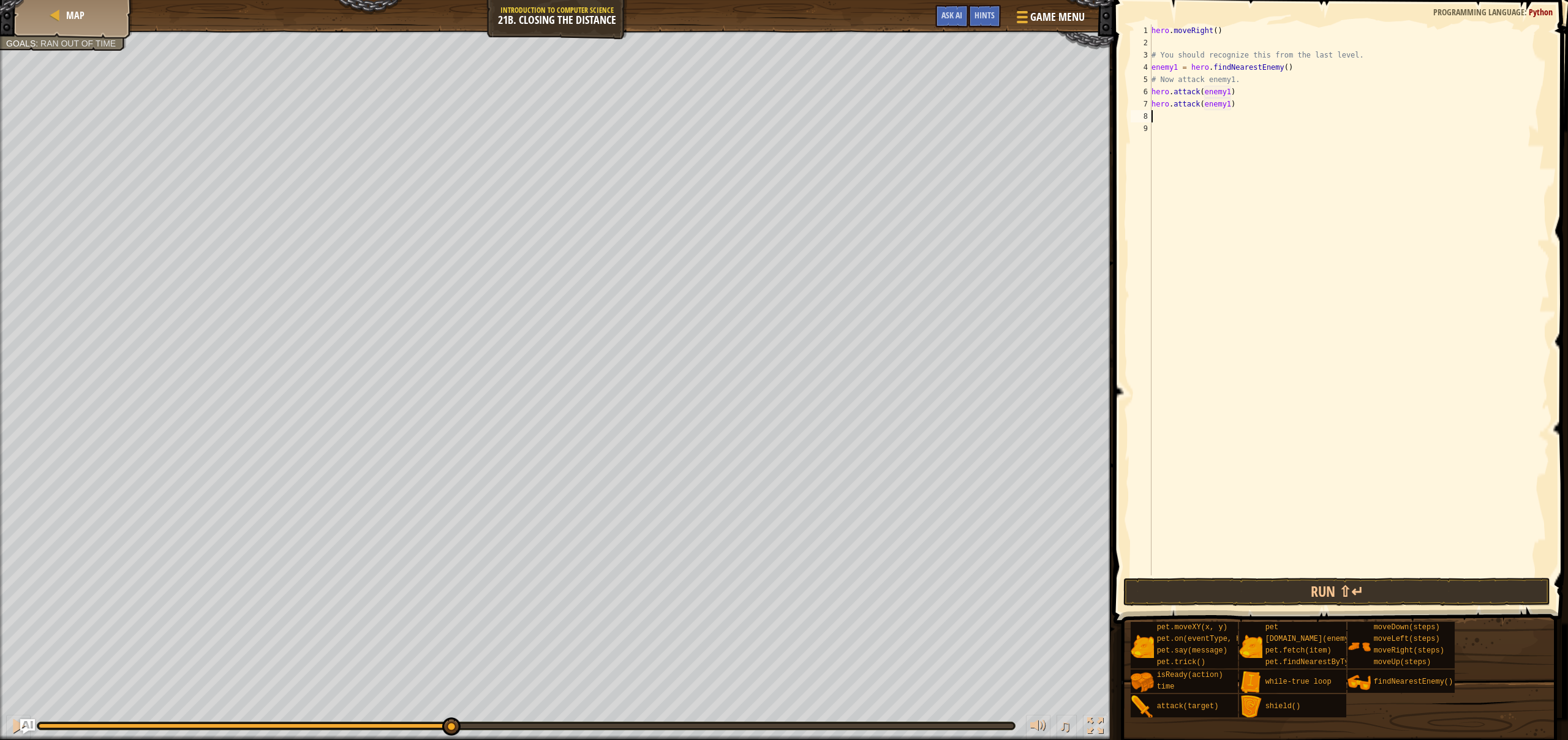
type textarea "h"
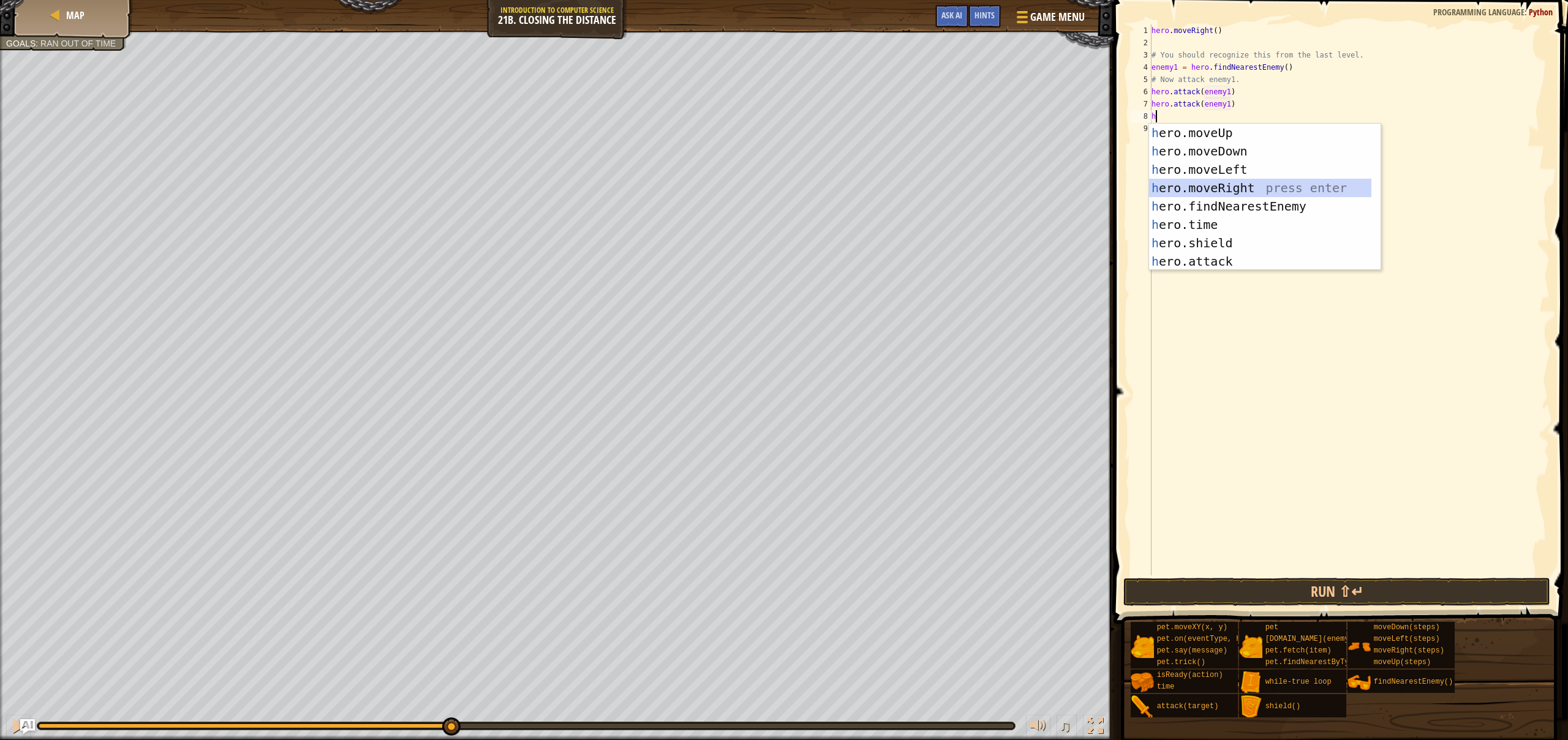
click at [1255, 182] on div "h ero.moveUp press enter h ero.moveDown press enter h ero.moveLeft press enter …" at bounding box center [1260, 216] width 222 height 184
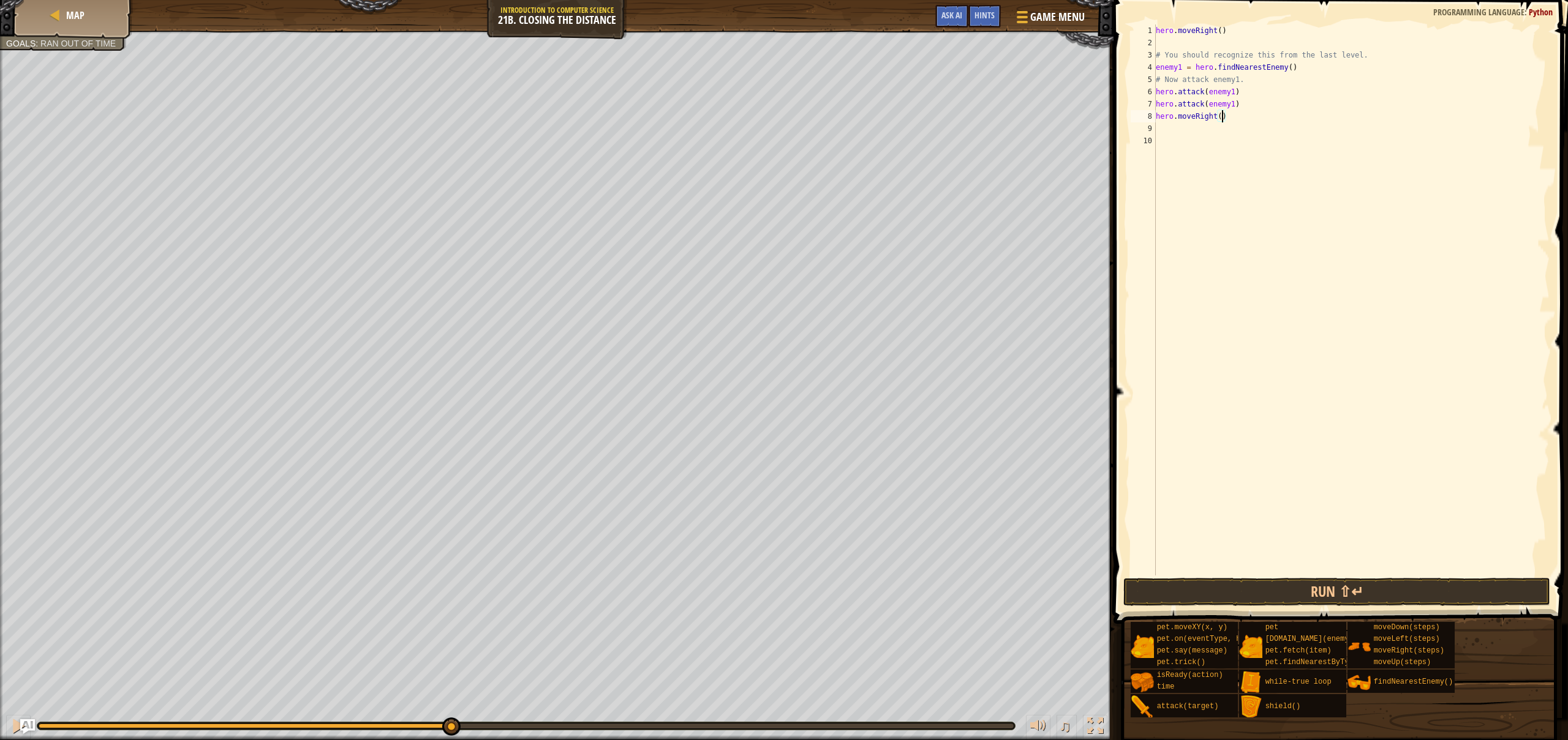
click at [1220, 116] on div "hero . moveRight ( ) # You should recognize this from the last level. enemy1 = …" at bounding box center [1351, 312] width 397 height 575
type textarea "hero.moveRight(2)"
click at [1156, 129] on div "hero . moveRight ( ) # You should recognize this from the last level. enemy1 = …" at bounding box center [1351, 312] width 397 height 575
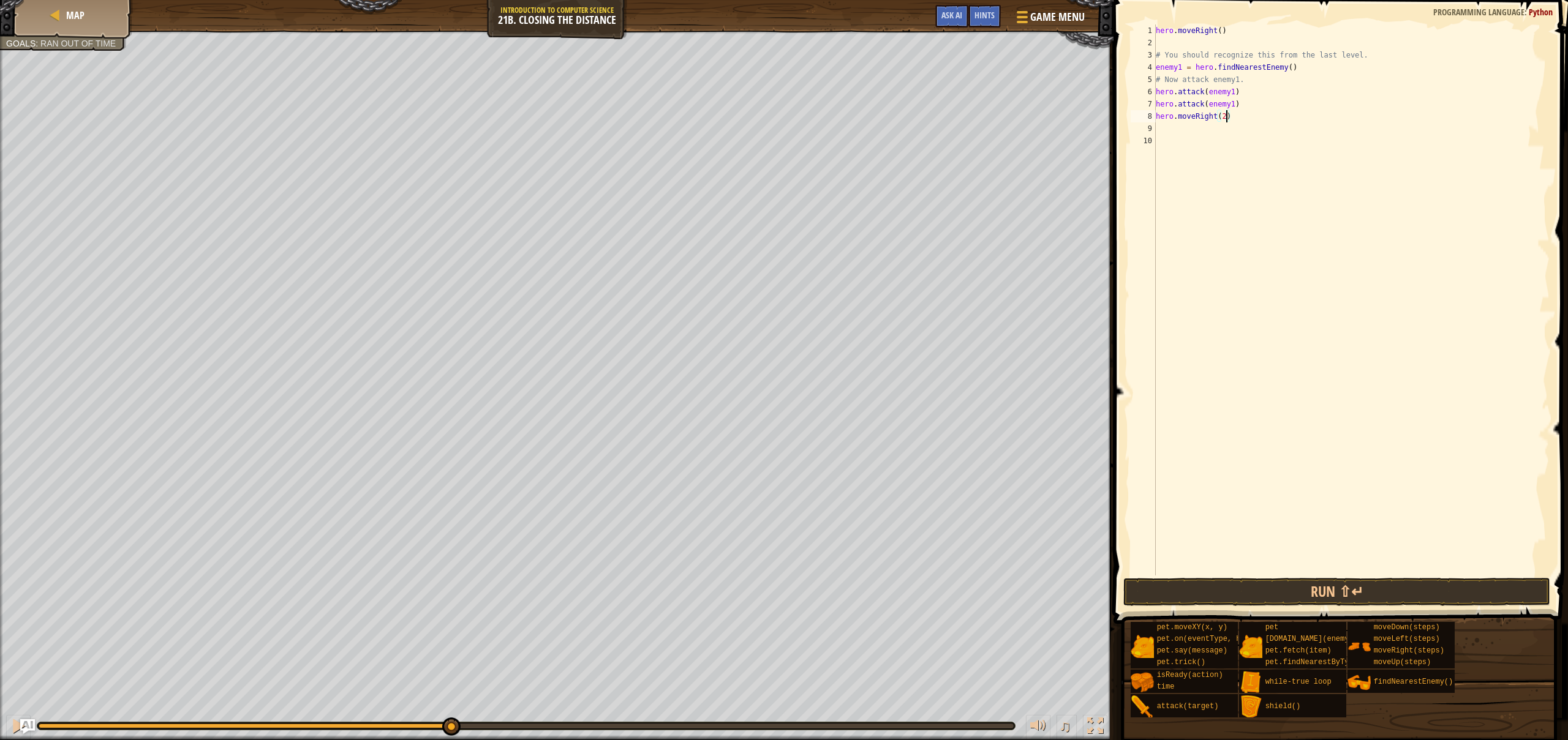
click at [1225, 113] on div "hero . moveRight ( ) # You should recognize this from the last level. enemy1 = …" at bounding box center [1351, 312] width 397 height 575
type textarea "hero.moveRight()"
type textarea "h"
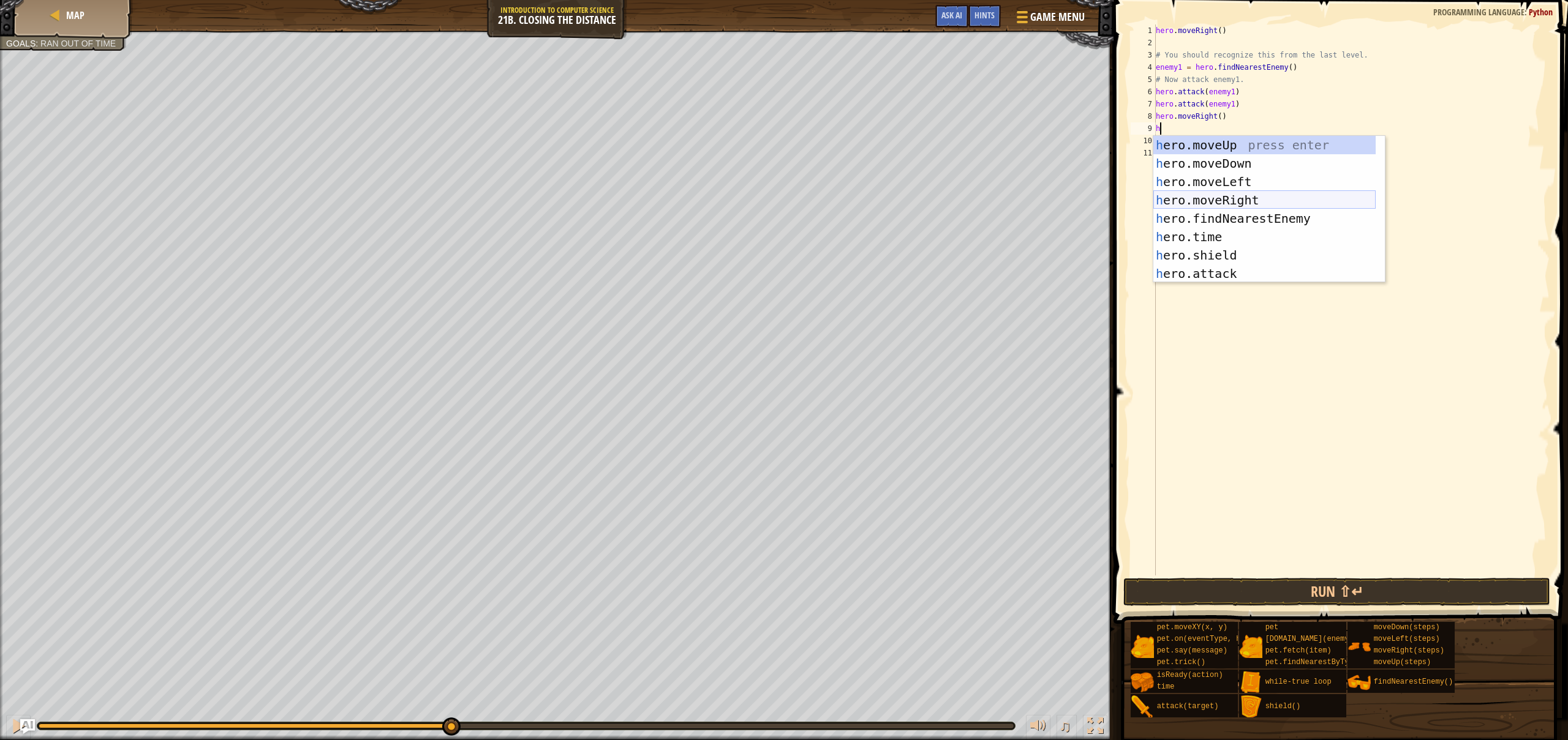
click at [1252, 201] on div "h ero.moveUp press enter h ero.moveDown press enter h ero.moveLeft press enter …" at bounding box center [1264, 228] width 222 height 184
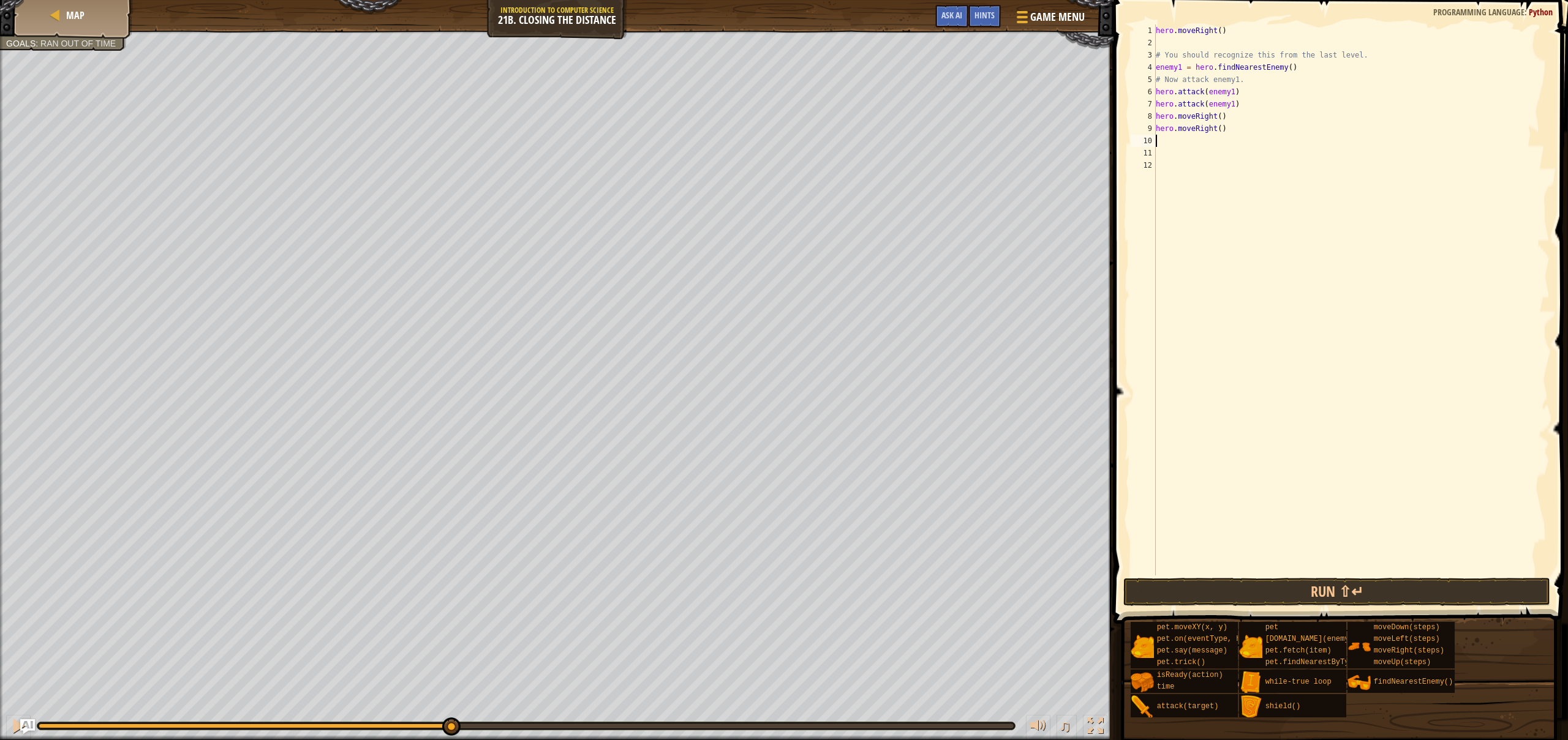
type textarea "h"
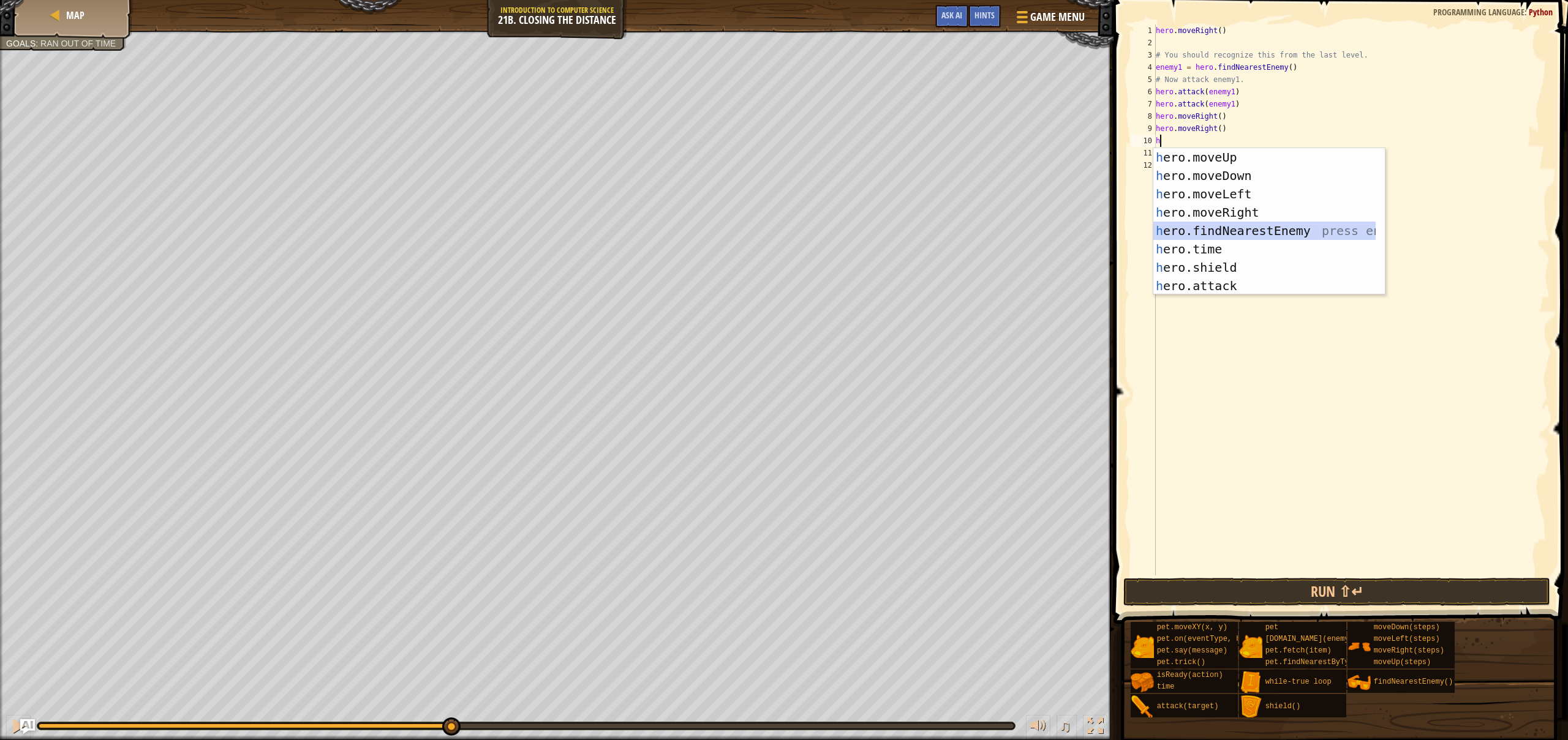
click at [1315, 237] on div "h ero.moveUp press enter h ero.moveDown press enter h ero.moveLeft press enter …" at bounding box center [1264, 240] width 222 height 184
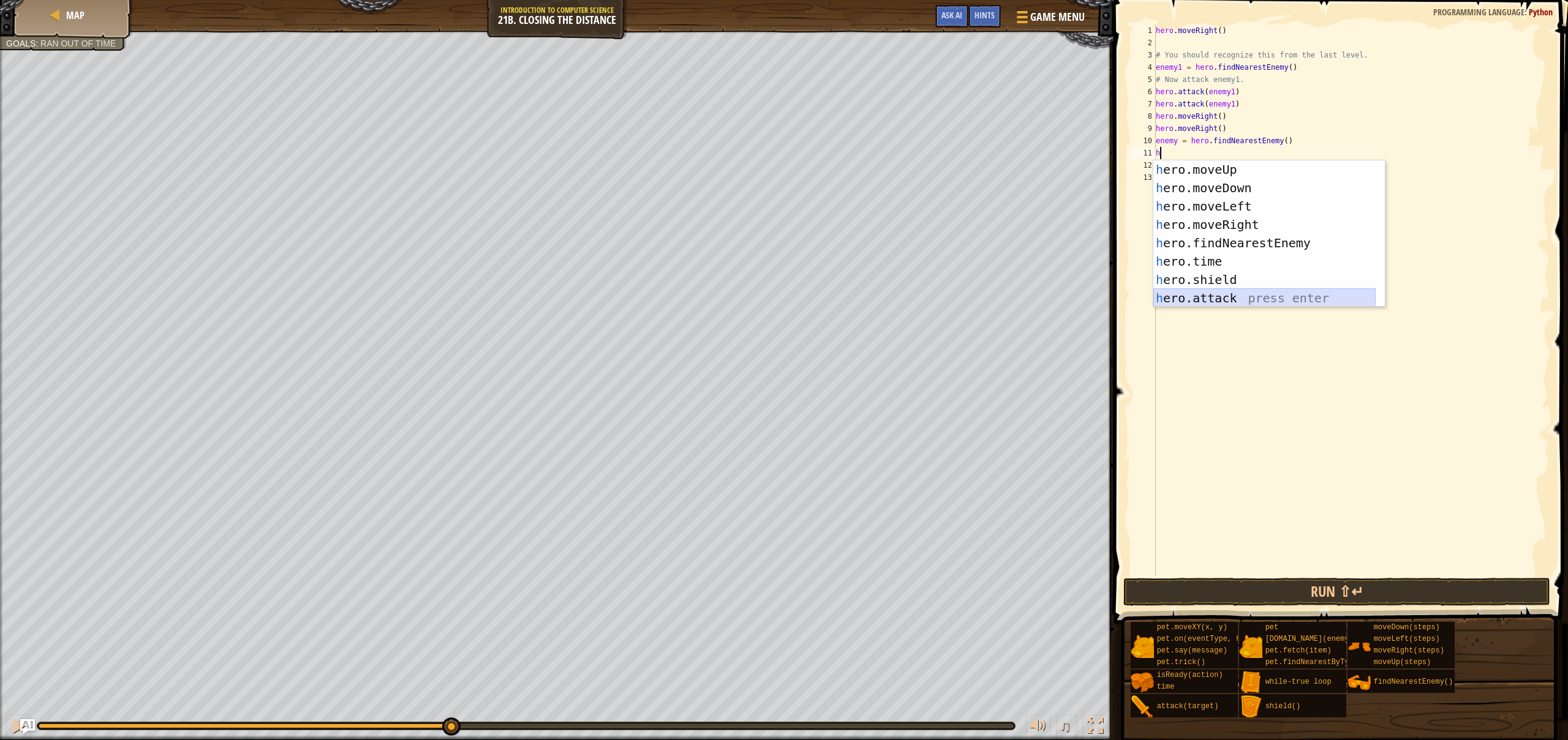
click at [1211, 299] on div "h ero.moveUp press enter h ero.moveDown press enter h ero.moveLeft press enter …" at bounding box center [1264, 253] width 222 height 184
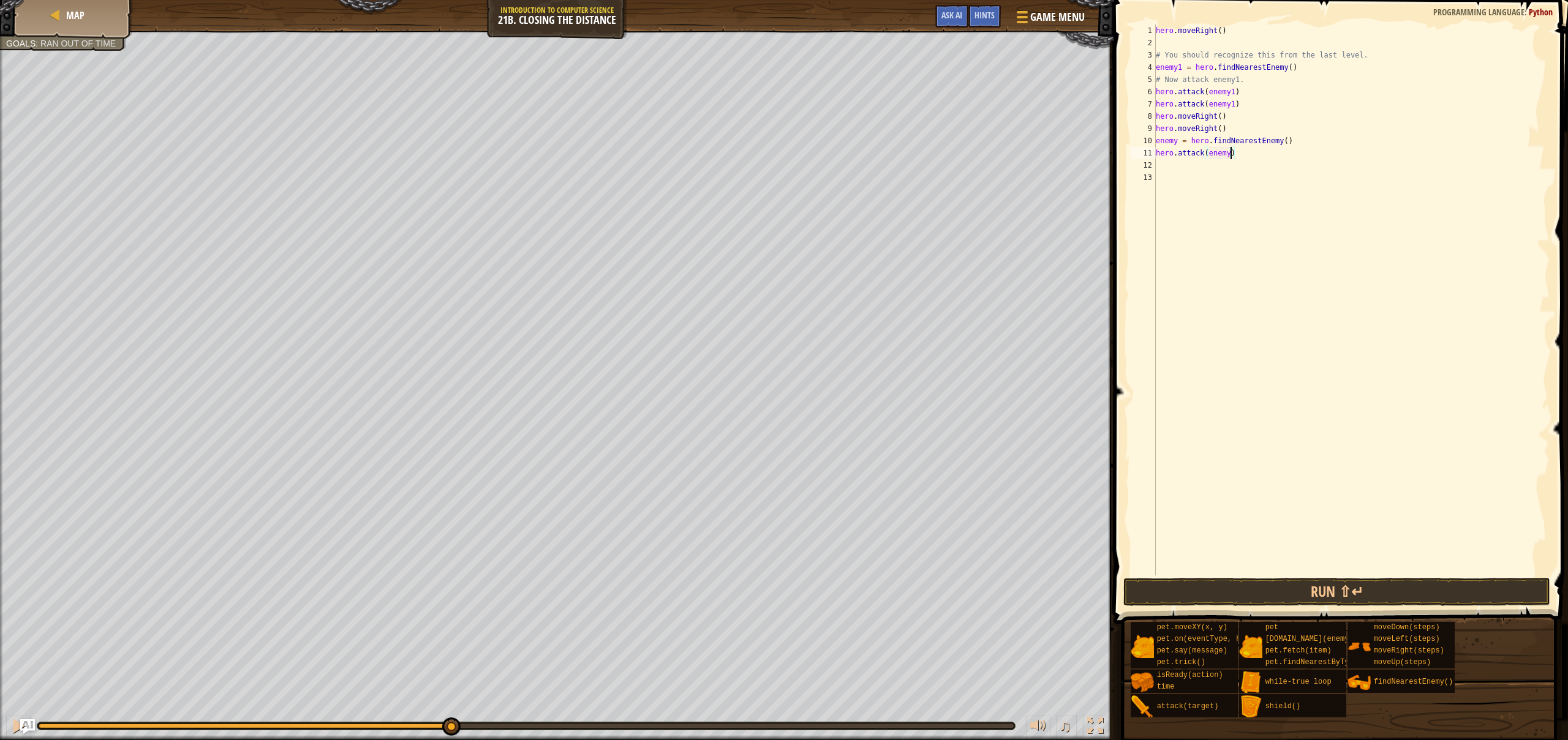
type textarea "hero.attack(enemy1)"
click at [1195, 166] on div "hero . moveRight ( ) # You should recognize this from the last level. enemy1 = …" at bounding box center [1351, 312] width 397 height 575
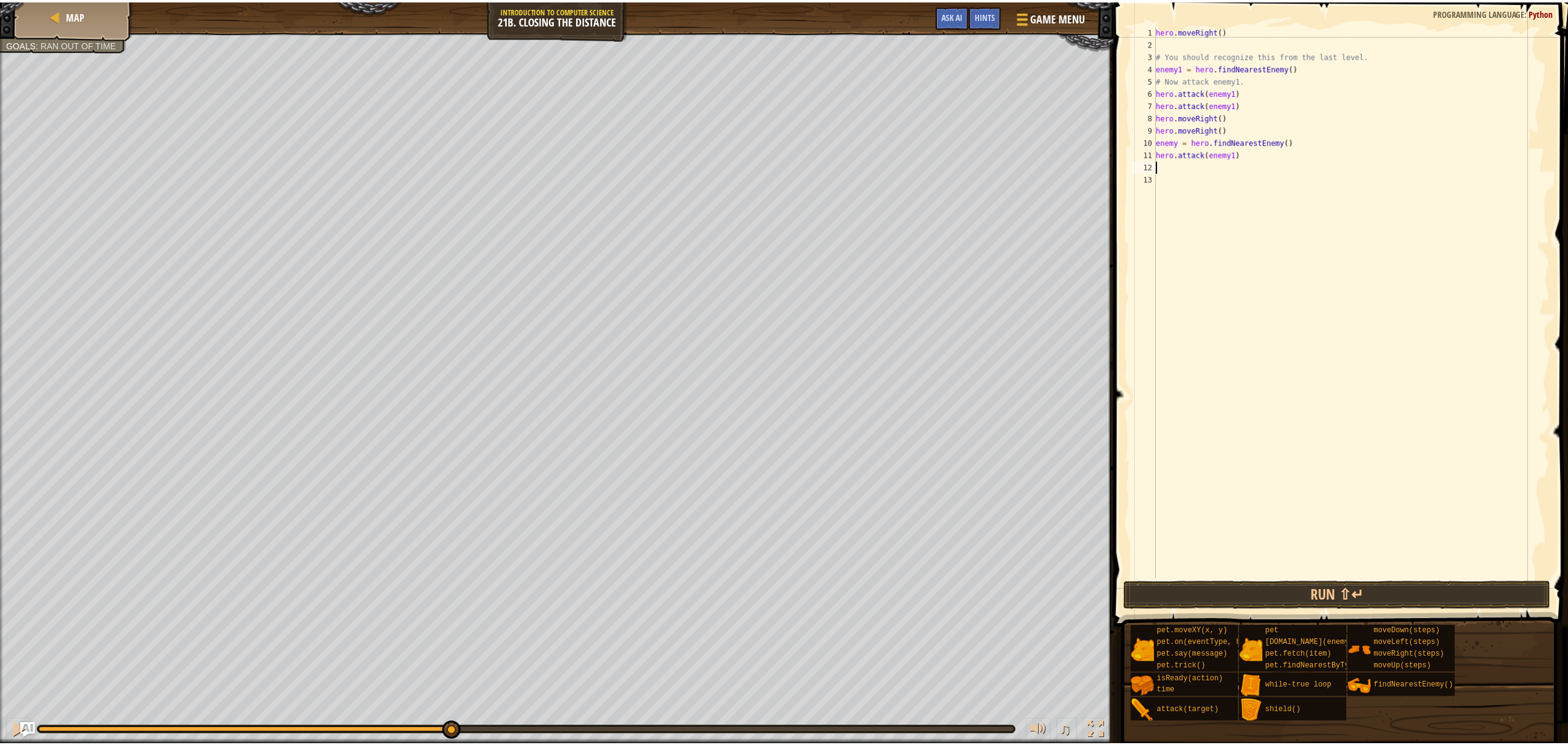
scroll to position [6, 0]
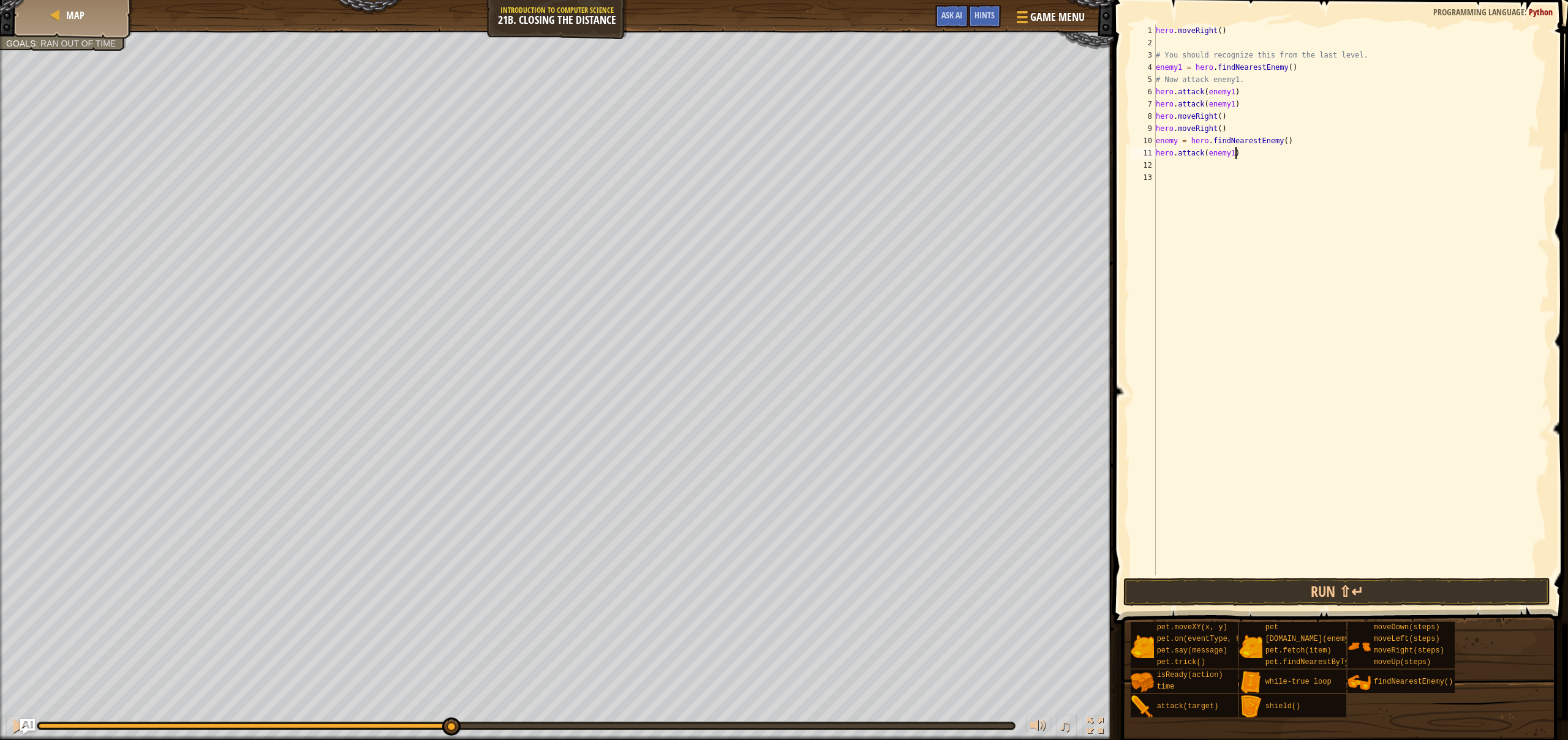
drag, startPoint x: 1235, startPoint y: 155, endPoint x: 1243, endPoint y: 196, distance: 41.8
click at [1235, 158] on div "hero . moveRight ( ) # You should recognize this from the last level. enemy1 = …" at bounding box center [1351, 312] width 397 height 575
type textarea "hero.attack(enemy)"
click at [1184, 166] on div "hero . moveRight ( ) # You should recognize this from the last level. enemy1 = …" at bounding box center [1351, 312] width 397 height 575
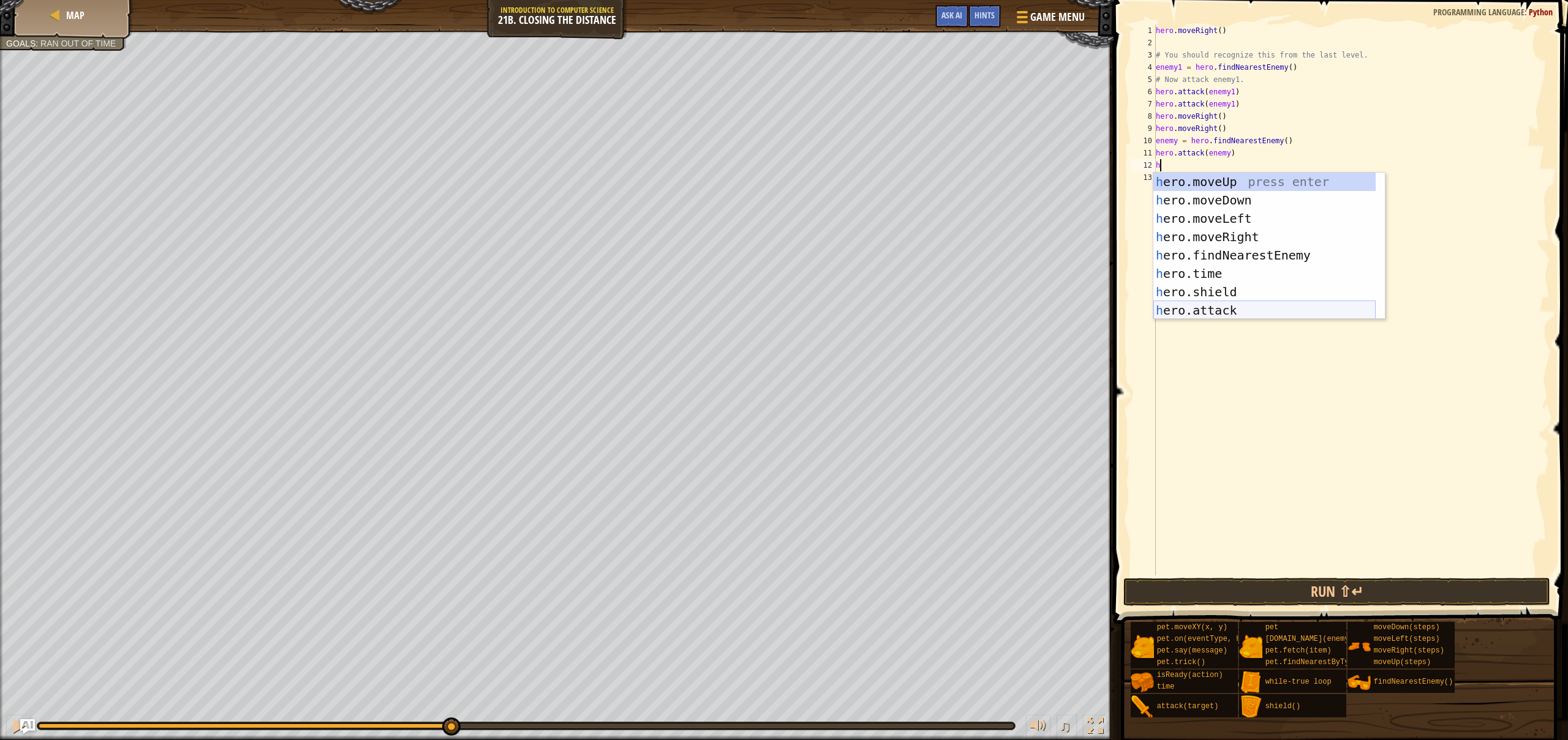
click at [1228, 302] on div "h ero.moveUp press enter h ero.moveDown press enter h ero.moveLeft press enter …" at bounding box center [1264, 265] width 222 height 184
type textarea "hero.attack(enemy)"
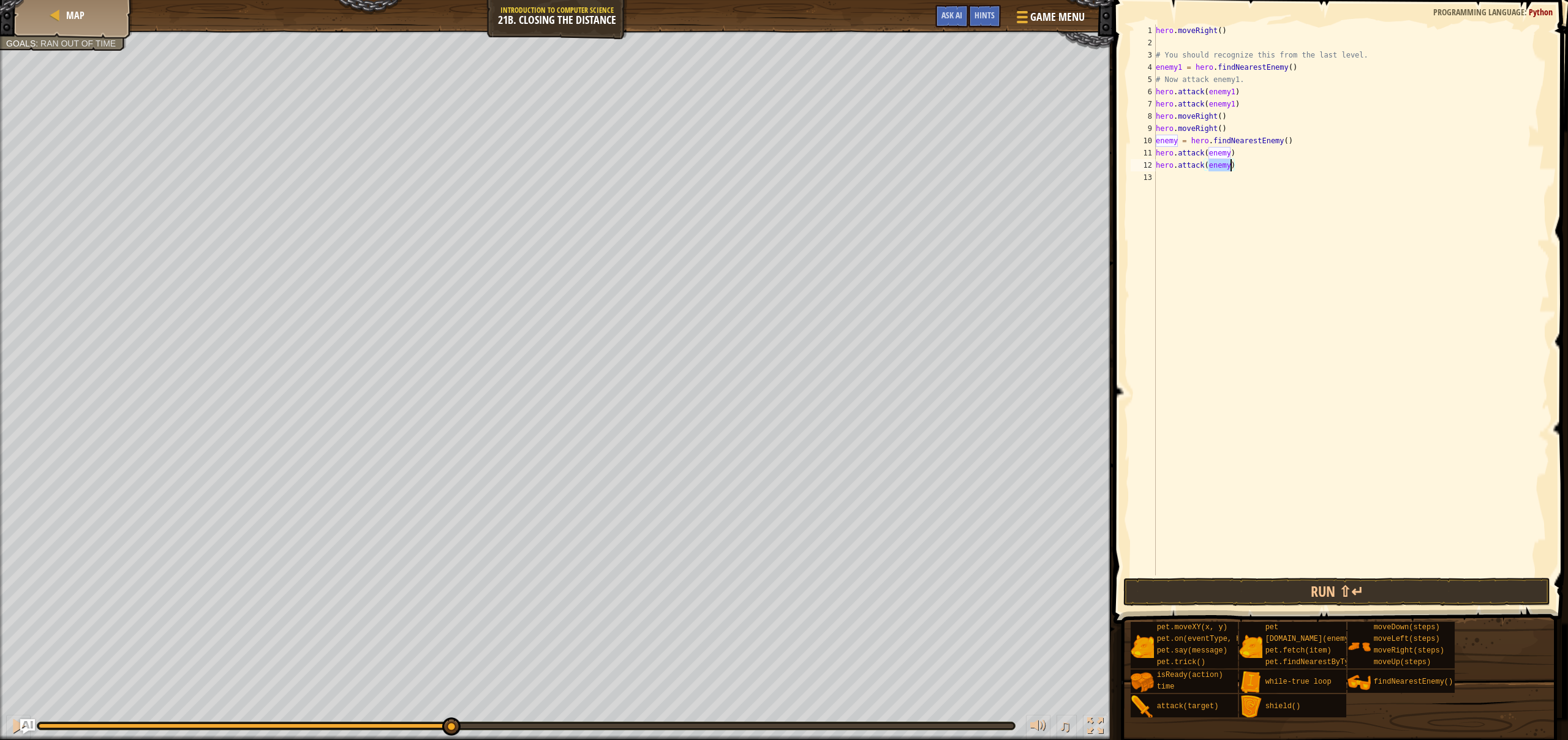
click at [1272, 158] on div "hero . moveRight ( ) # You should recognize this from the last level. enemy1 = …" at bounding box center [1351, 312] width 397 height 575
click at [1176, 177] on div "hero . moveRight ( ) # You should recognize this from the last level. enemy1 = …" at bounding box center [1351, 312] width 397 height 575
type textarea "h"
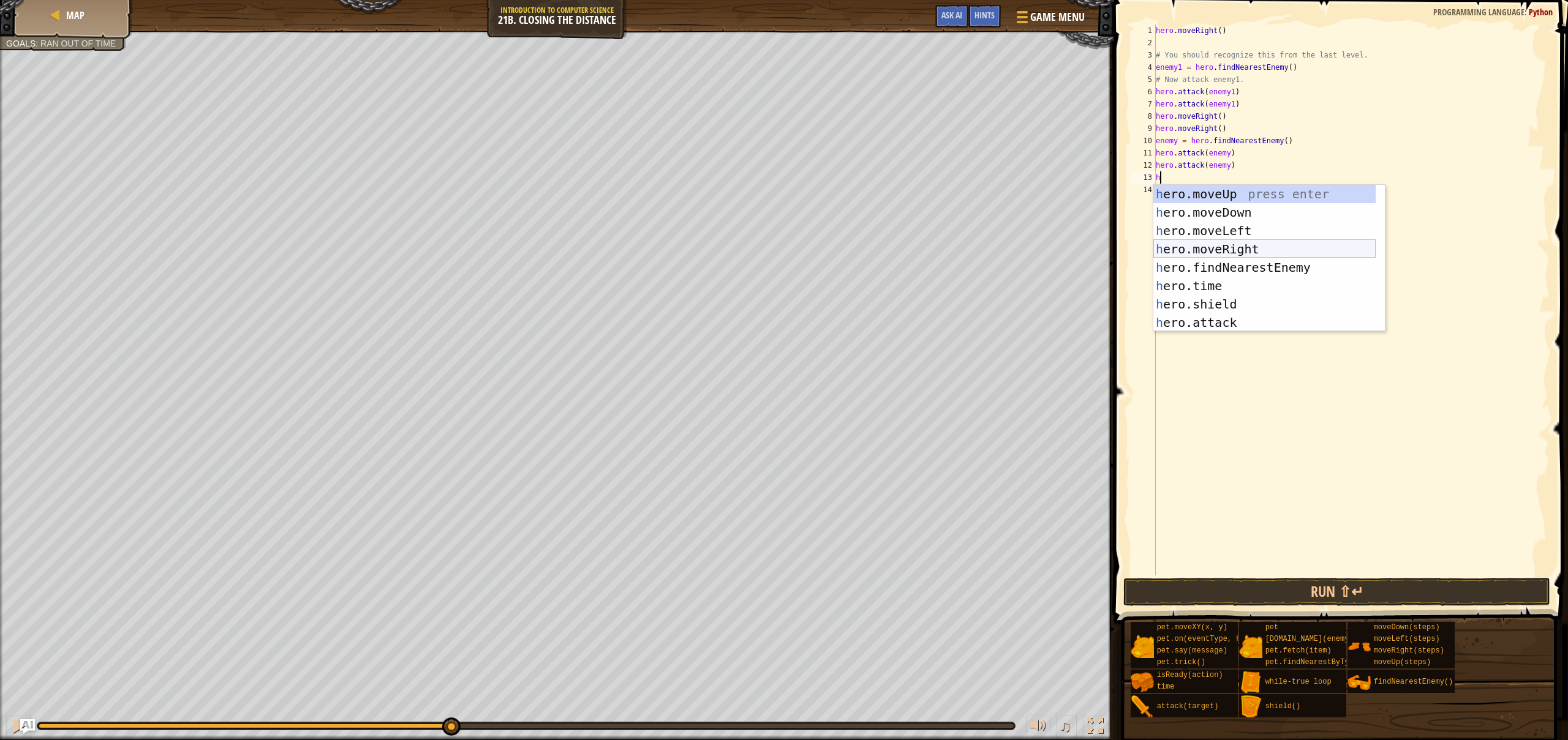
click at [1247, 246] on div "h ero.moveUp press enter h ero.moveDown press enter h ero.moveLeft press enter …" at bounding box center [1264, 277] width 222 height 184
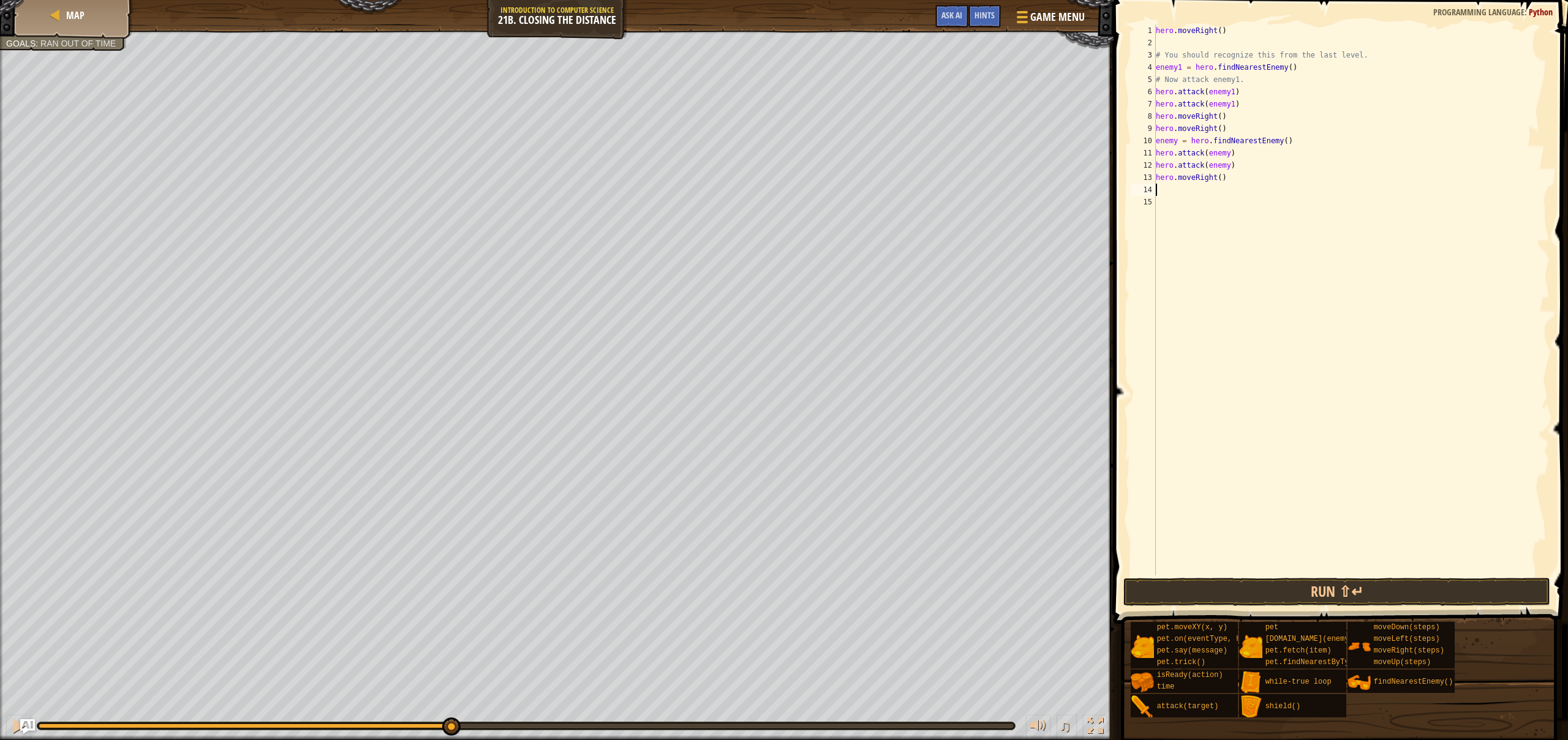
type textarea "h"
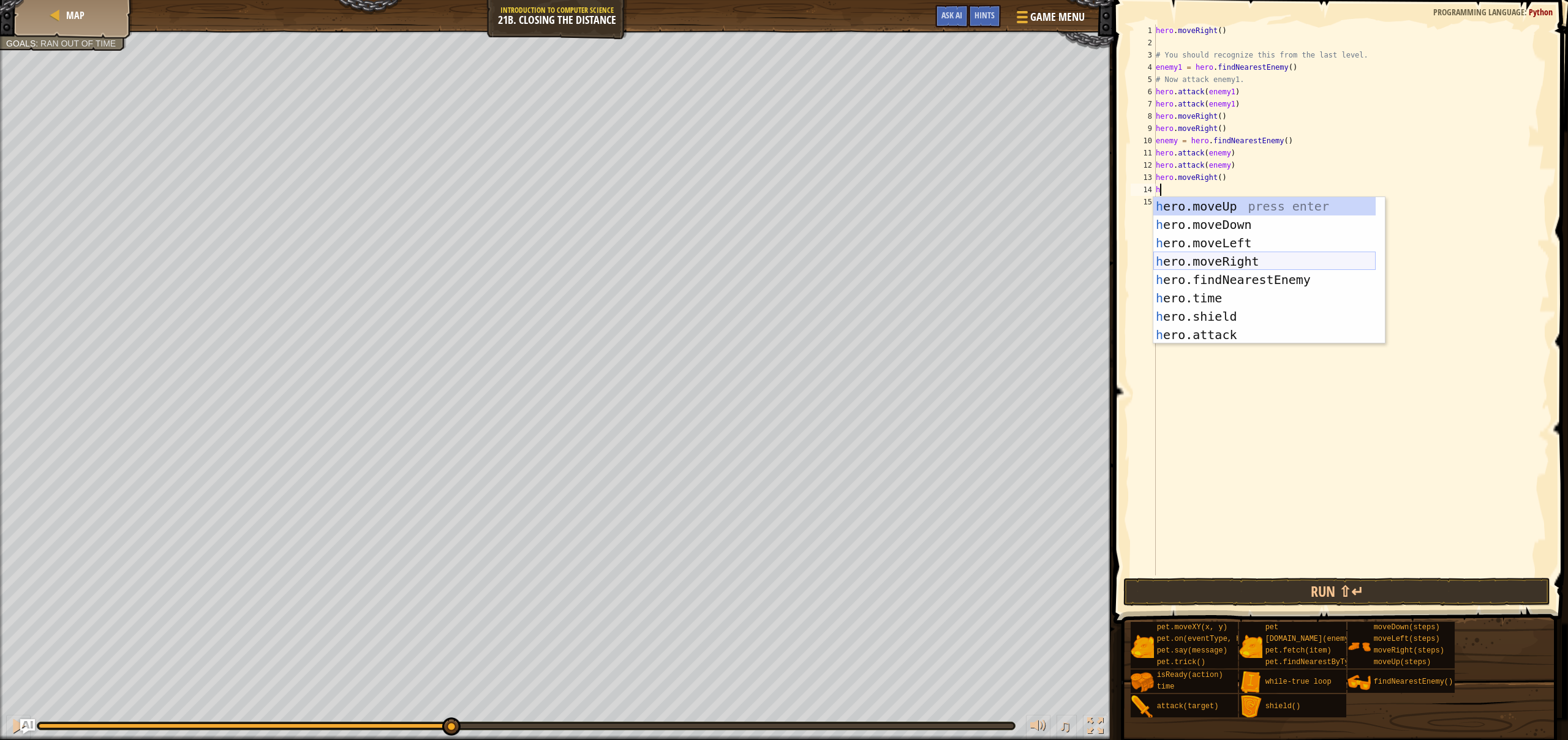
click at [1246, 261] on div "h ero.moveUp press enter h ero.moveDown press enter h ero.moveLeft press enter …" at bounding box center [1264, 289] width 222 height 184
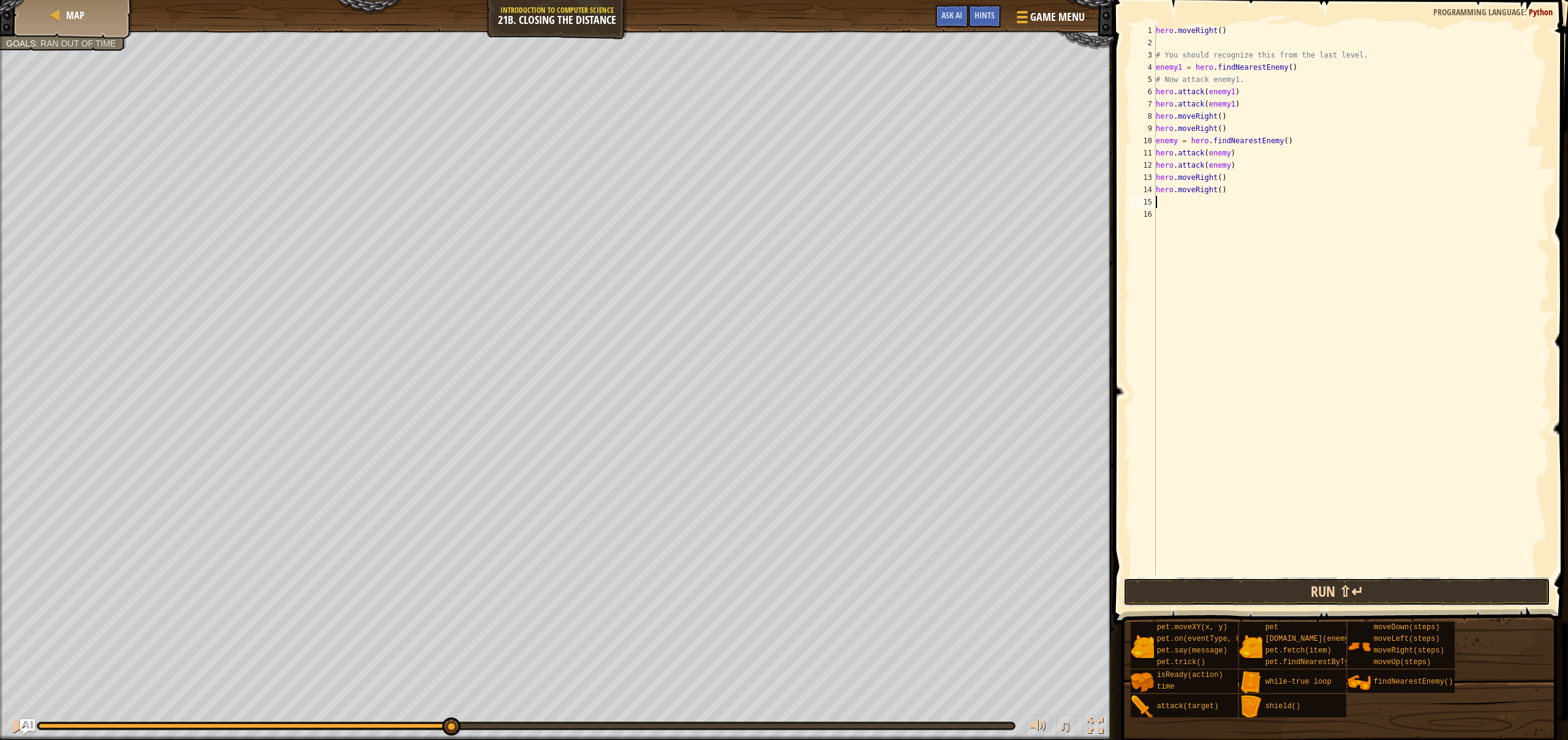
click at [1227, 591] on button "Run ⇧↵" at bounding box center [1336, 591] width 426 height 28
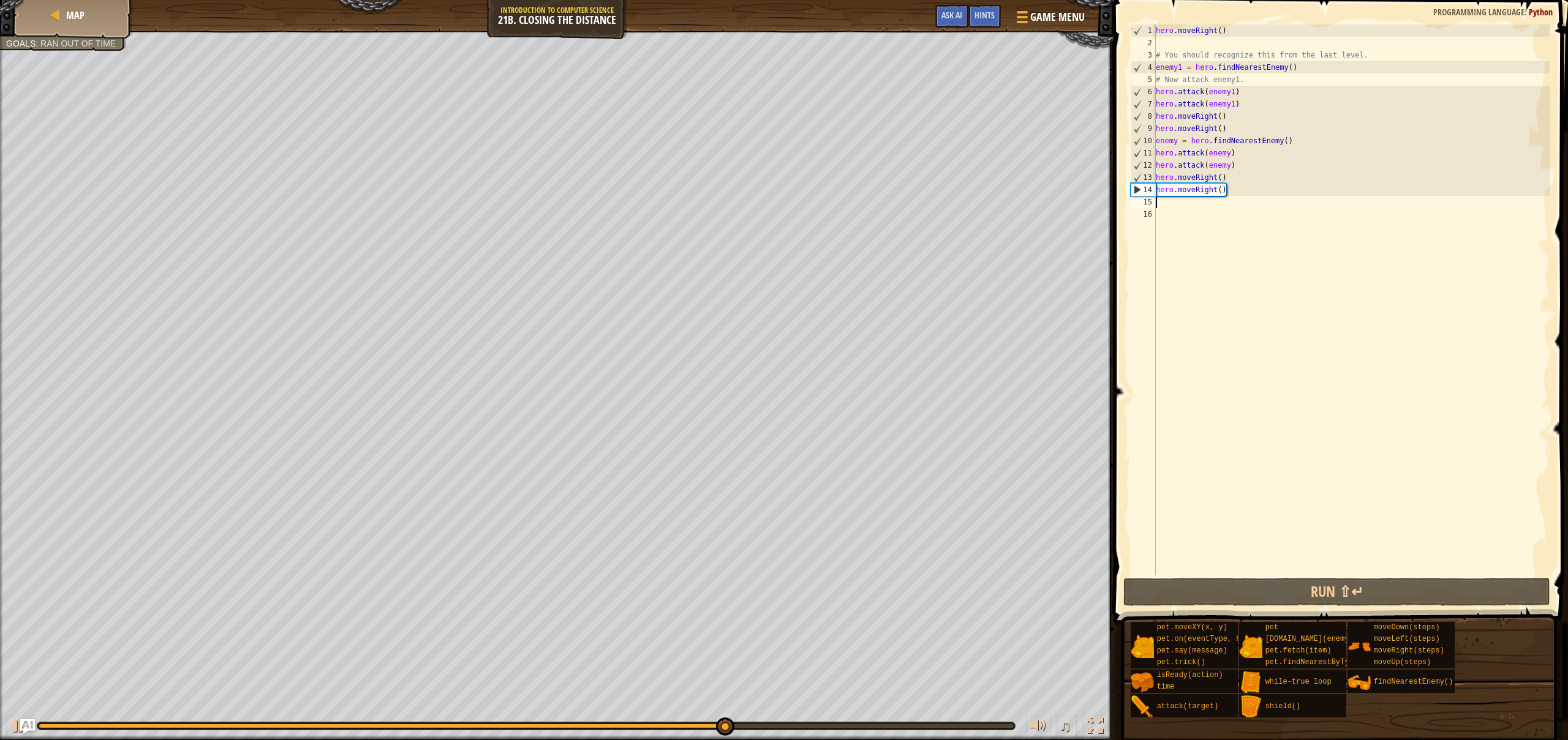
type textarea "h"
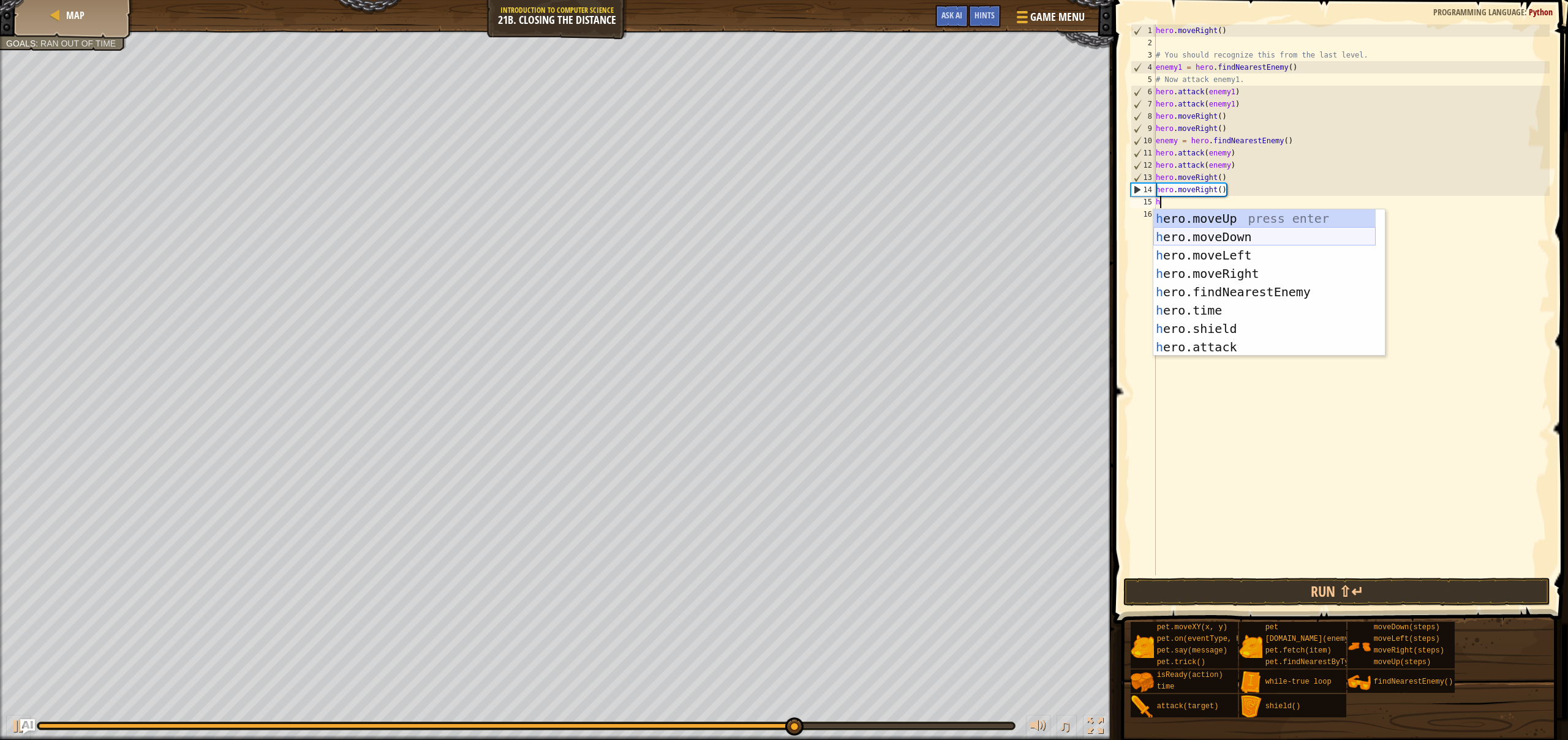
click at [1243, 236] on div "h ero.moveUp press enter h ero.moveDown press enter h ero.moveLeft press enter …" at bounding box center [1264, 301] width 222 height 184
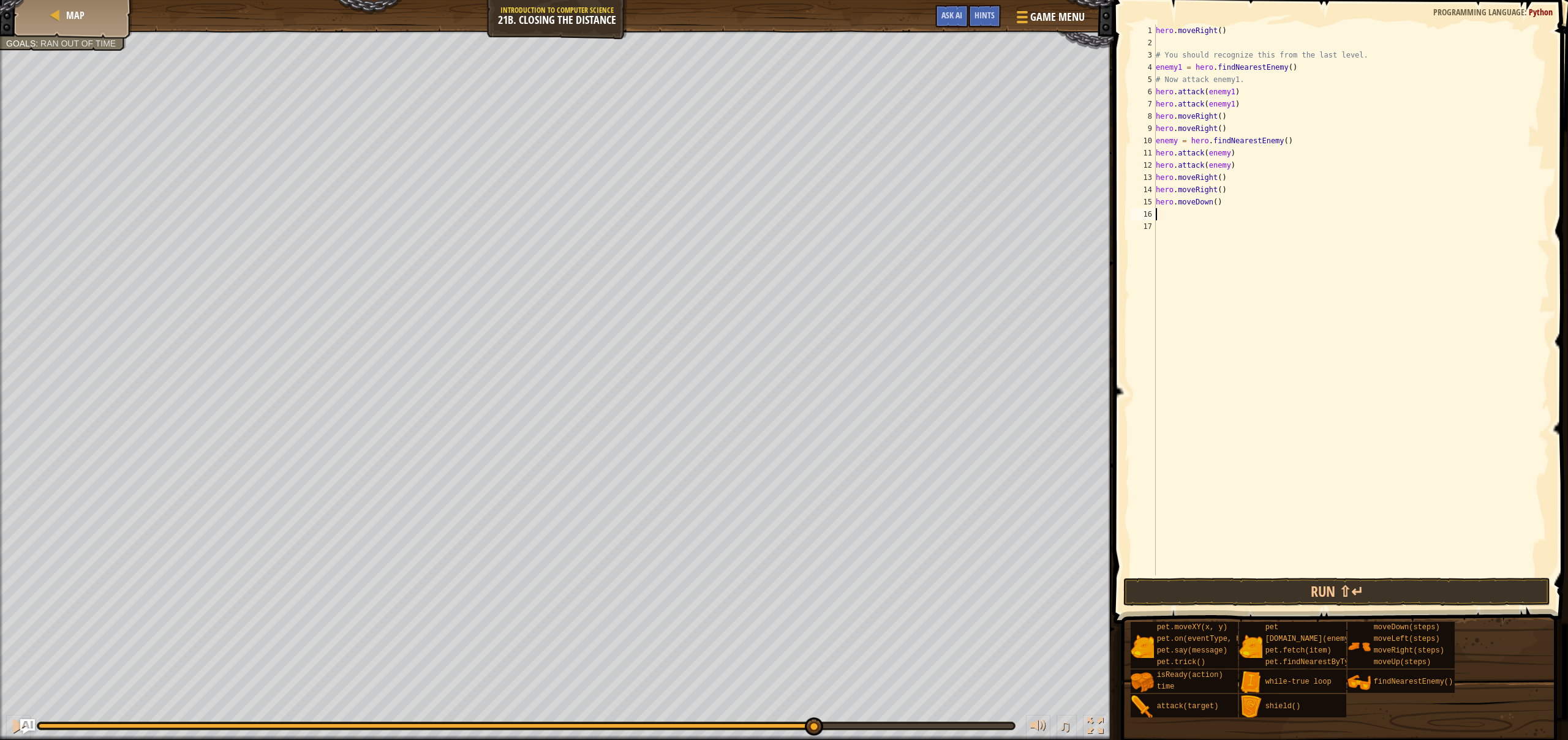
type textarea "h"
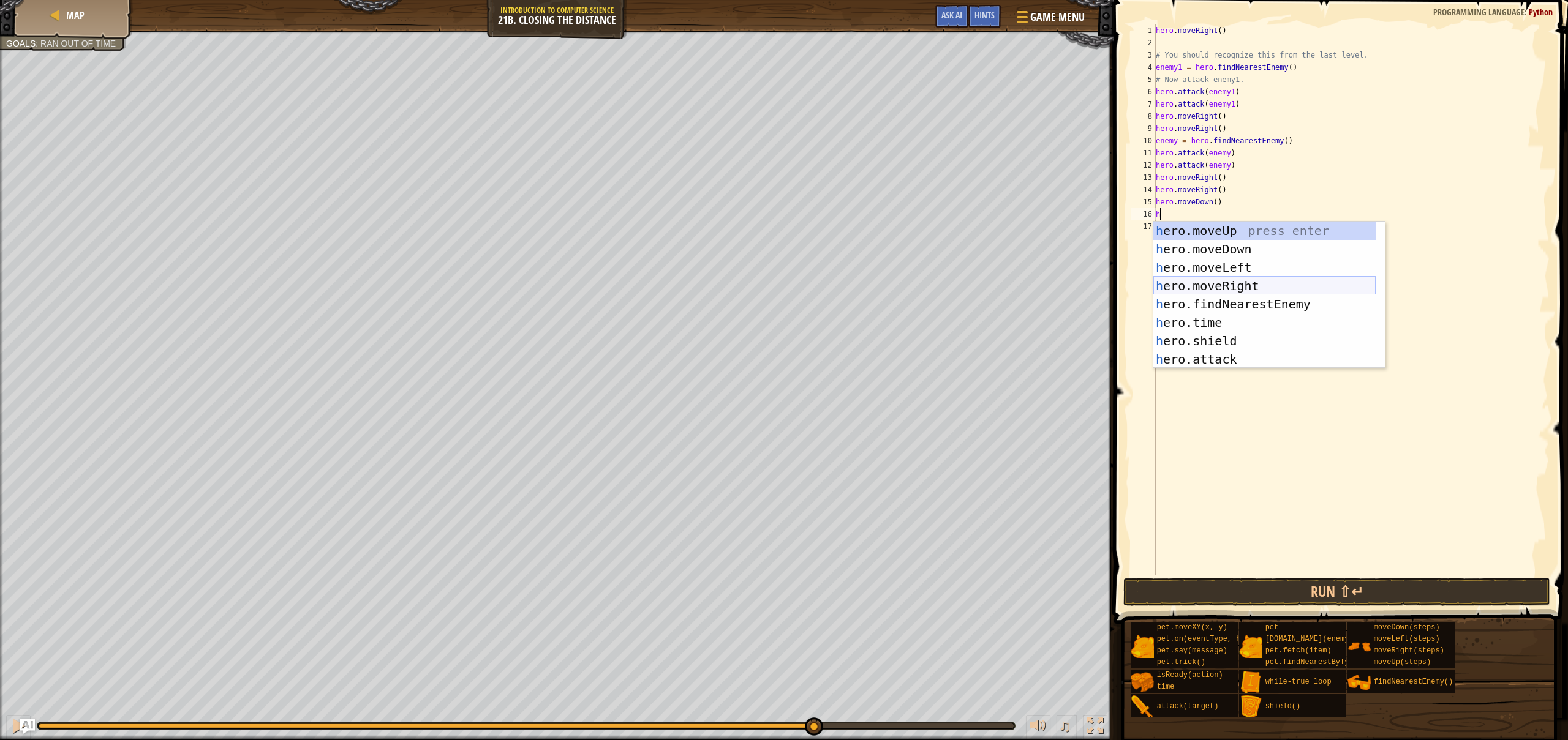
click at [1258, 288] on div "h ero.moveUp press enter h ero.moveDown press enter h ero.moveLeft press enter …" at bounding box center [1264, 313] width 222 height 184
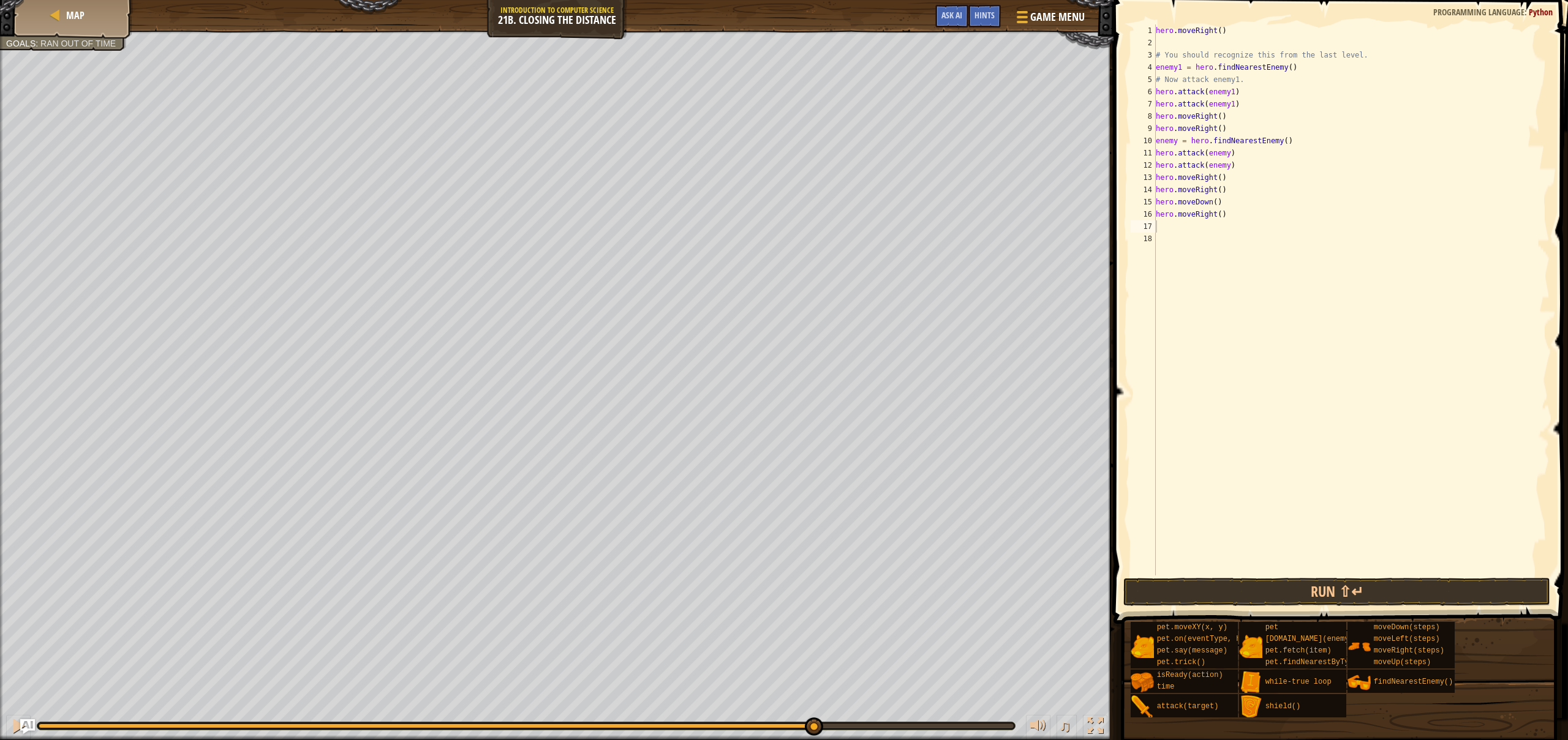
click at [1270, 588] on button "Run ⇧↵" at bounding box center [1336, 591] width 426 height 28
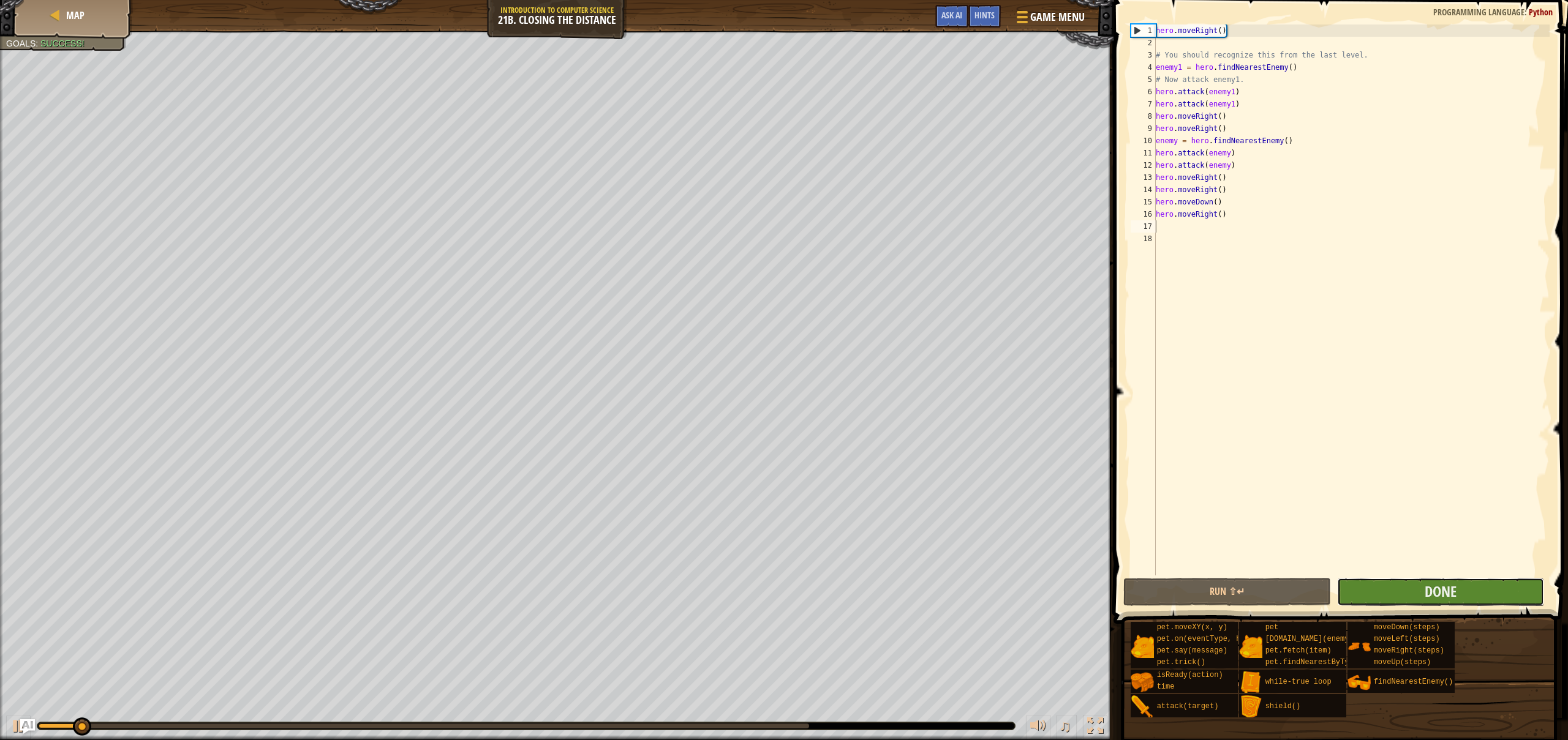
click at [1387, 595] on button "Done" at bounding box center [1440, 591] width 207 height 28
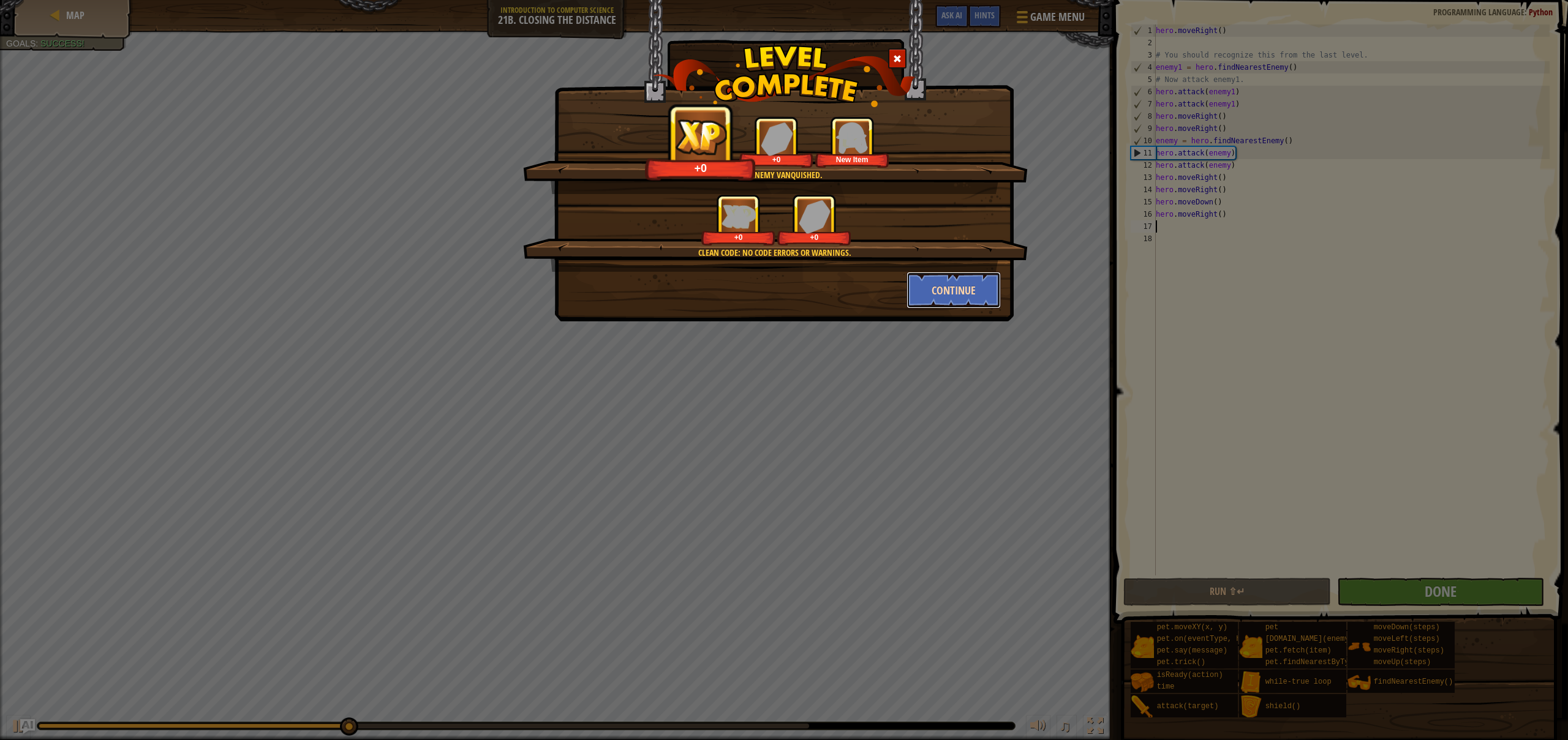
click at [976, 296] on button "Continue" at bounding box center [953, 290] width 95 height 37
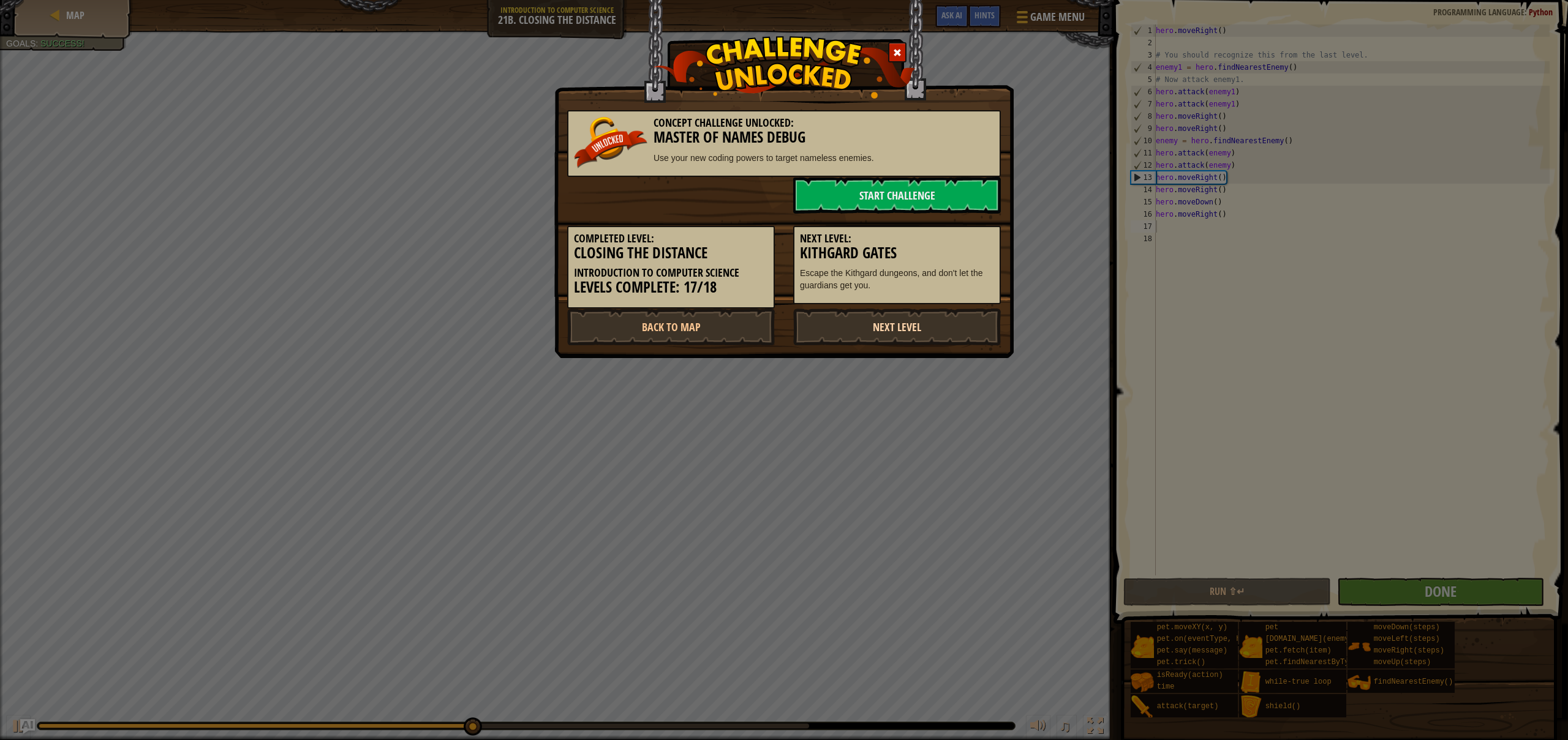
click at [920, 316] on link "Next Level" at bounding box center [897, 327] width 208 height 37
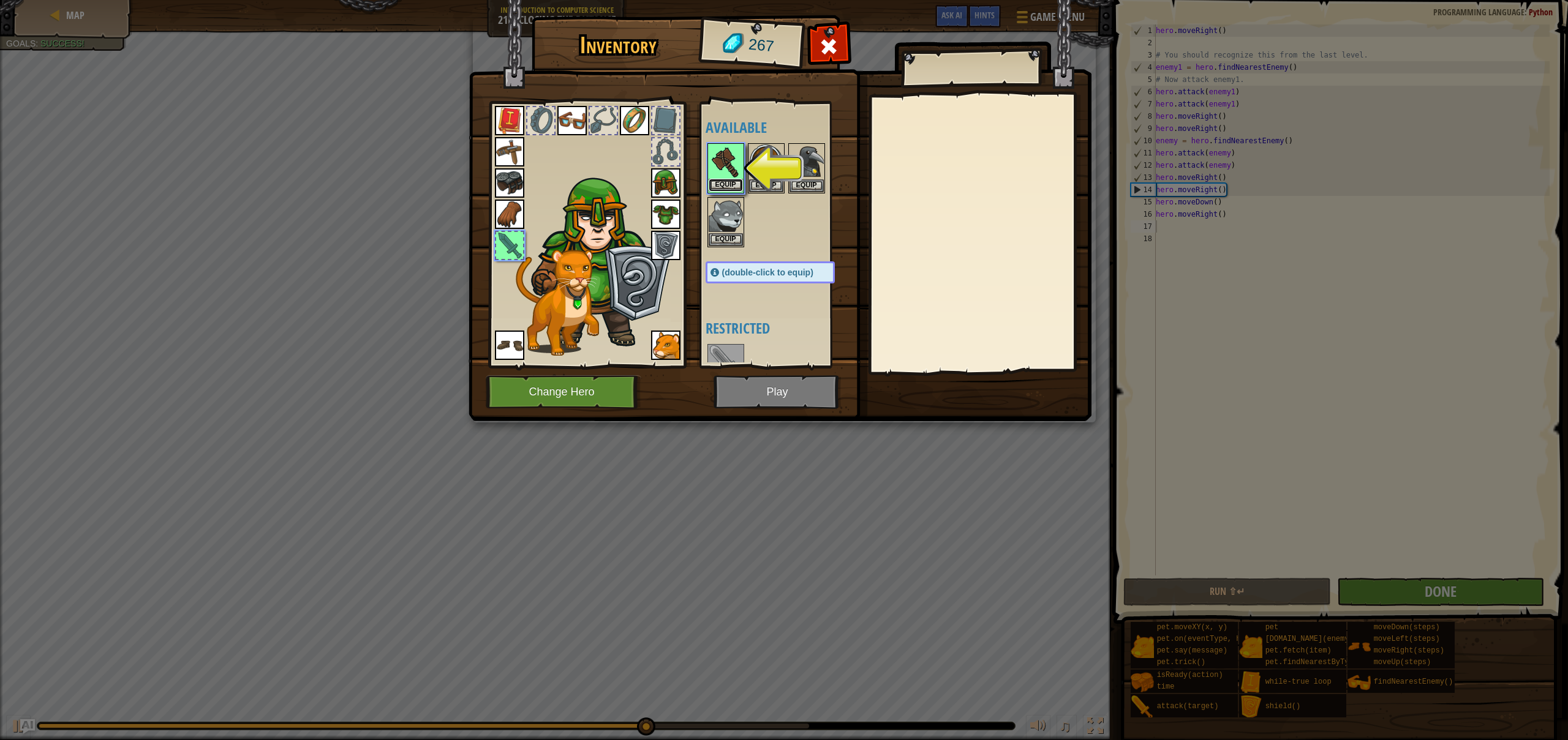
click at [734, 185] on button "Equip" at bounding box center [725, 185] width 34 height 13
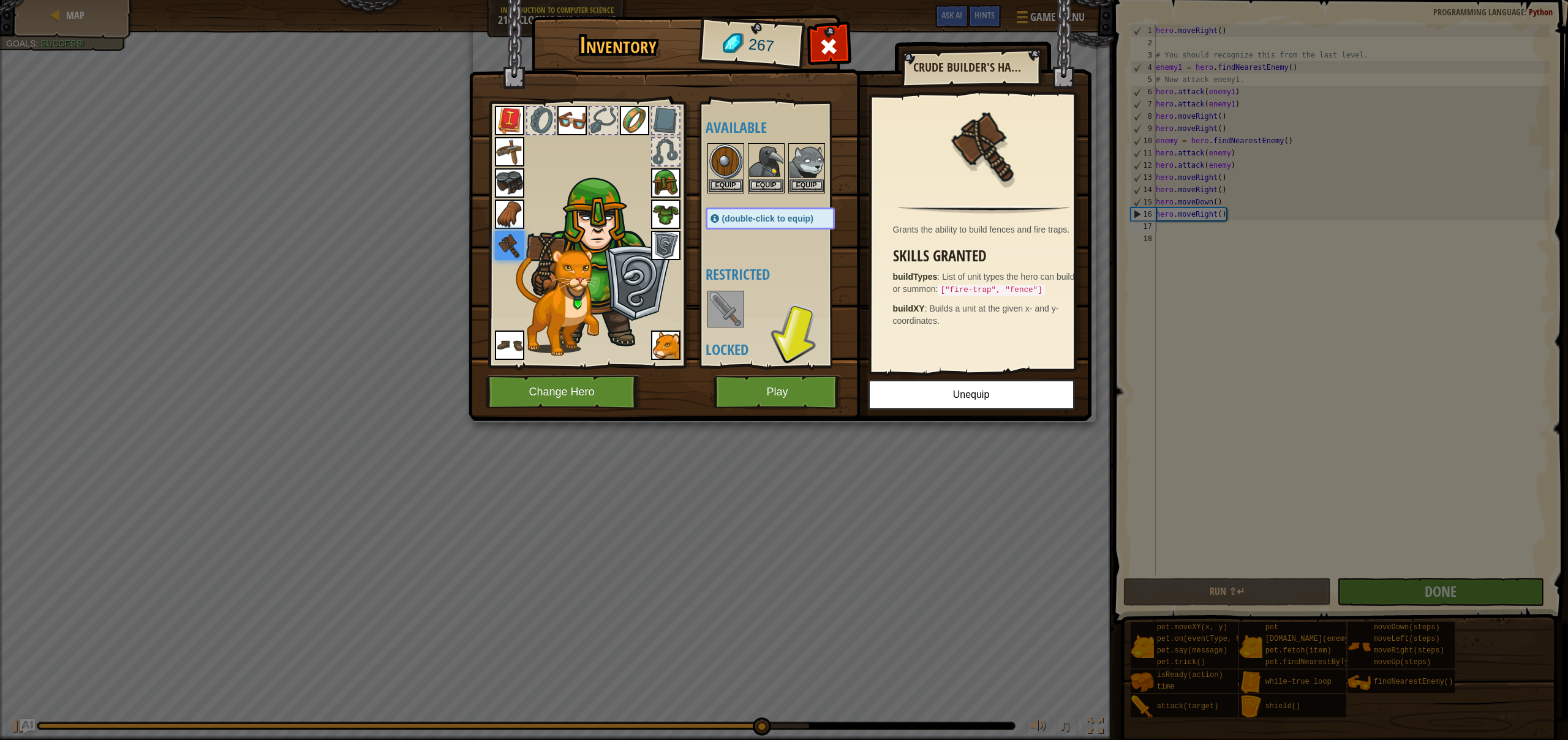
click at [808, 253] on div "Available Equip Equip Equip Equip Equip Equip Equip Equip Equip Equip Equip Equ…" at bounding box center [782, 234] width 154 height 255
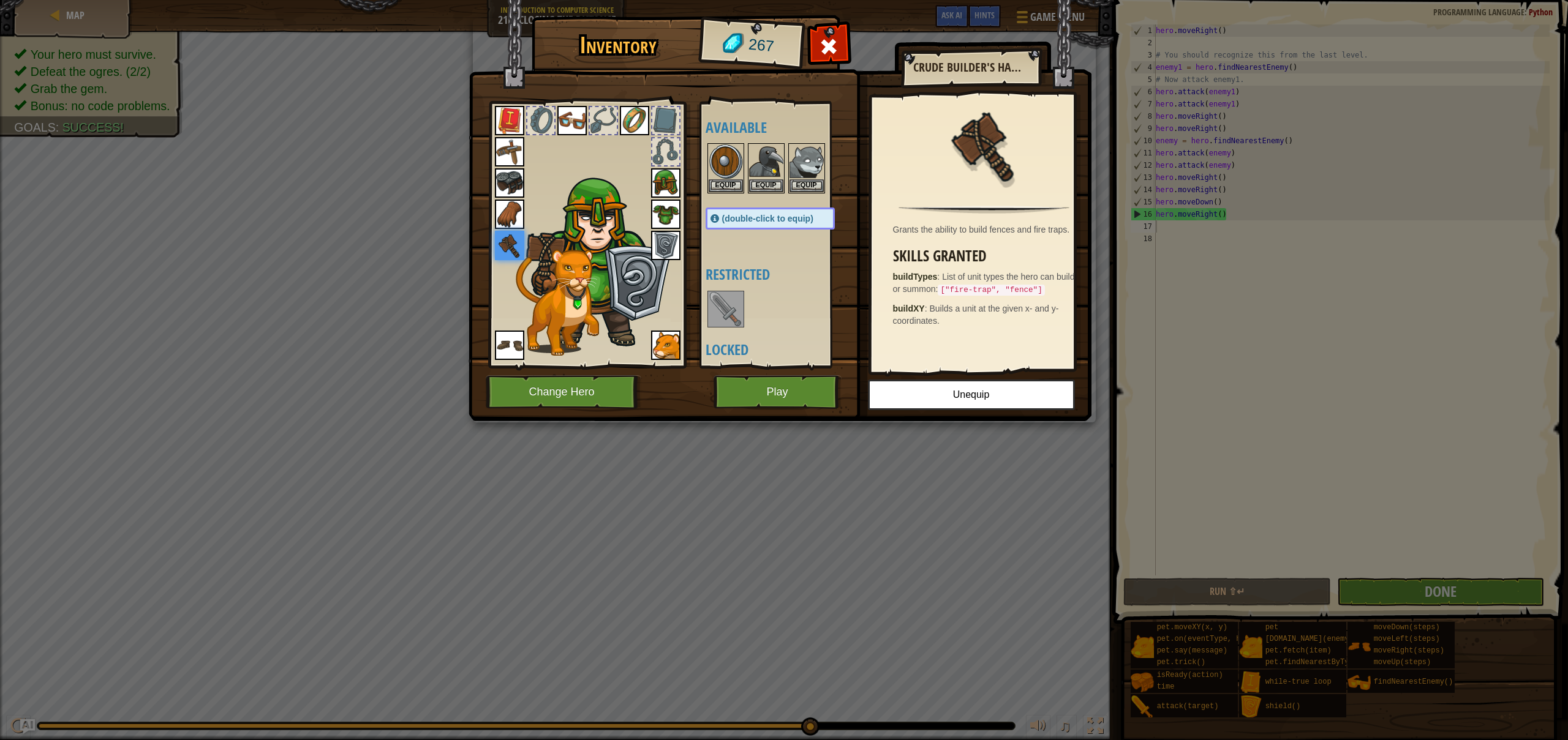
click at [777, 270] on h4 "Restricted" at bounding box center [782, 274] width 154 height 16
click at [786, 399] on button "Play" at bounding box center [777, 392] width 128 height 34
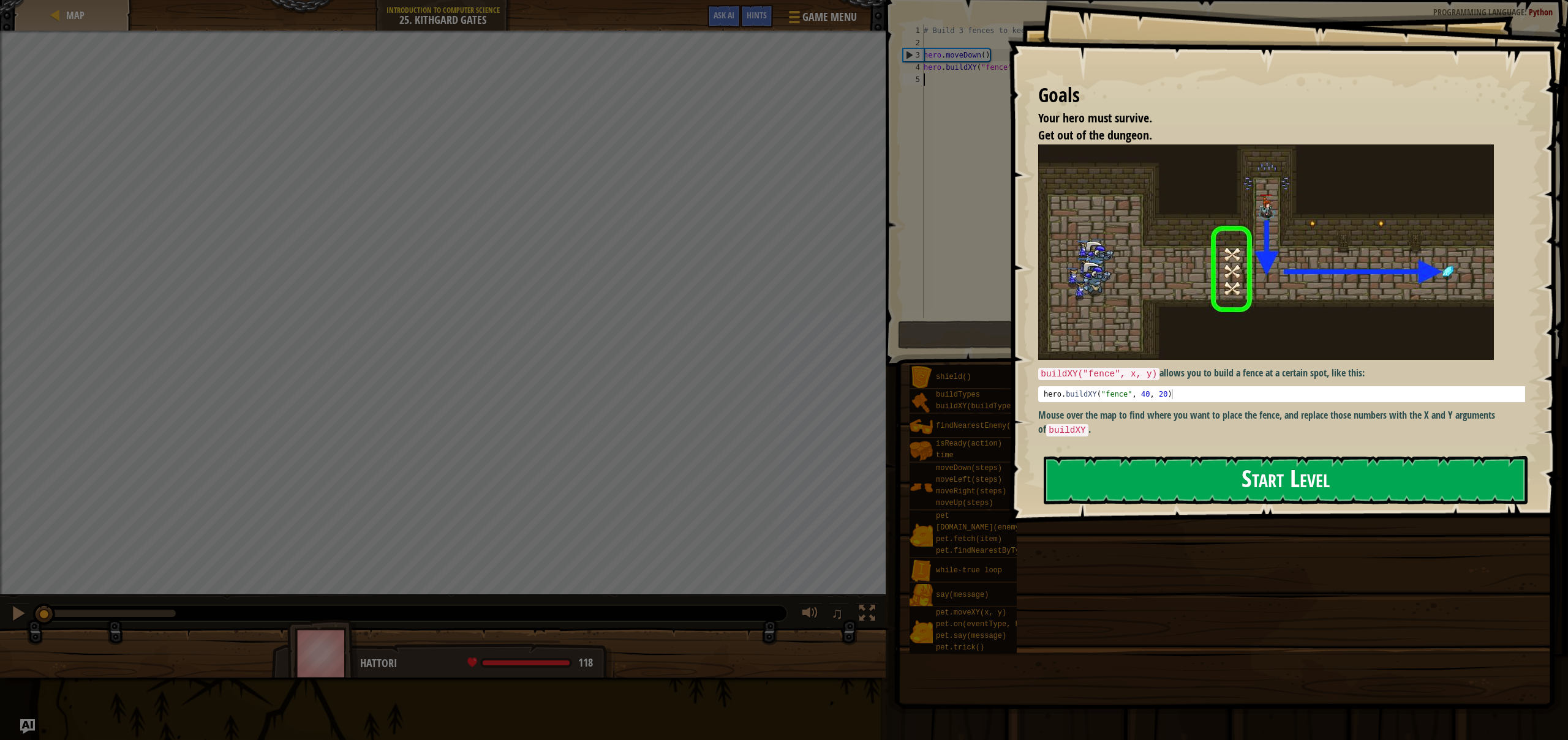
click at [1104, 472] on button "Start Level" at bounding box center [1285, 480] width 484 height 49
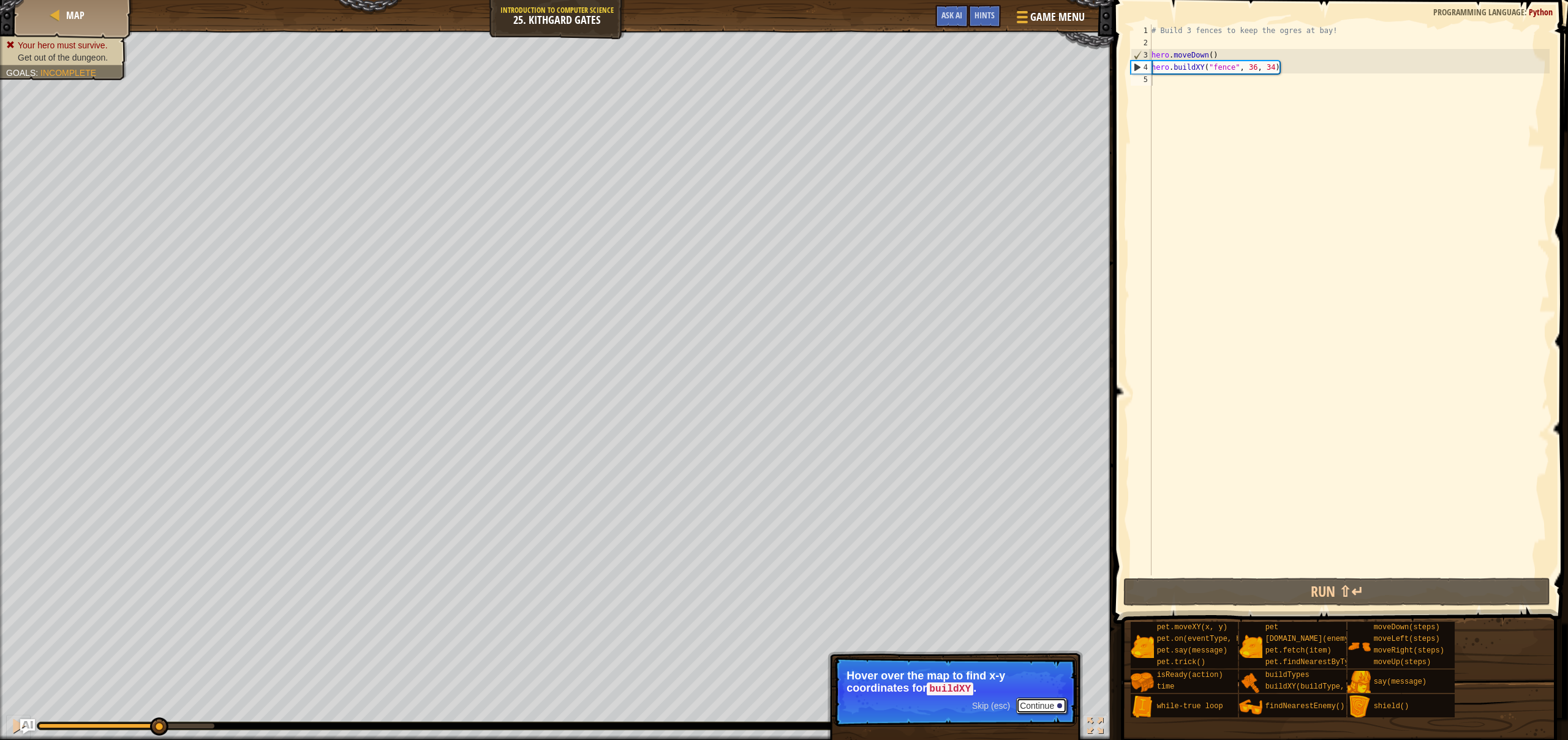
click at [1031, 706] on button "Continue" at bounding box center [1042, 706] width 51 height 16
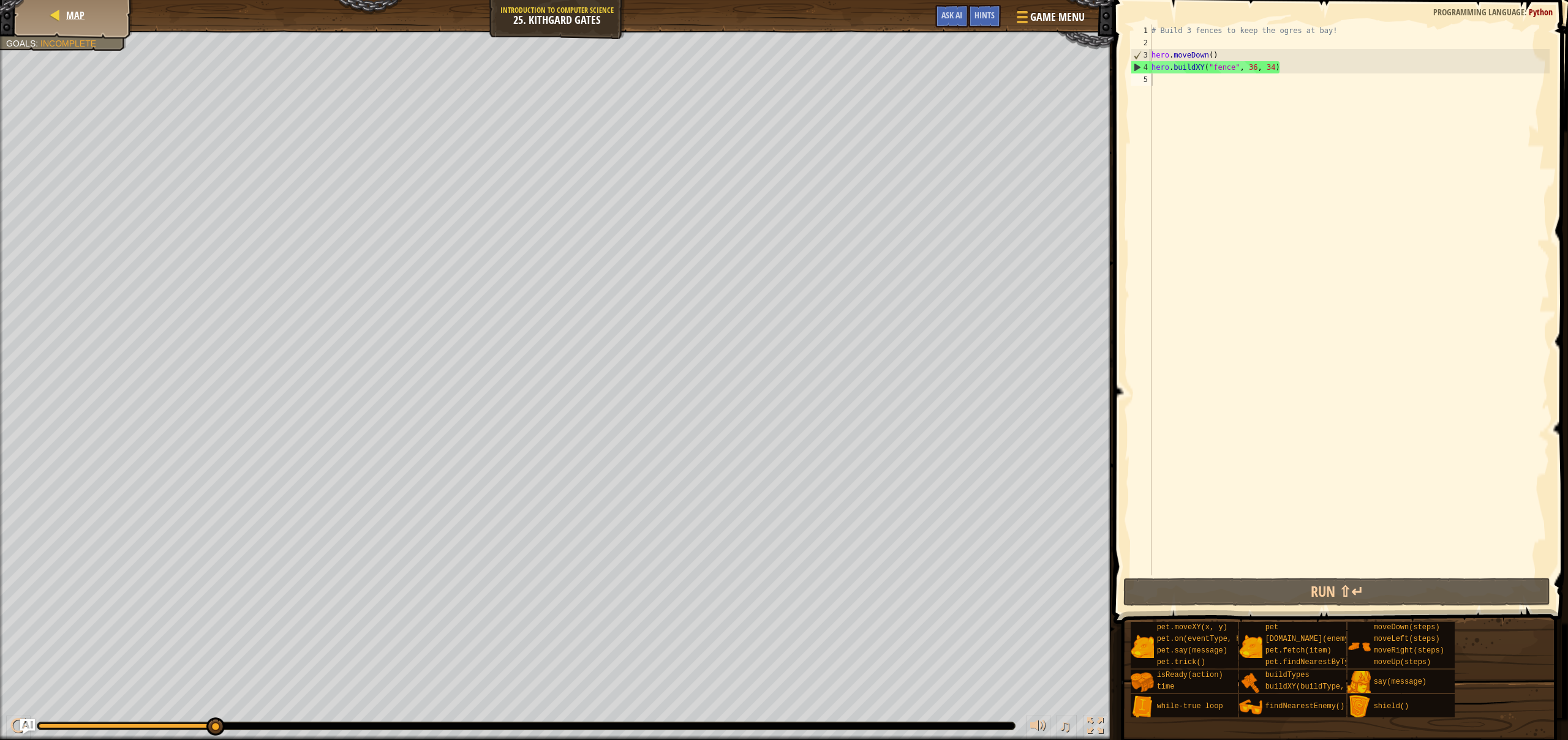
click at [64, 6] on div "Map" at bounding box center [74, 15] width 98 height 30
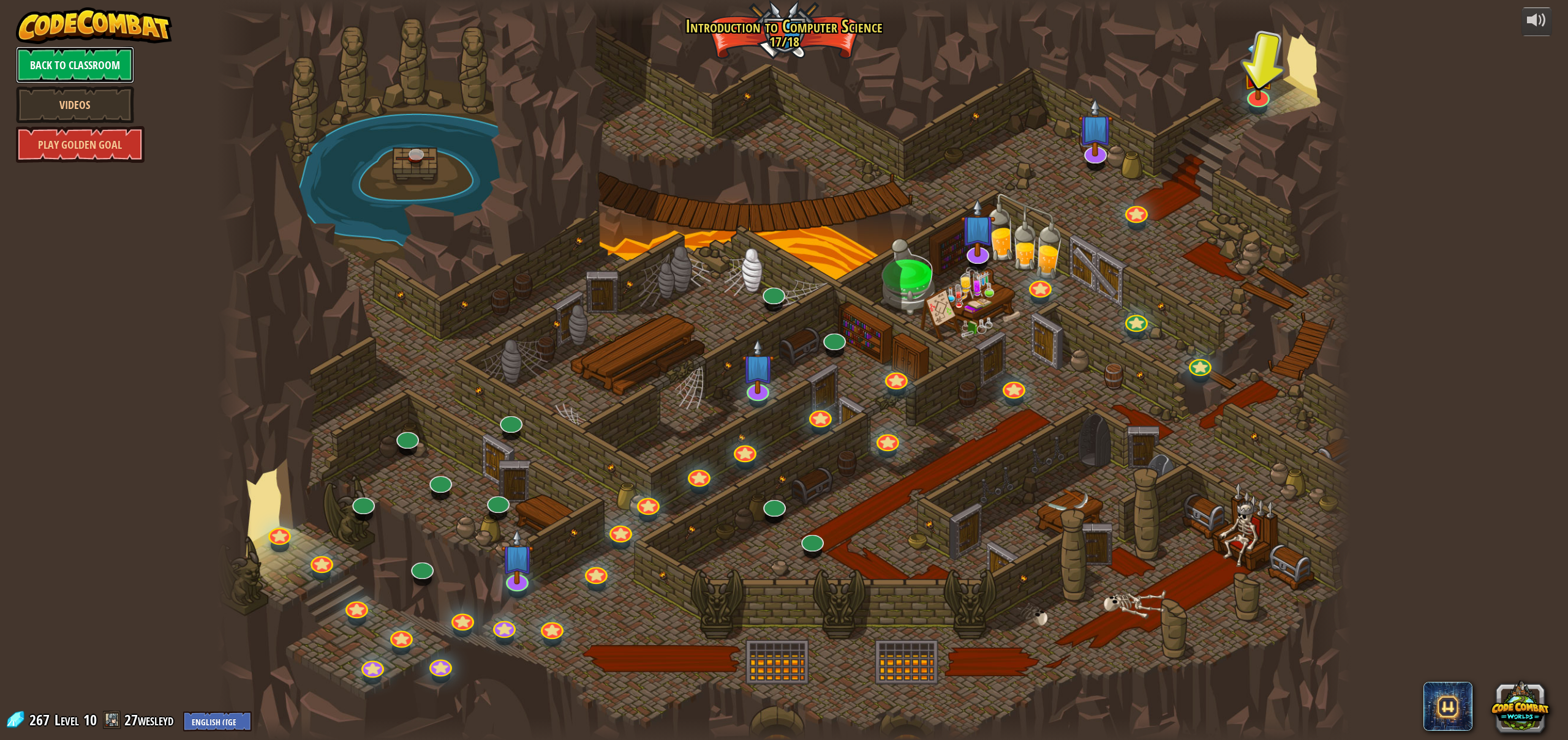
click at [99, 67] on link "Back to Classroom" at bounding box center [75, 65] width 118 height 37
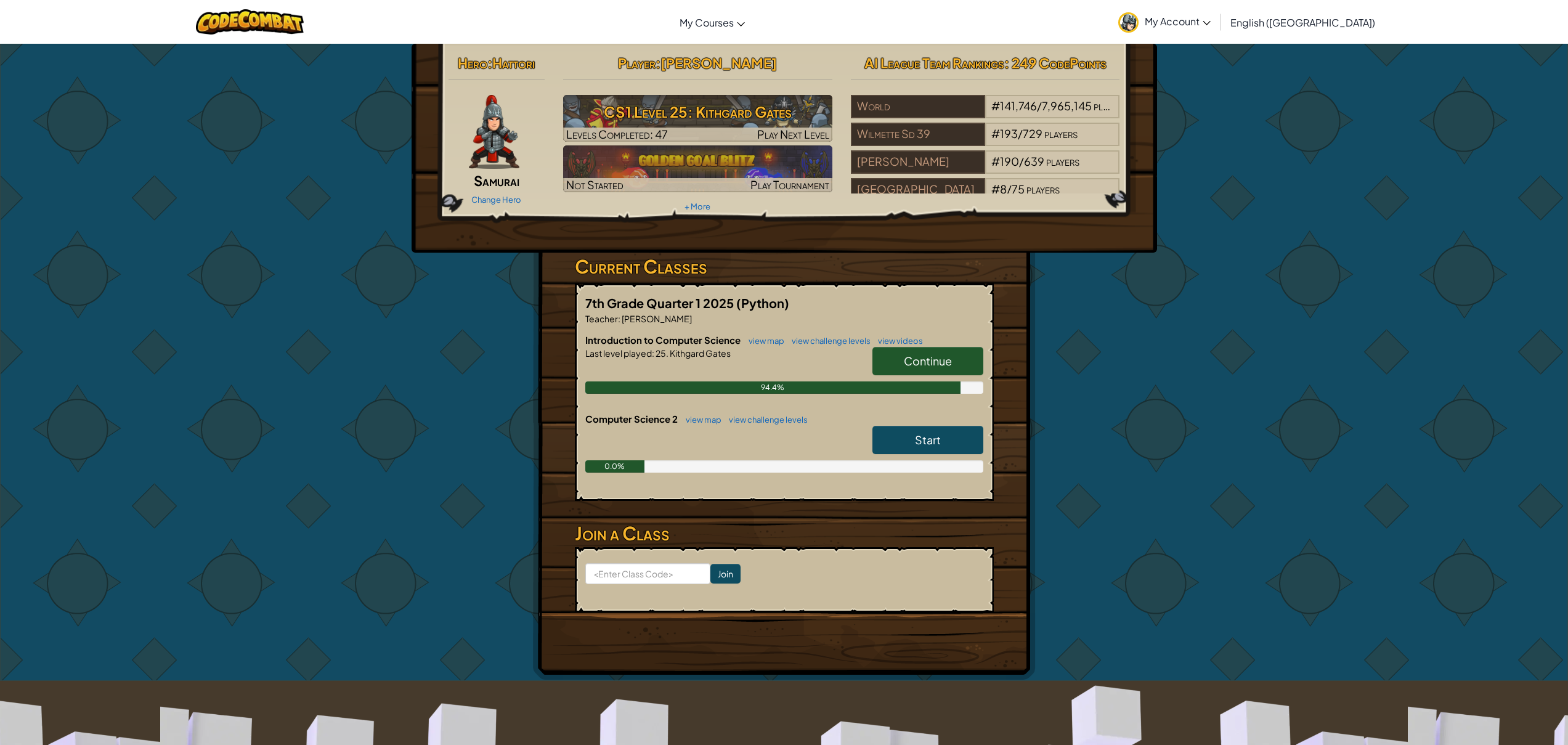
click at [1217, 30] on link "My Account" at bounding box center [1164, 22] width 105 height 39
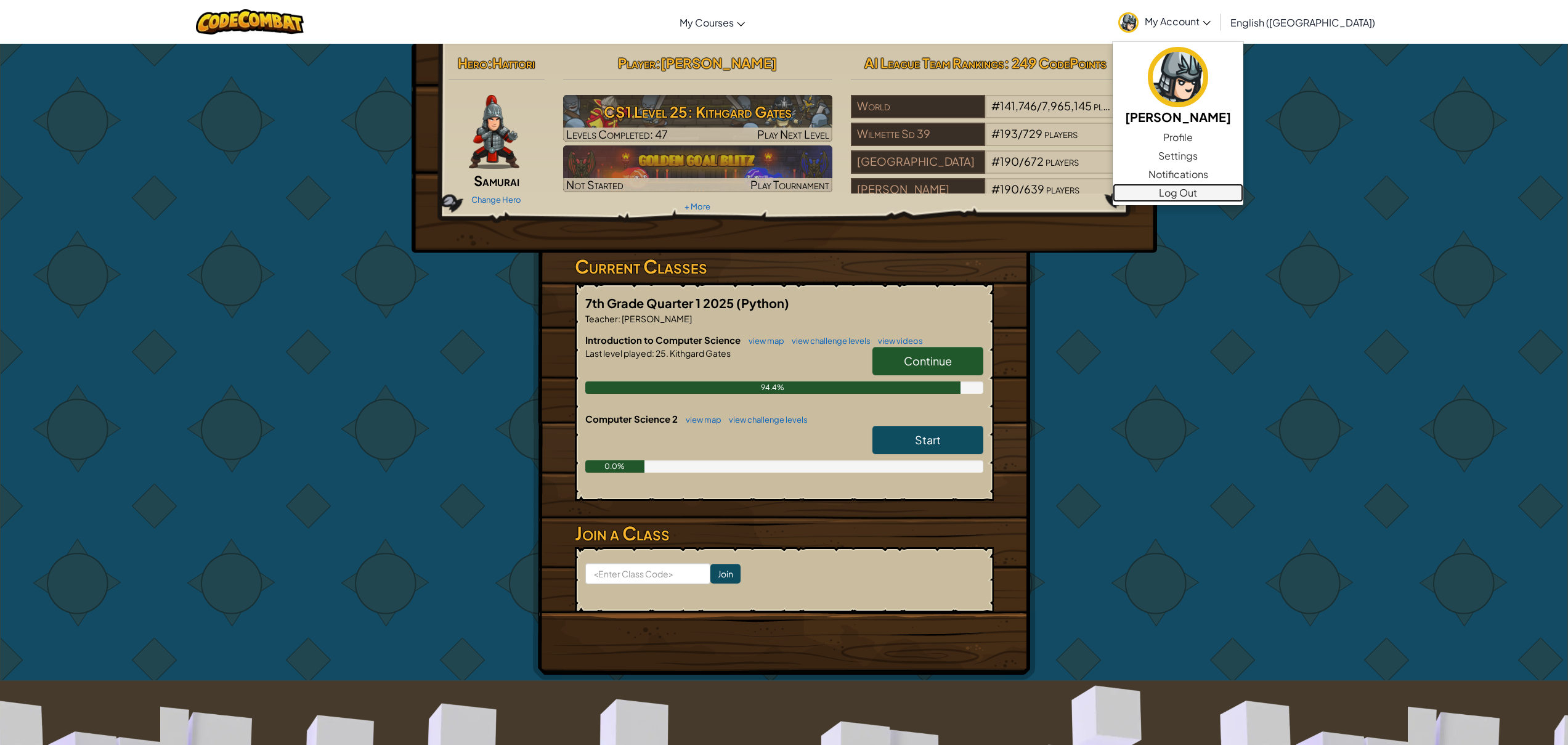
click at [1218, 187] on link "Log Out" at bounding box center [1178, 192] width 130 height 19
